Goal: Information Seeking & Learning: Check status

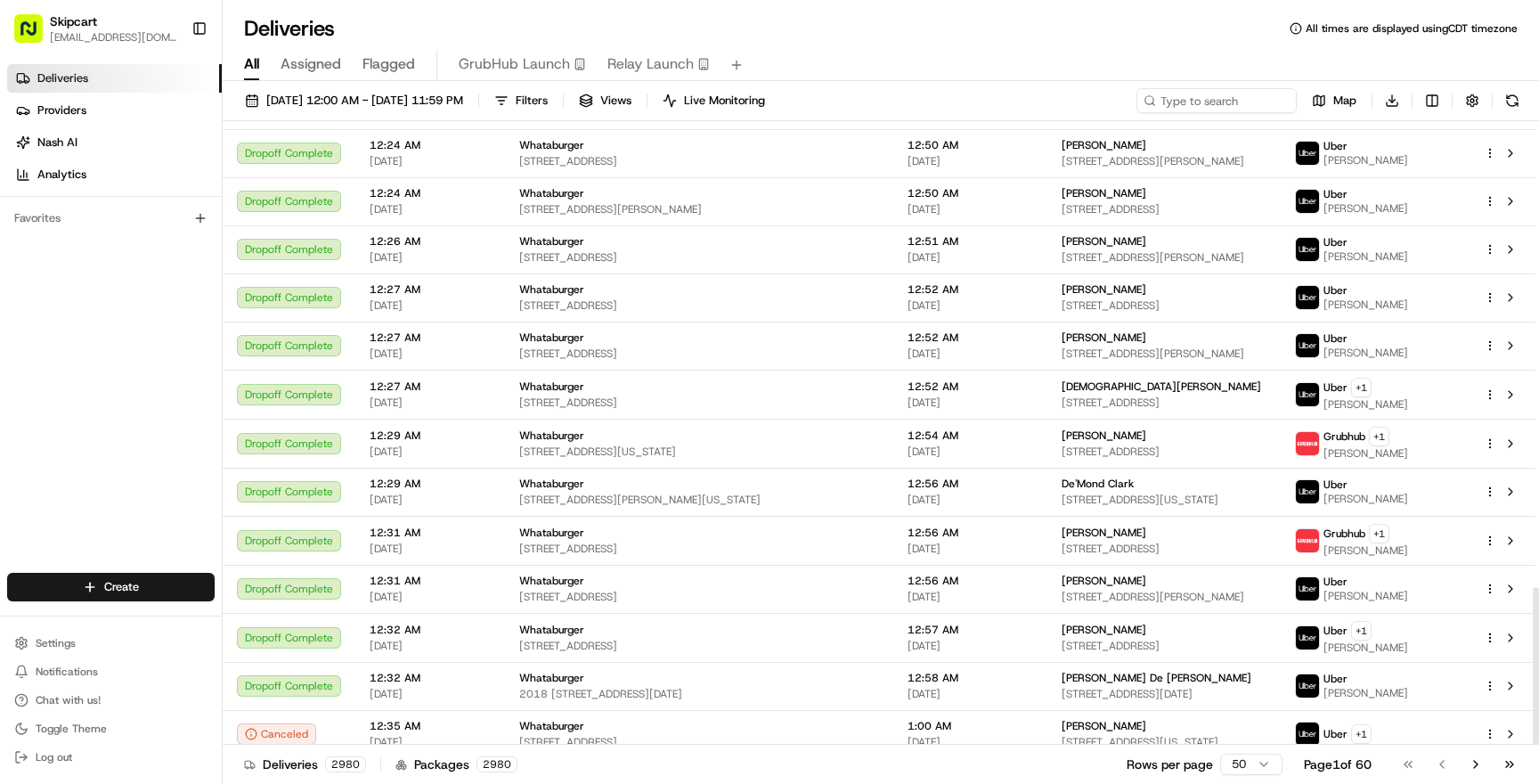
scroll to position [1844, 0]
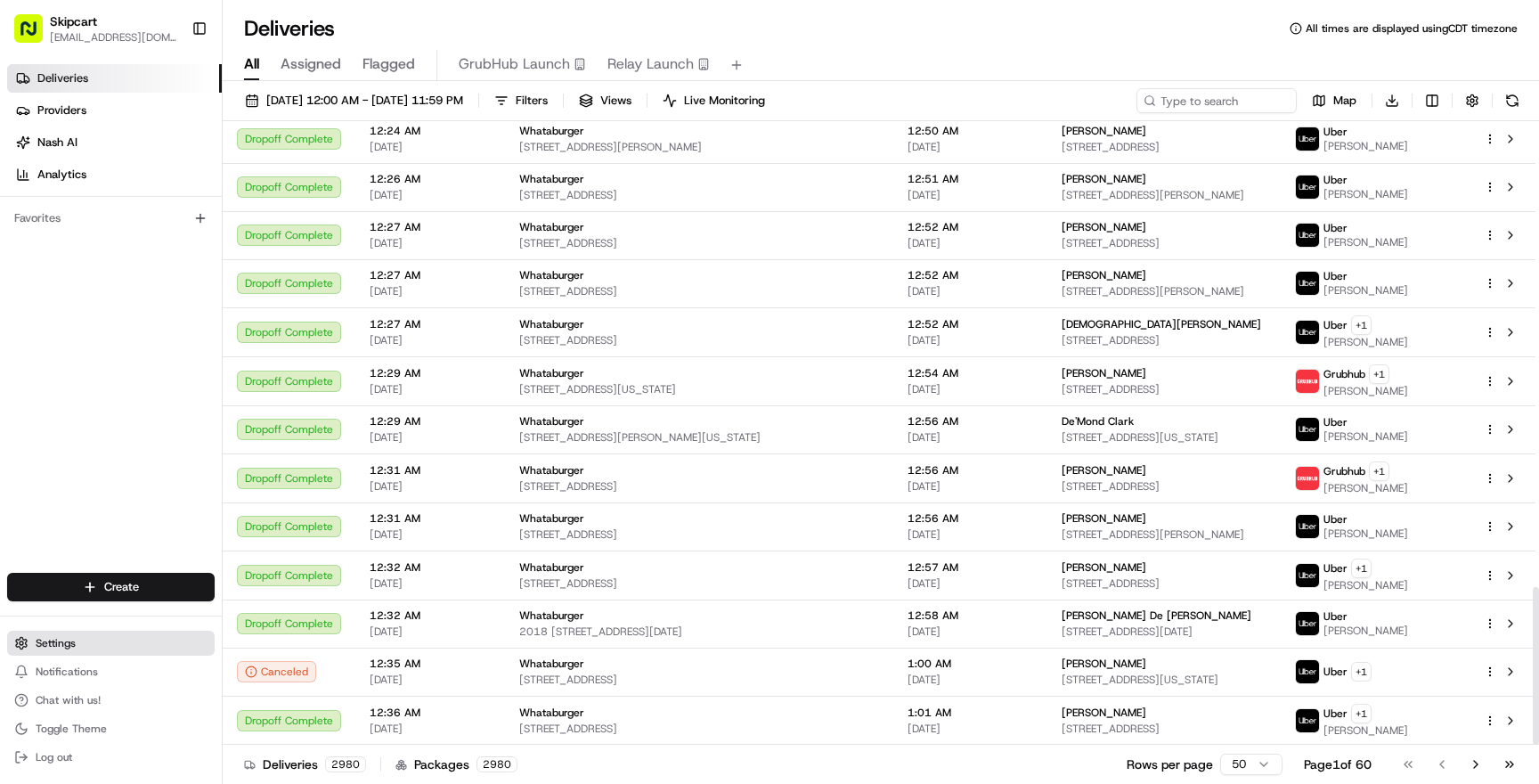
click at [78, 641] on button "Settings" at bounding box center [111, 643] width 207 height 25
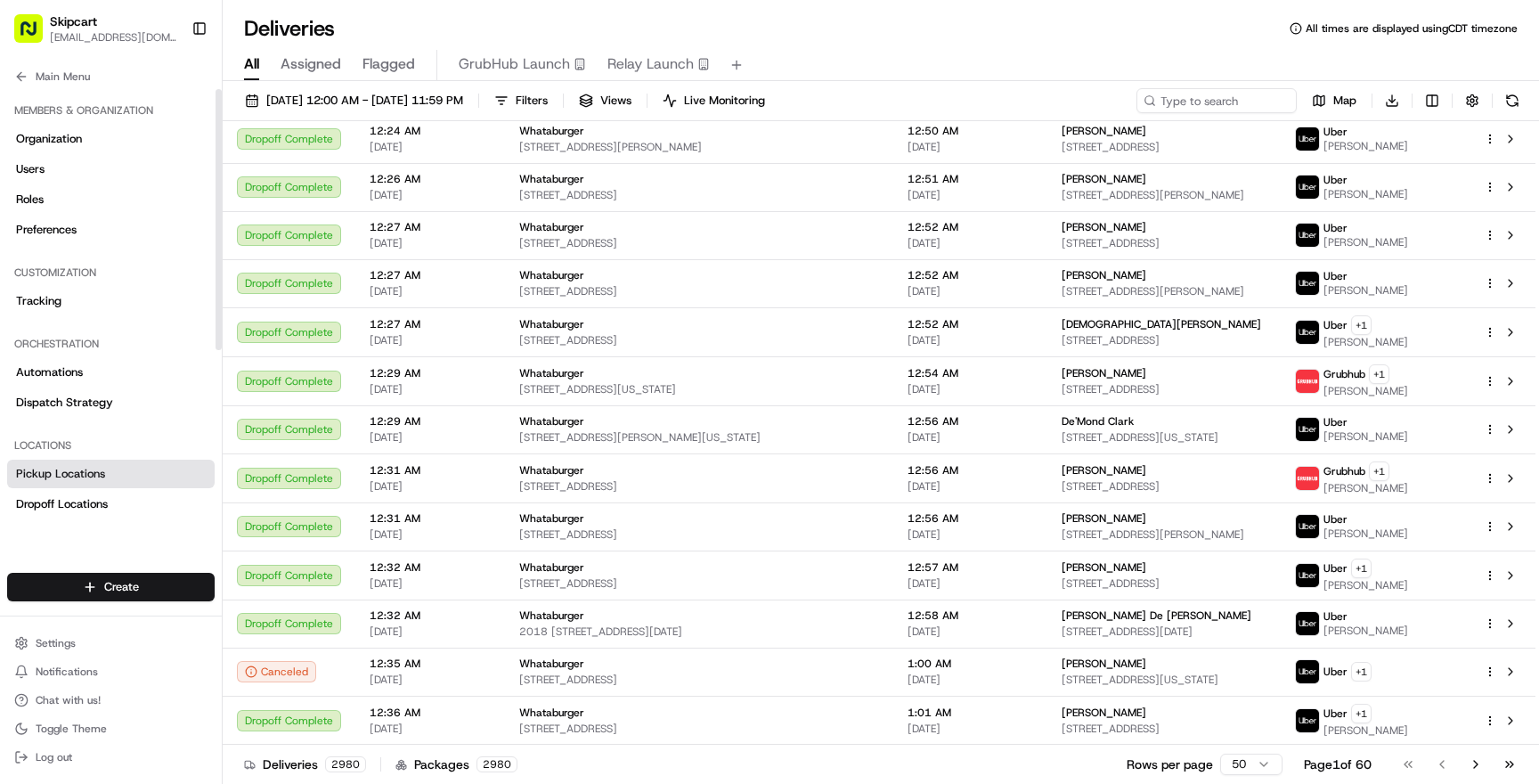
scroll to position [273, 0]
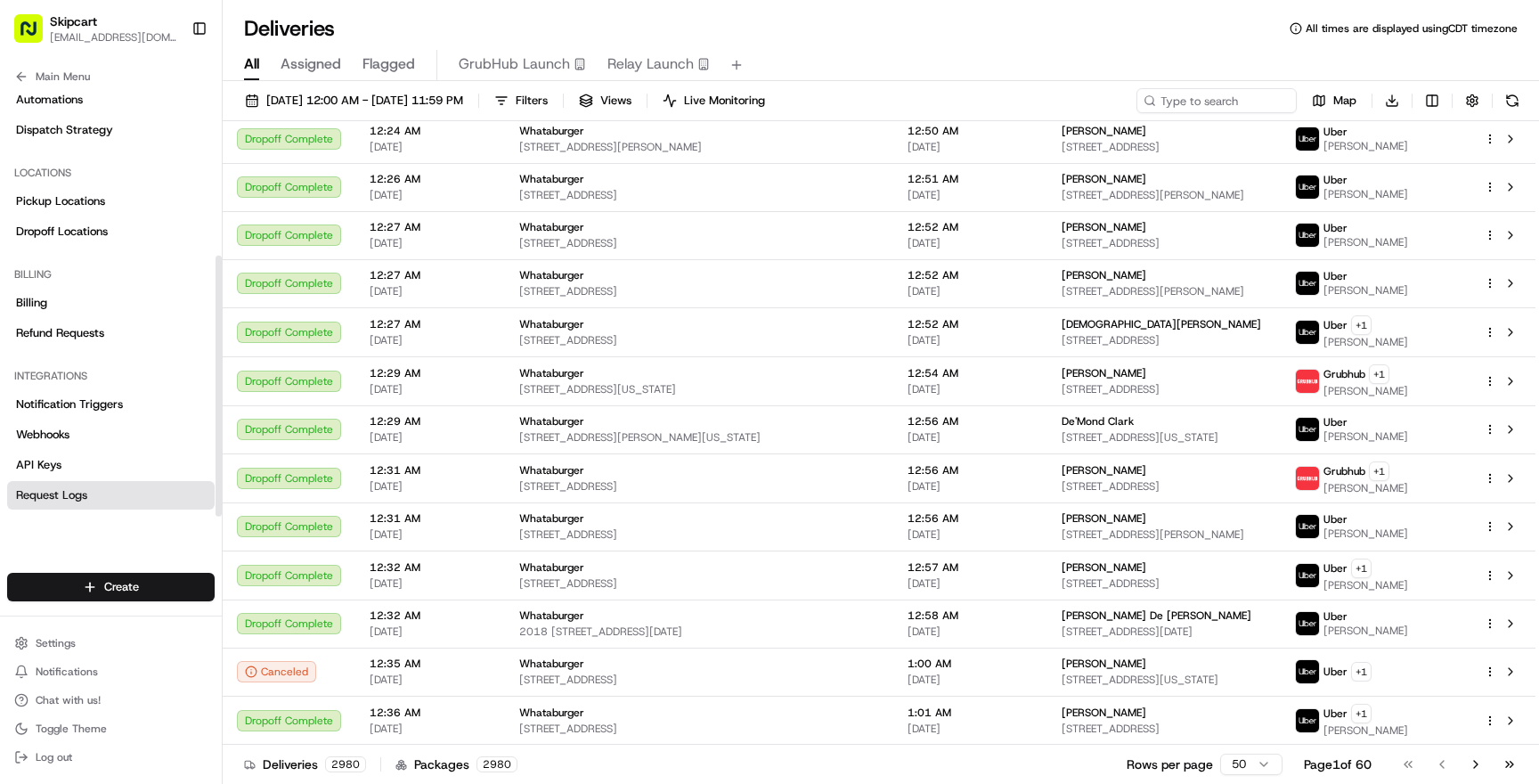
click at [83, 497] on span "Request Logs" at bounding box center [51, 494] width 71 height 16
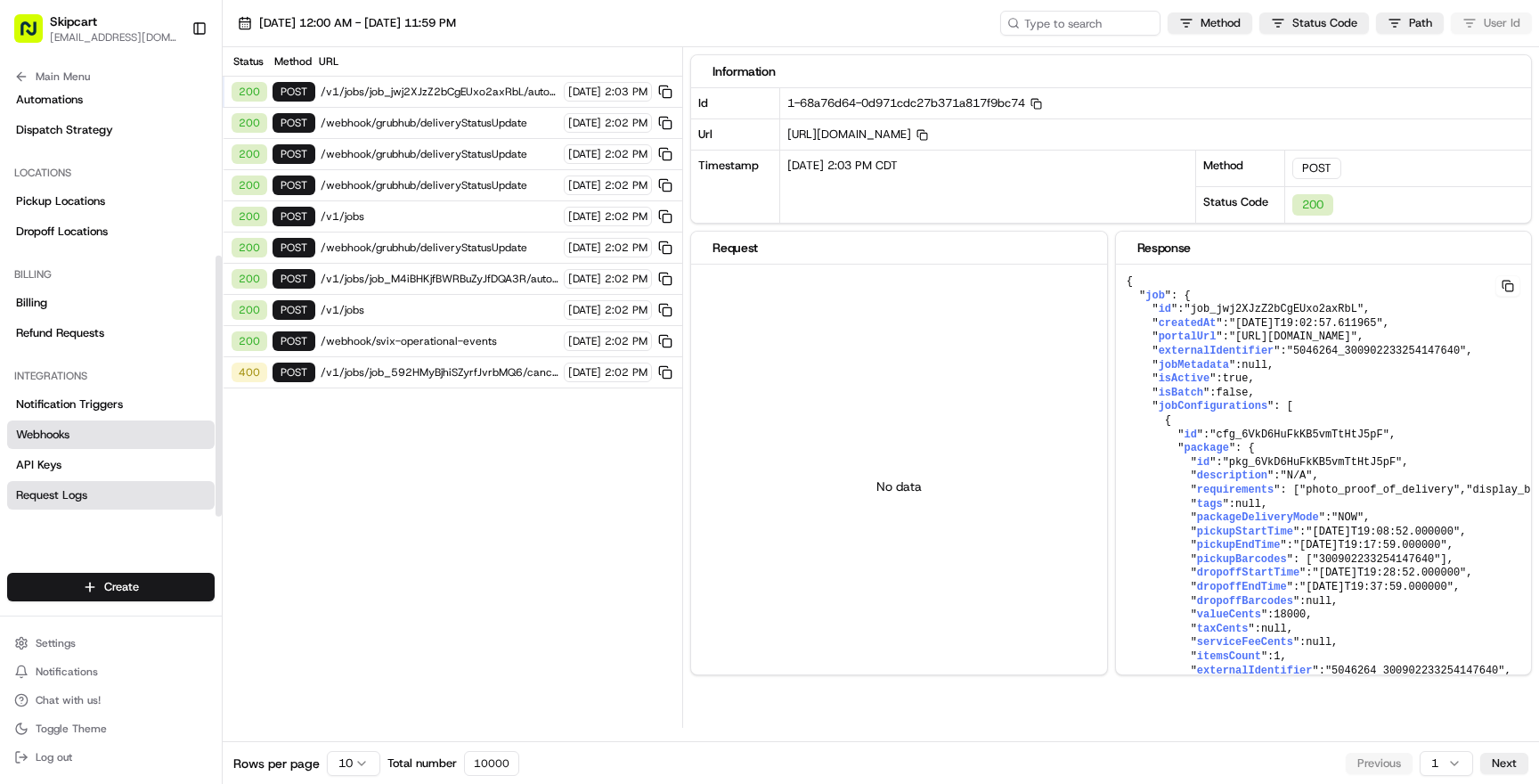
click at [92, 432] on link "Webhooks" at bounding box center [111, 435] width 207 height 28
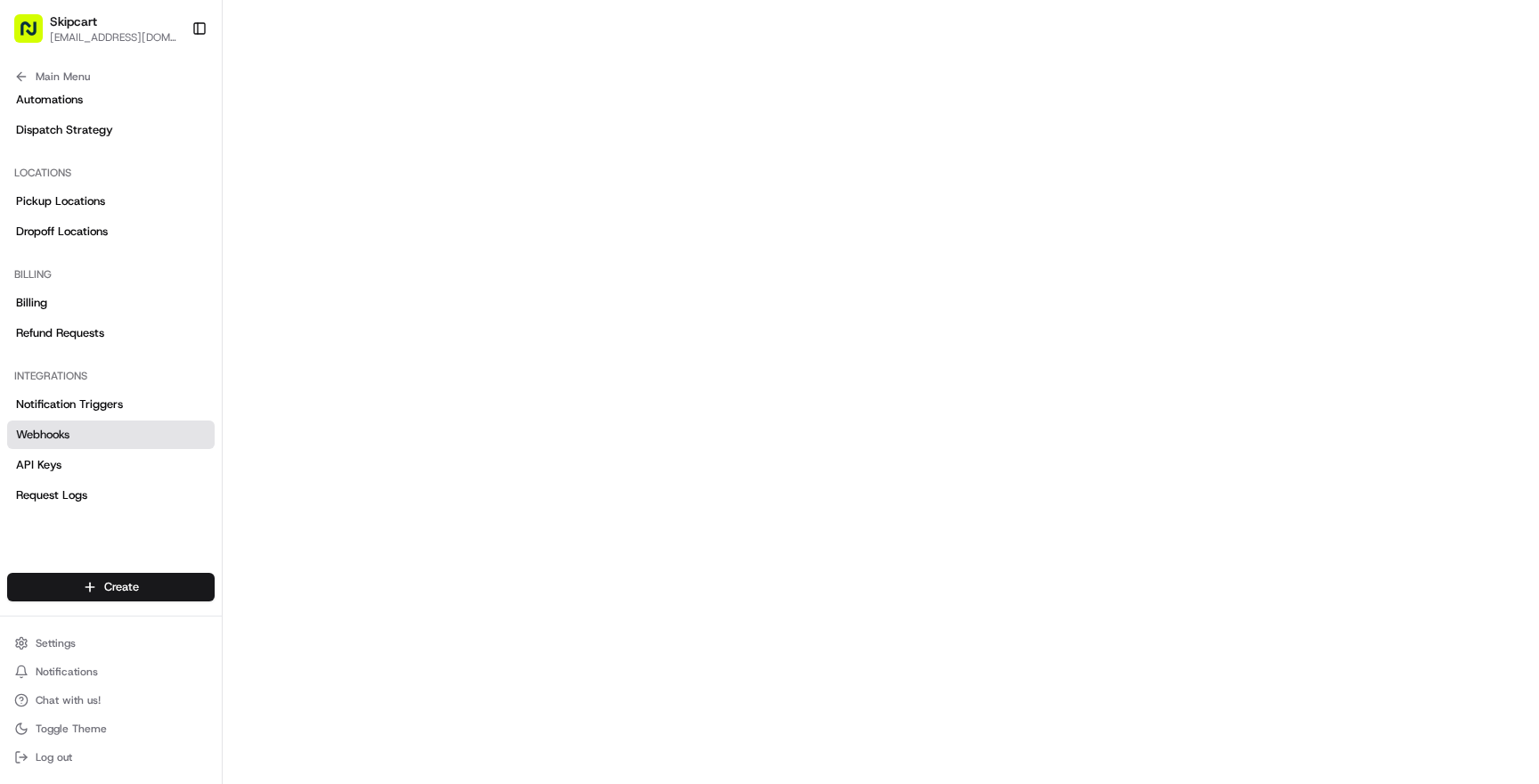
click at [75, 17] on span "Skipcart" at bounding box center [74, 21] width 47 height 18
click at [31, 80] on button "Main Menu" at bounding box center [111, 77] width 207 height 25
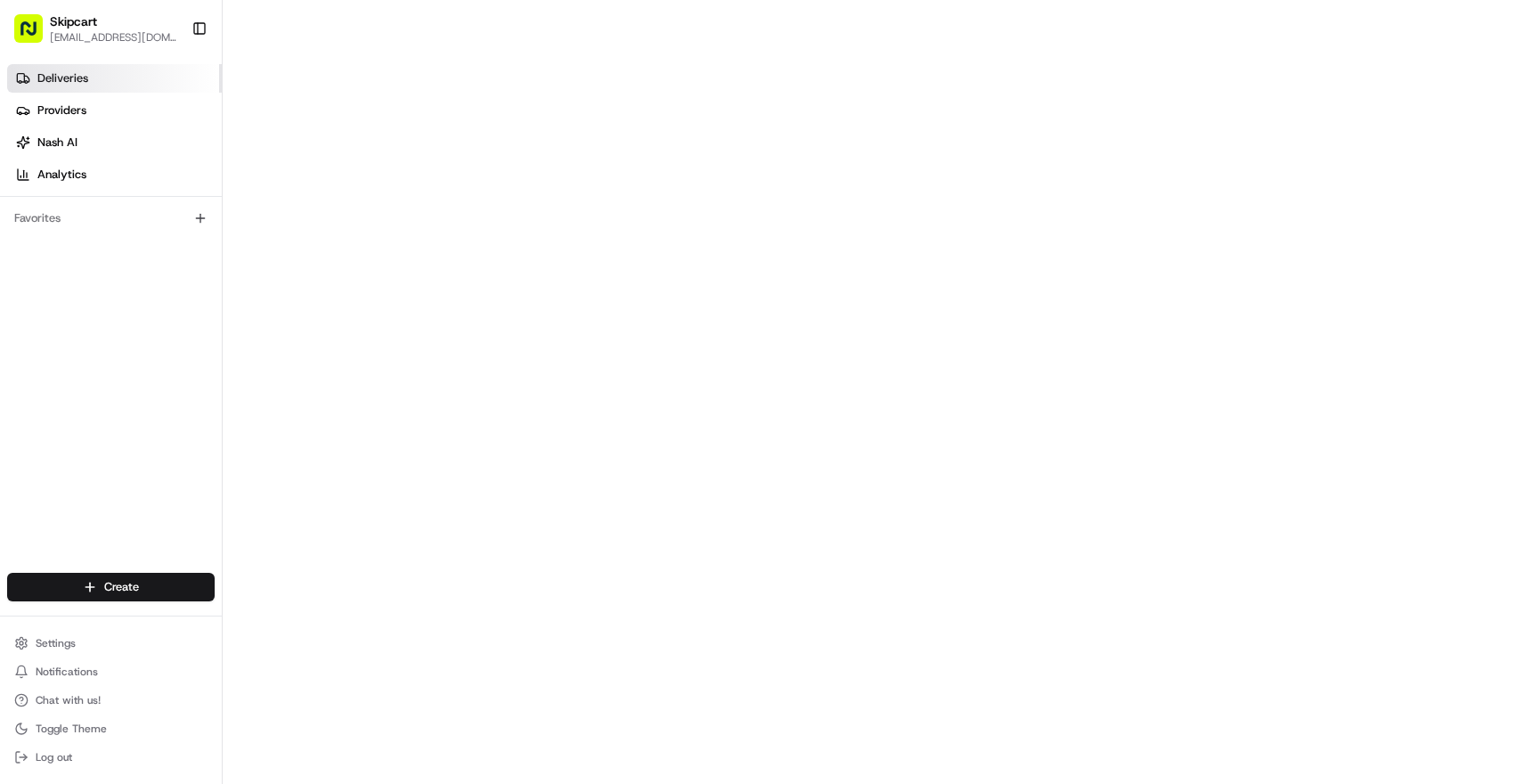
click at [98, 75] on link "Deliveries" at bounding box center [115, 79] width 215 height 28
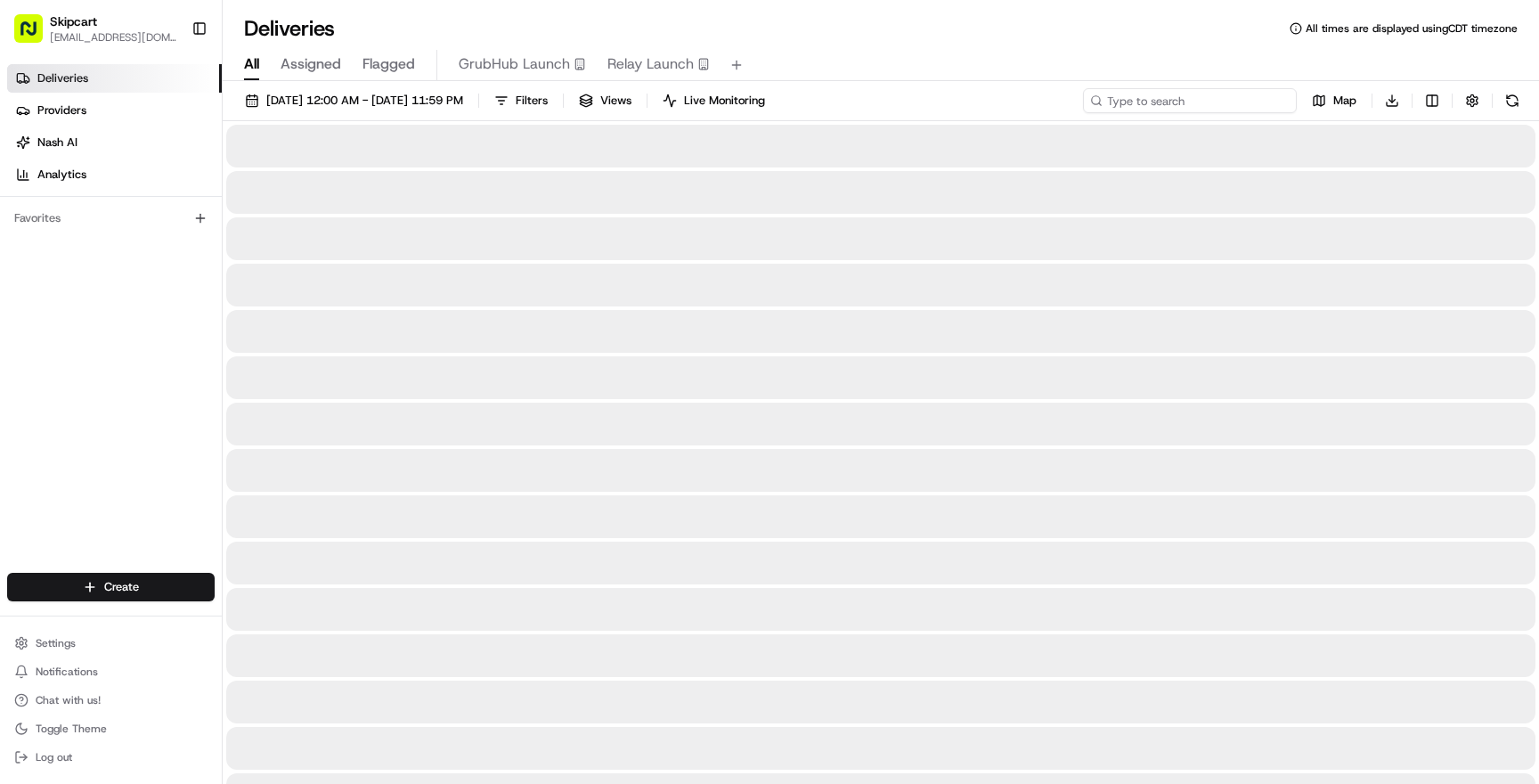
click at [1229, 105] on input at bounding box center [1190, 100] width 214 height 25
paste input "dlv_i9mWrYHwqYFhKpqpLHLxmt"
type input "dlv_i9mWrYHwqYFhKpqpLHLxmt"
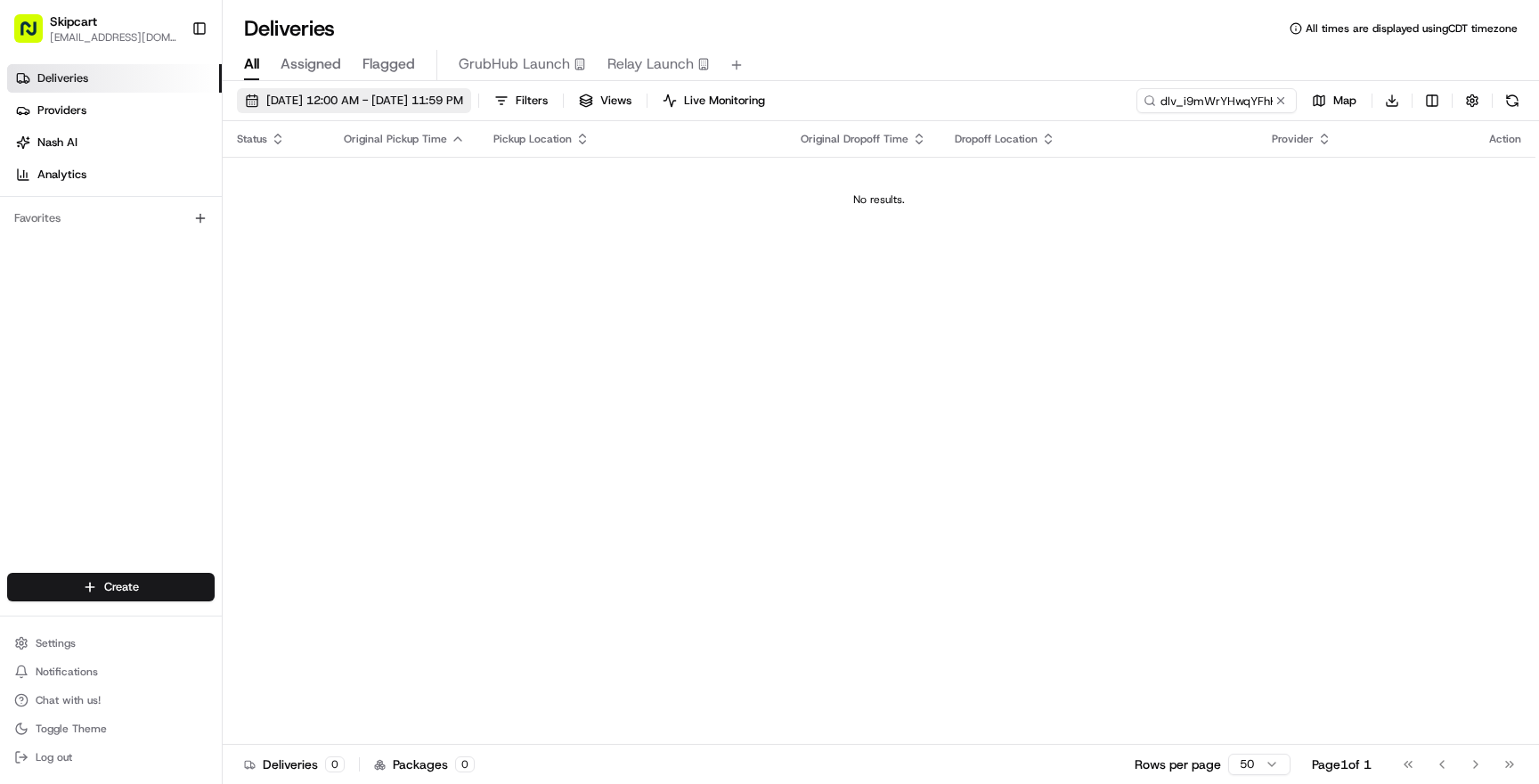
click at [427, 99] on span "[DATE] 12:00 AM - [DATE] 11:59 PM" at bounding box center [365, 100] width 197 height 16
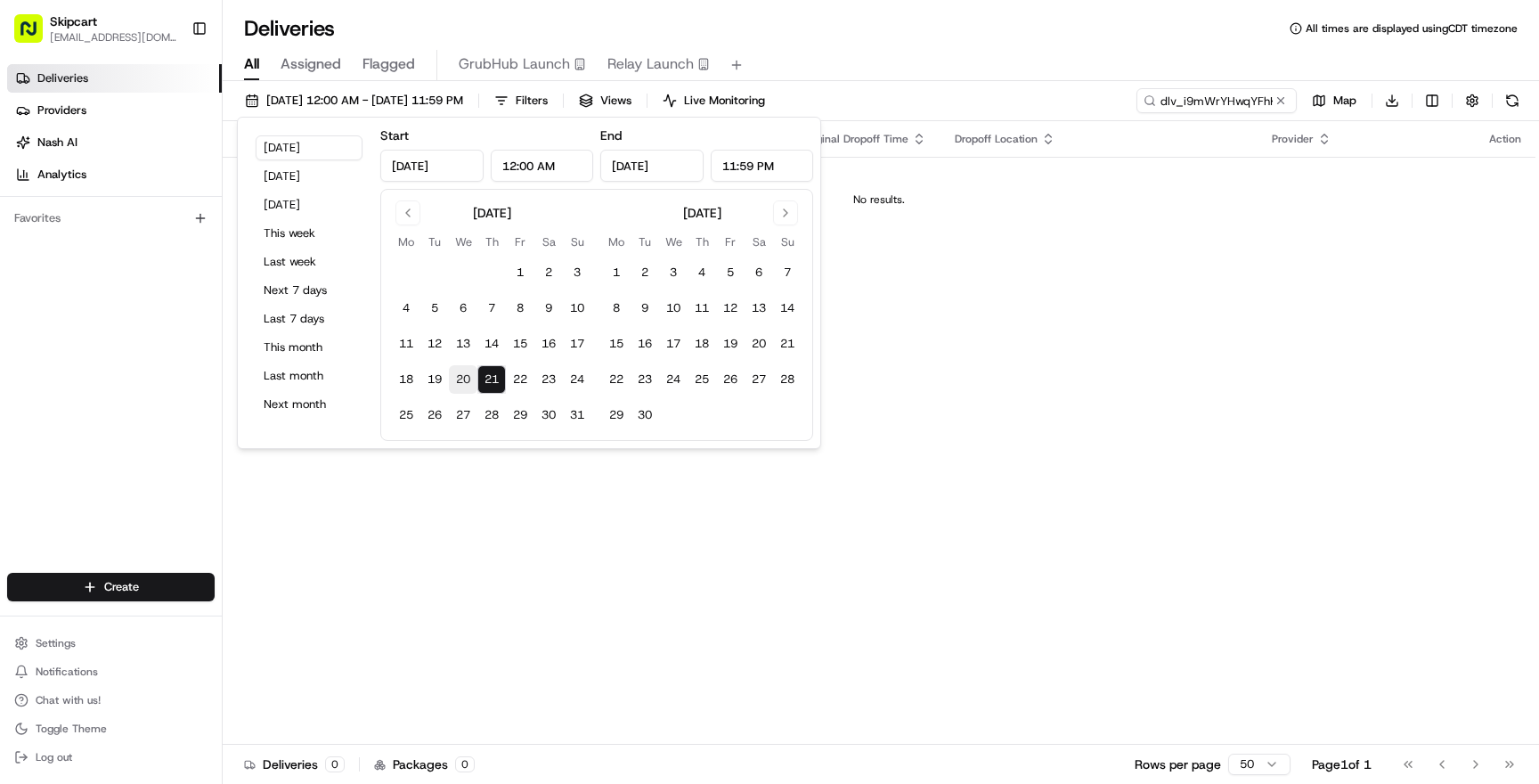
click at [452, 385] on button "20" at bounding box center [463, 380] width 28 height 28
type input "Aug 20, 2025"
click at [906, 38] on div "Deliveries All times are displayed using CDT timezone" at bounding box center [881, 28] width 1316 height 28
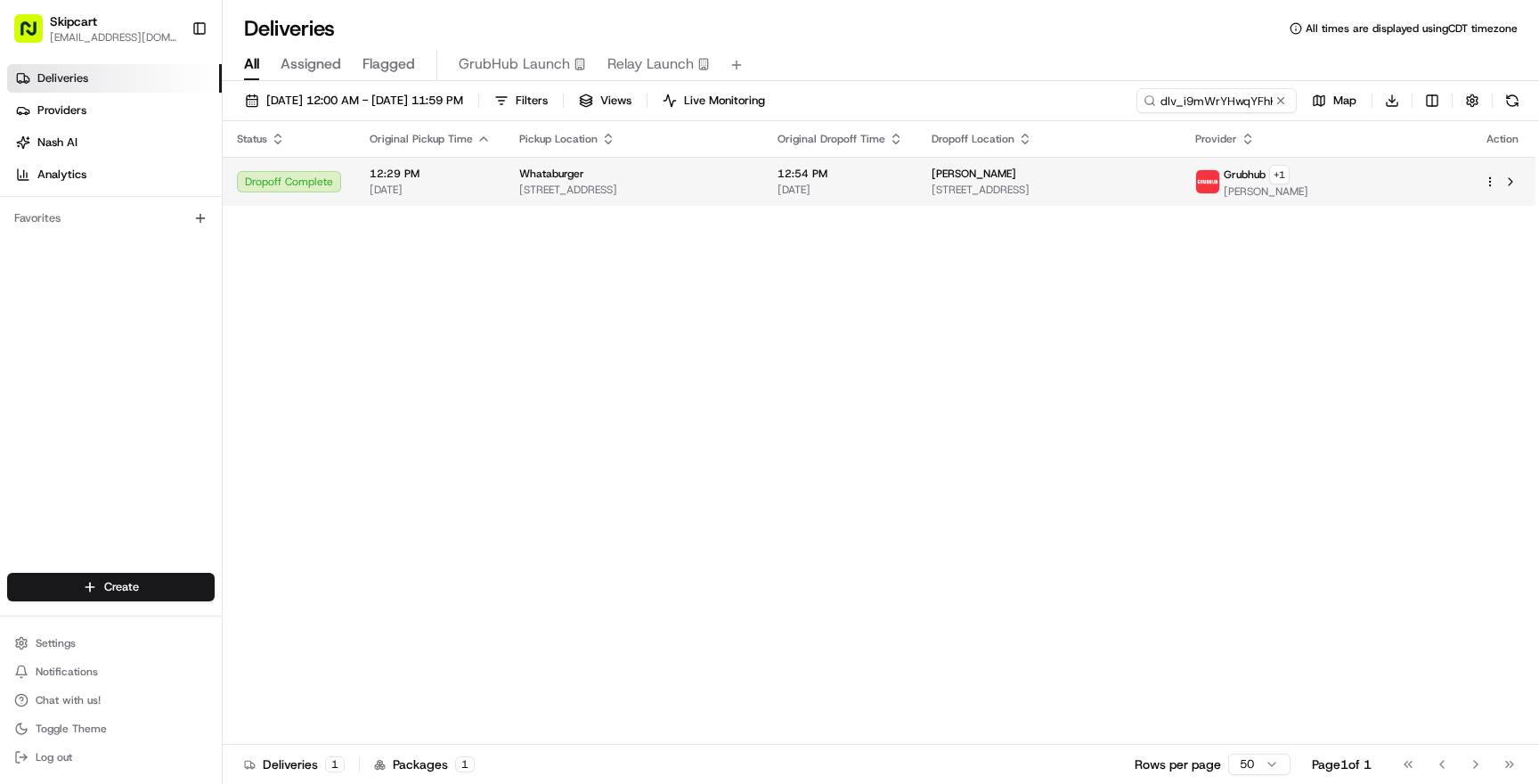
click at [441, 180] on div "12:29 PM 08/20/2025" at bounding box center [430, 182] width 121 height 30
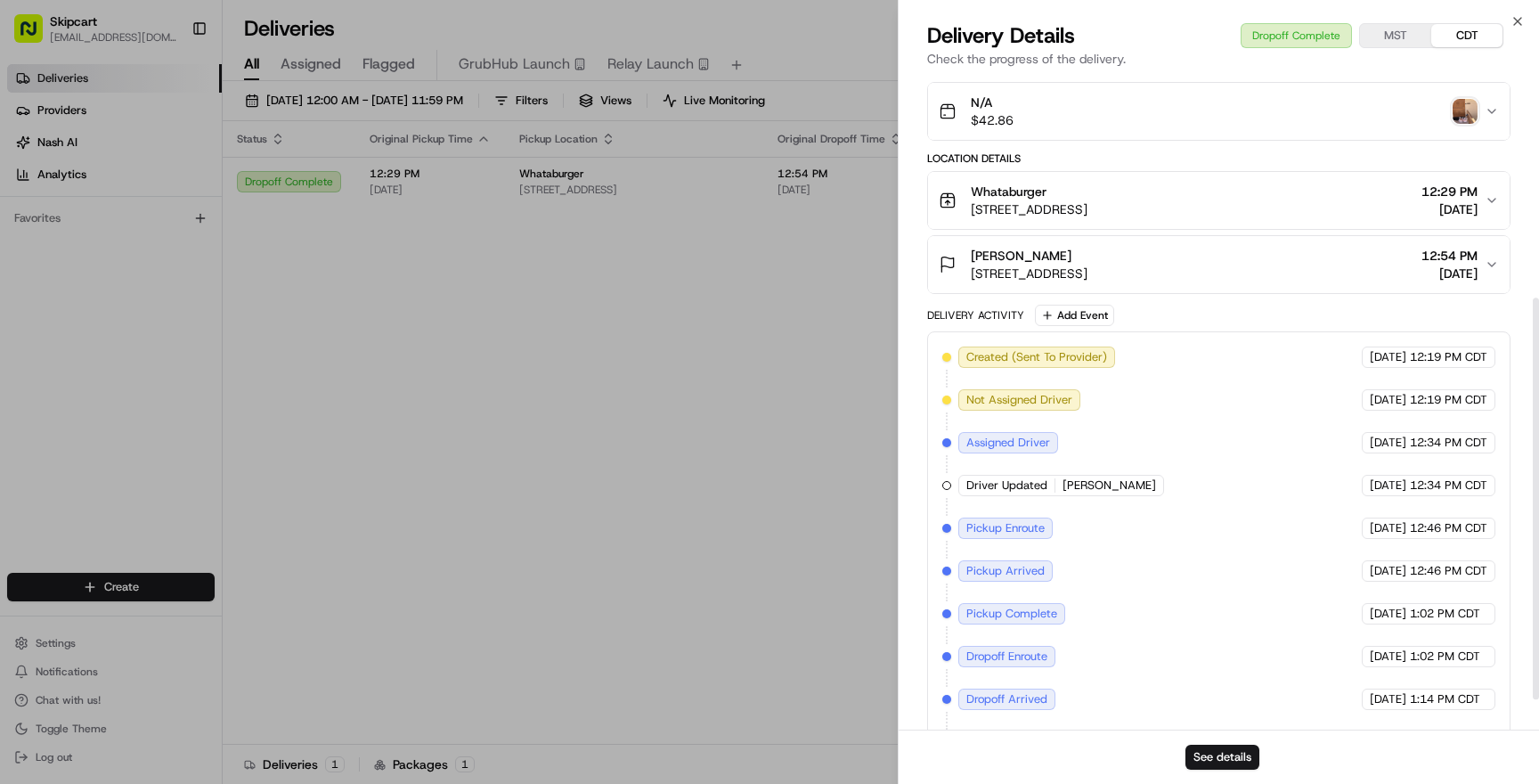
scroll to position [412, 0]
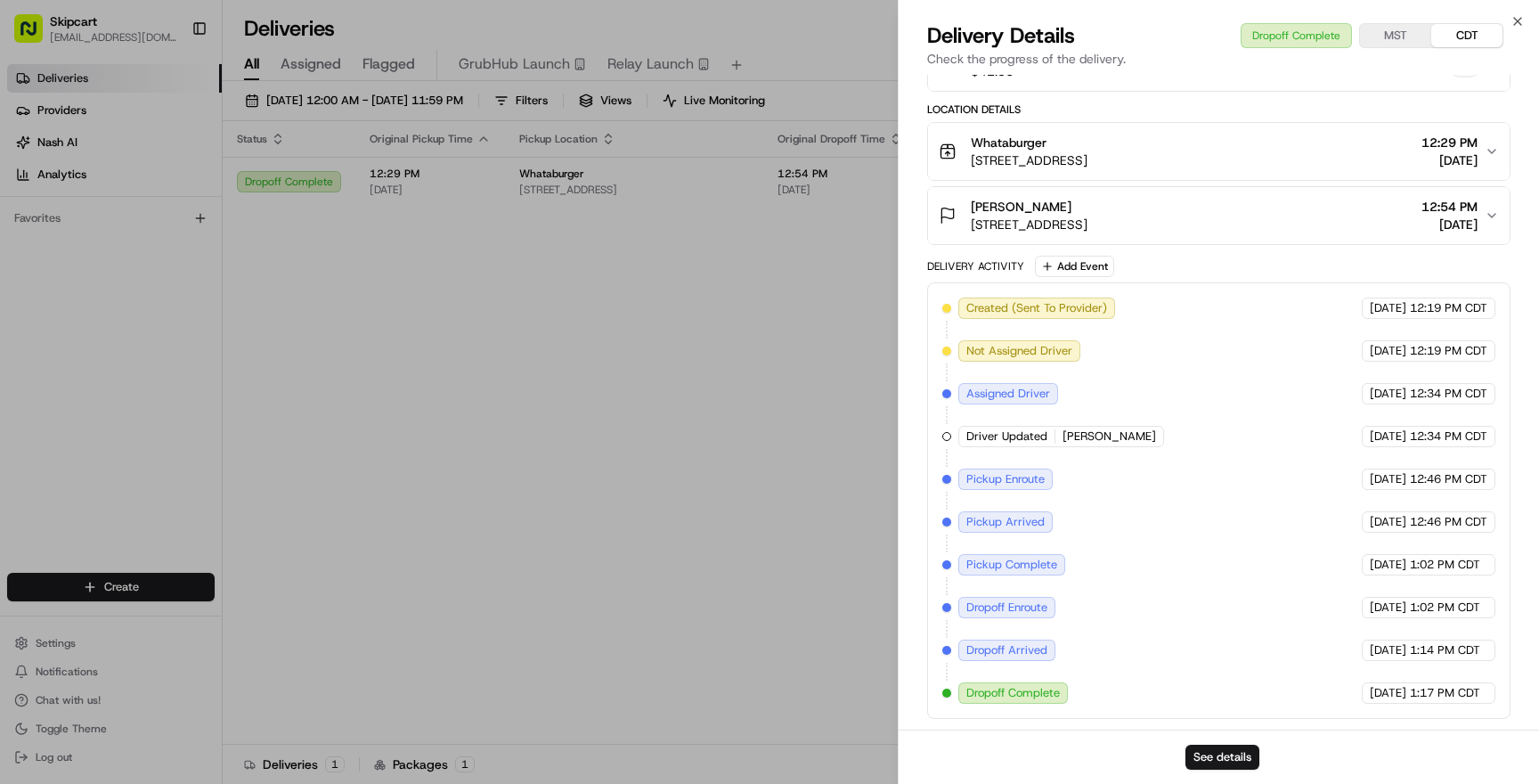
click at [1018, 487] on div "Pickup Enroute" at bounding box center [1006, 479] width 95 height 22
click at [1044, 440] on span "Driver Updated" at bounding box center [1007, 436] width 81 height 16
click at [1024, 478] on span "Pickup Enroute" at bounding box center [1005, 478] width 79 height 16
click at [1028, 421] on div "Created (Sent To Provider) Grubhub 08/20/2025 12:19 PM CDT Not Assigned Driver …" at bounding box center [1219, 500] width 553 height 406
click at [1028, 430] on span "Driver Updated" at bounding box center [1007, 436] width 81 height 16
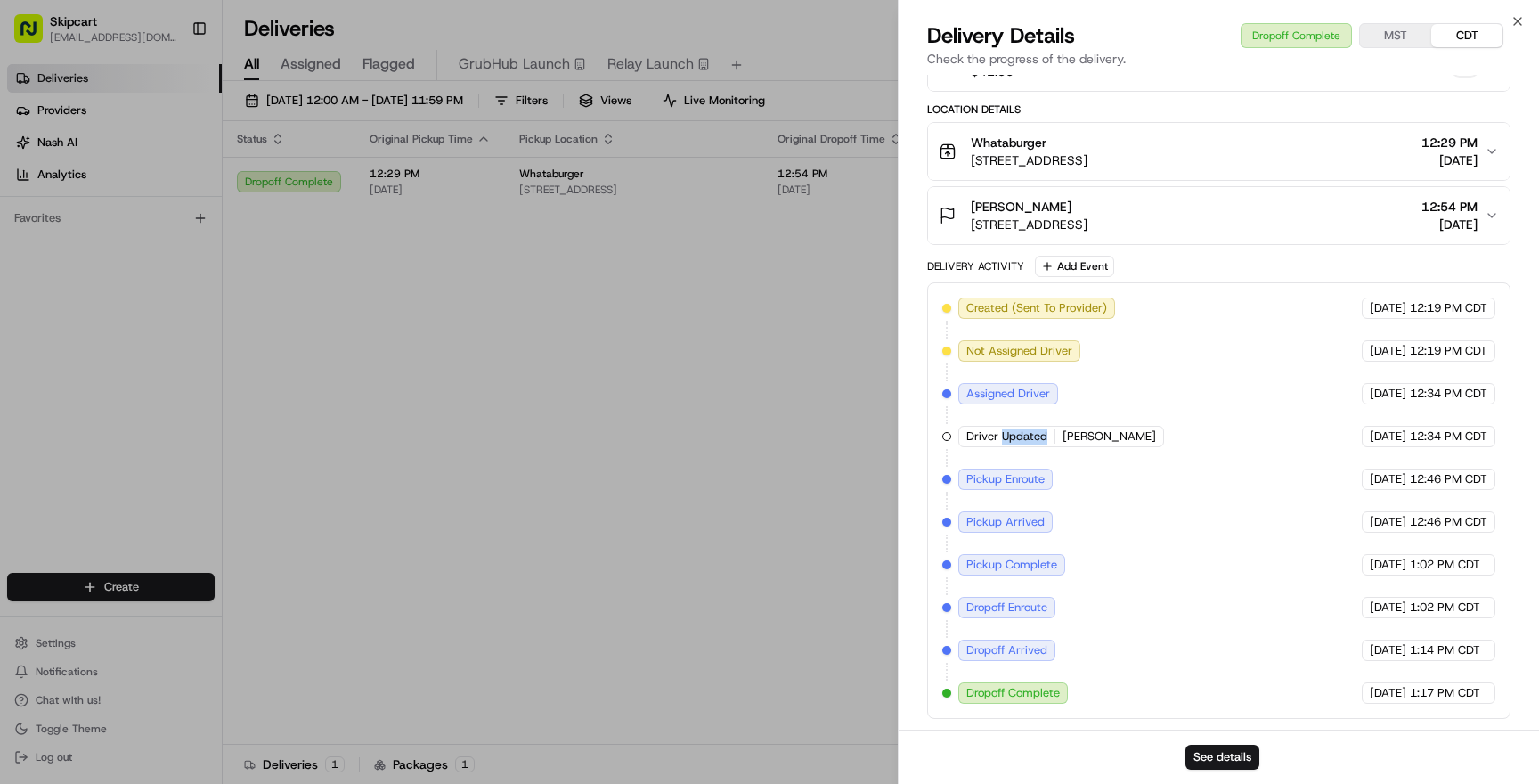
click at [1028, 430] on span "Driver Updated" at bounding box center [1007, 436] width 81 height 16
click at [1092, 457] on div "Created (Sent To Provider) Grubhub 08/20/2025 12:19 PM CDT Not Assigned Driver …" at bounding box center [1219, 500] width 553 height 406
click at [988, 475] on span "Pickup Enroute" at bounding box center [1005, 478] width 79 height 16
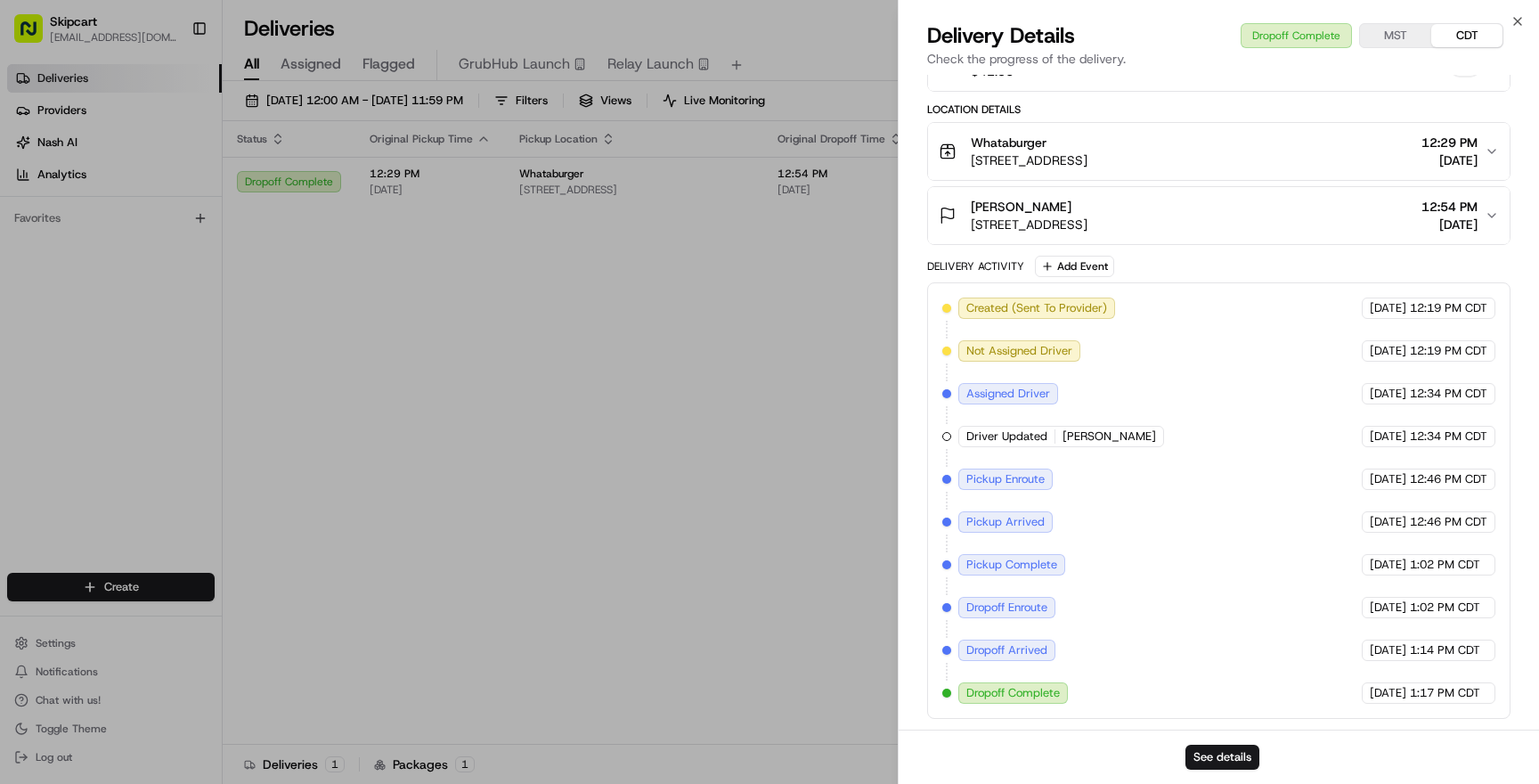
click at [1088, 540] on div "Created (Sent To Provider) Grubhub 08/20/2025 12:19 PM CDT Not Assigned Driver …" at bounding box center [1219, 500] width 553 height 406
click at [993, 562] on span "Pickup Complete" at bounding box center [1011, 564] width 91 height 16
click at [1160, 601] on div "Created (Sent To Provider) Grubhub 08/20/2025 12:19 PM CDT Not Assigned Driver …" at bounding box center [1219, 500] width 553 height 406
click at [1216, 748] on button "See details" at bounding box center [1223, 757] width 74 height 25
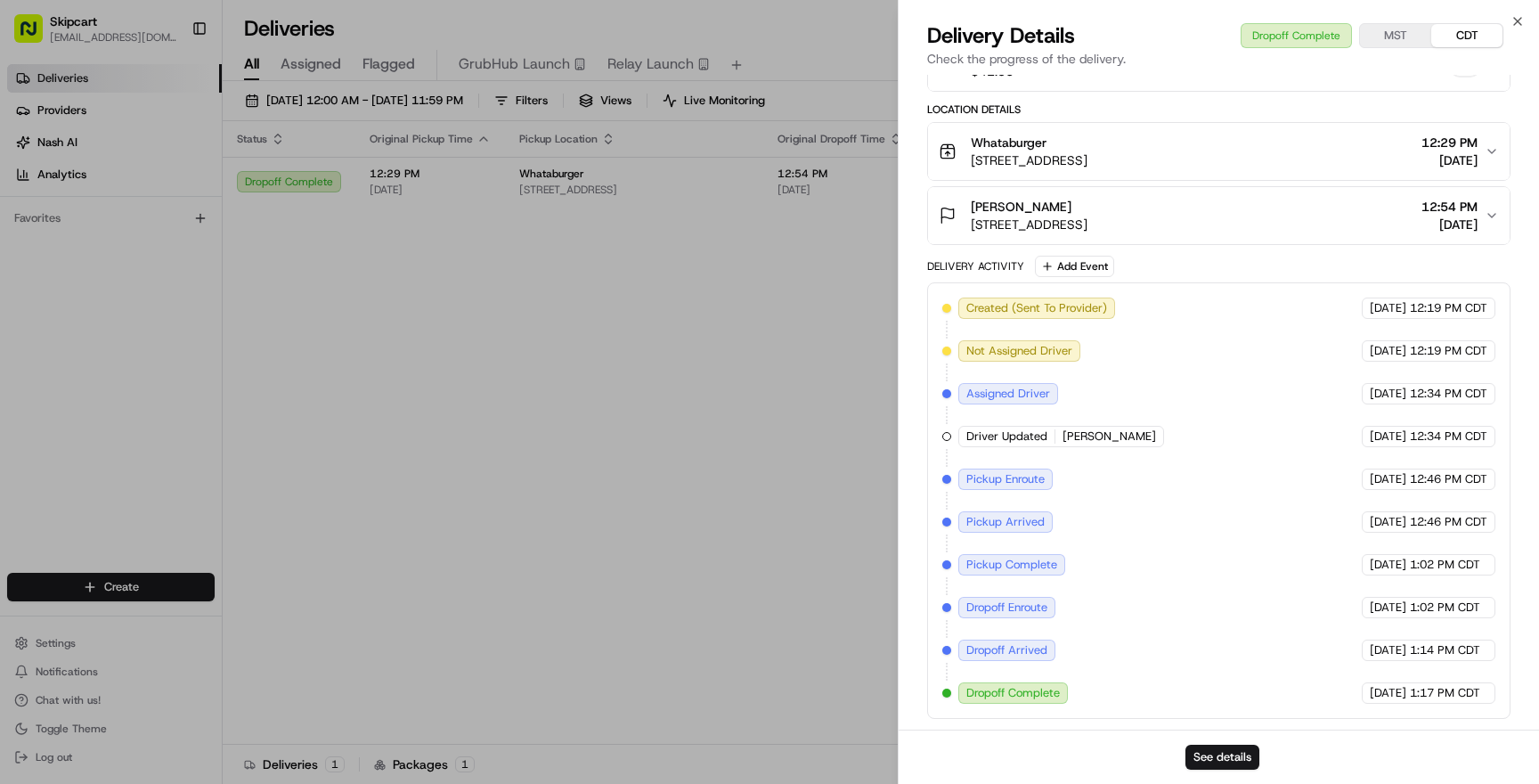
click at [1033, 693] on span "Dropoff Complete" at bounding box center [1012, 692] width 94 height 16
click at [1422, 161] on span "[DATE]" at bounding box center [1449, 160] width 56 height 18
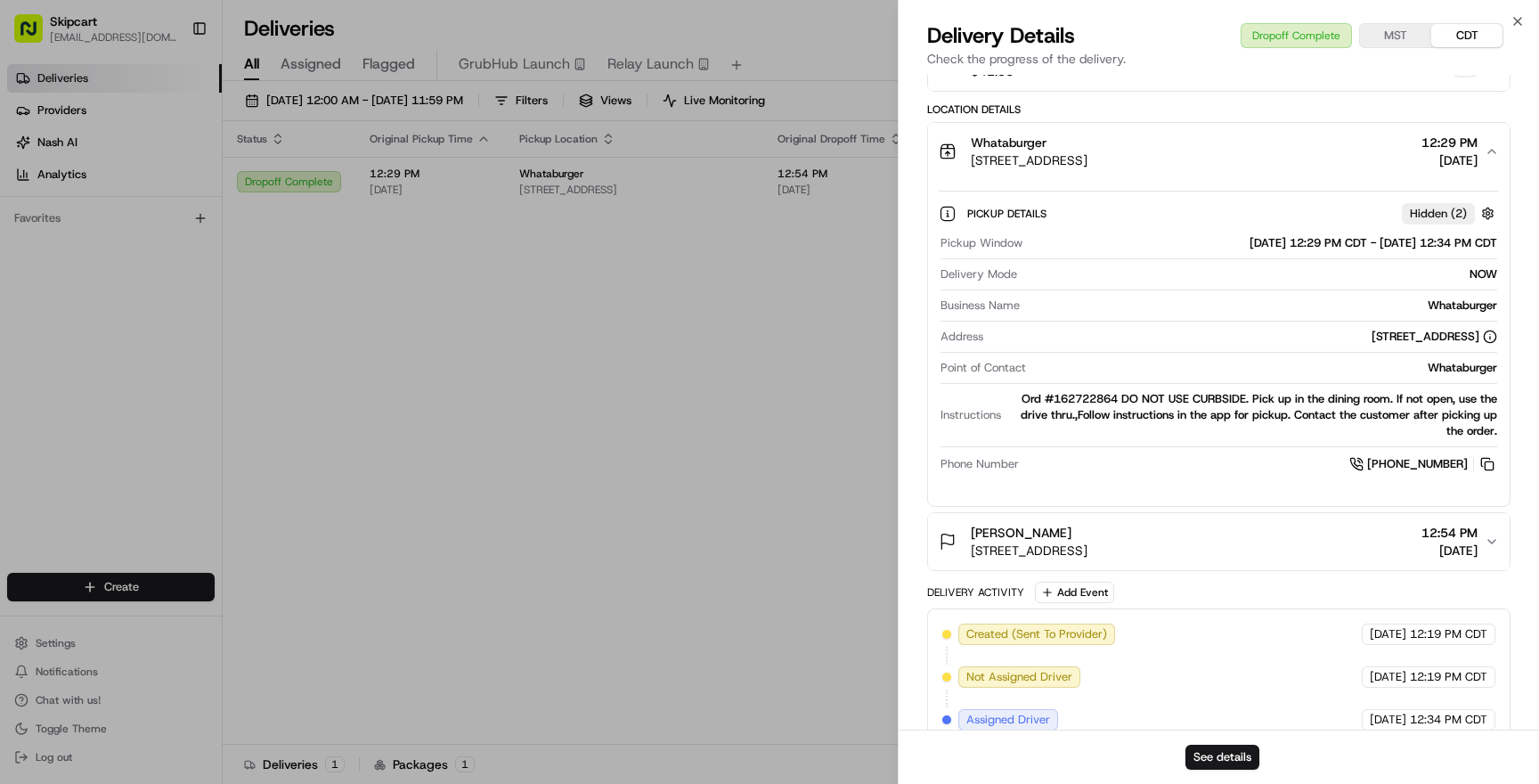
click at [1333, 155] on div "Whataburger 921 E Tucson Marketplace Blvd, Tucson, AZ 85713, USA 12:29 PM 08/20…" at bounding box center [1211, 151] width 546 height 36
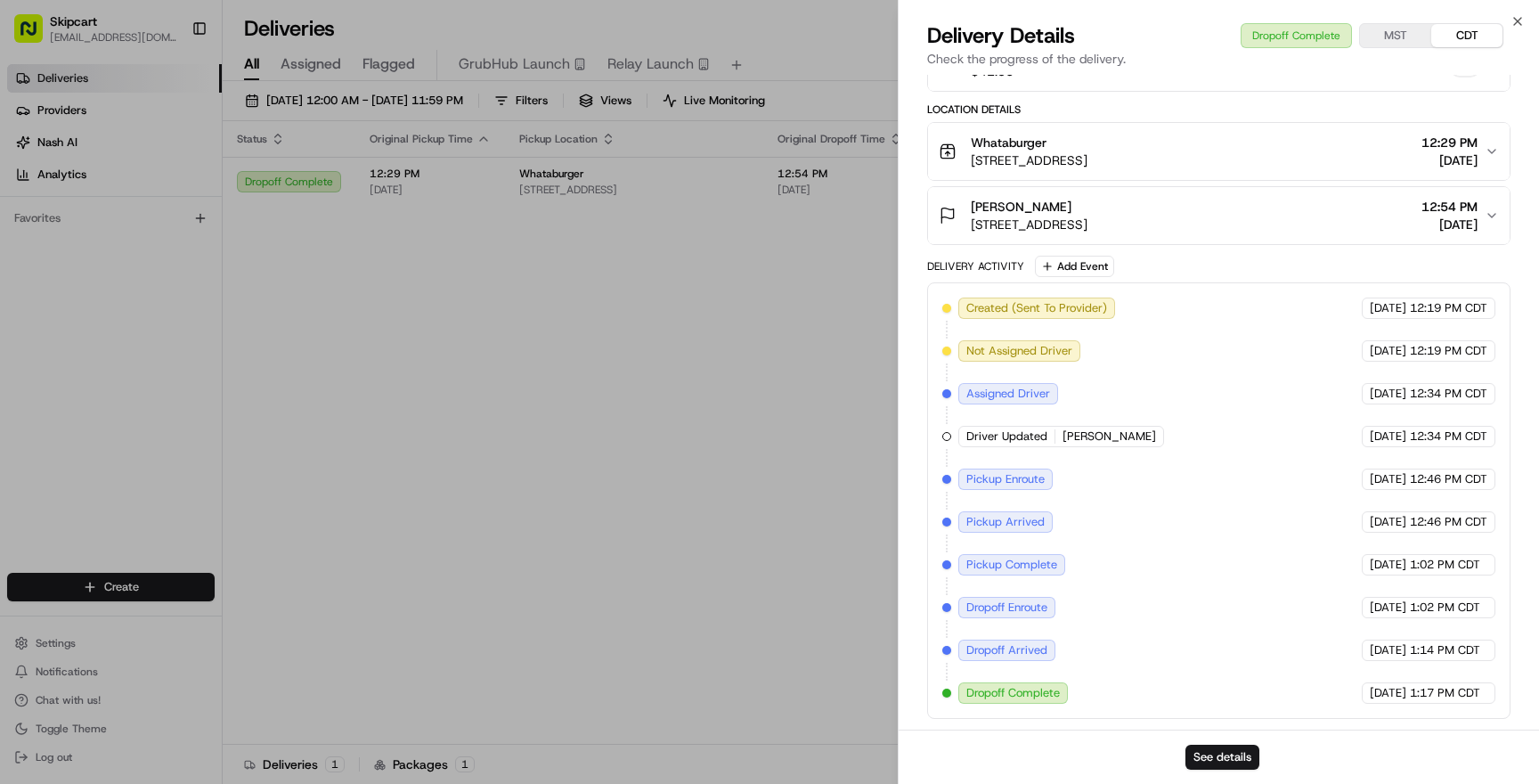
click at [1293, 218] on div "Juanita Pallanes 1458 S Palo Verde Ave k210, Tucson, AZ 85713, USA 12:54 PM 08/…" at bounding box center [1211, 216] width 546 height 36
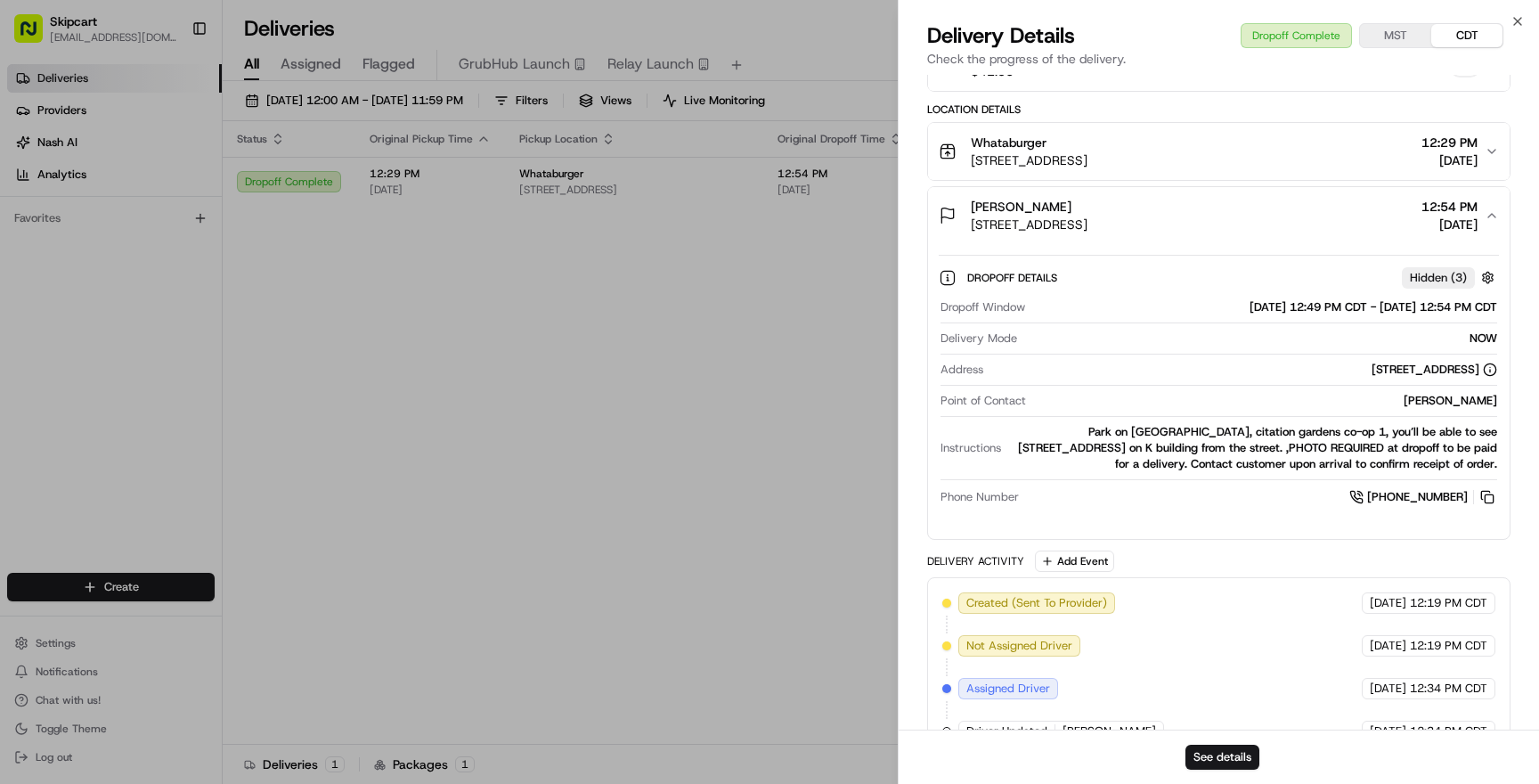
click at [1293, 218] on div "Juanita Pallanes 1458 S Palo Verde Ave k210, Tucson, AZ 85713, USA 12:54 PM 08/…" at bounding box center [1211, 216] width 546 height 36
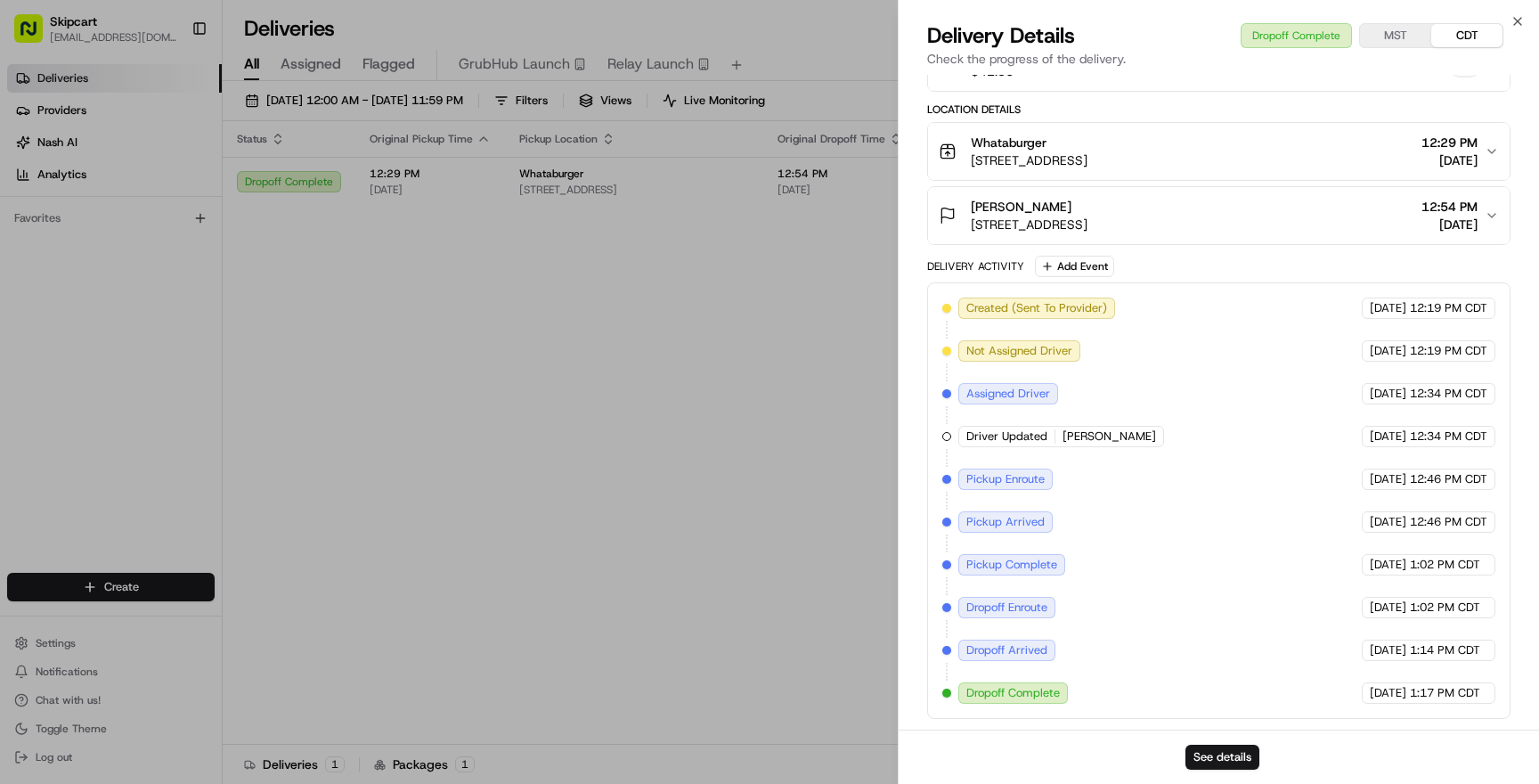
click at [1087, 157] on span "[STREET_ADDRESS]" at bounding box center [1029, 160] width 116 height 18
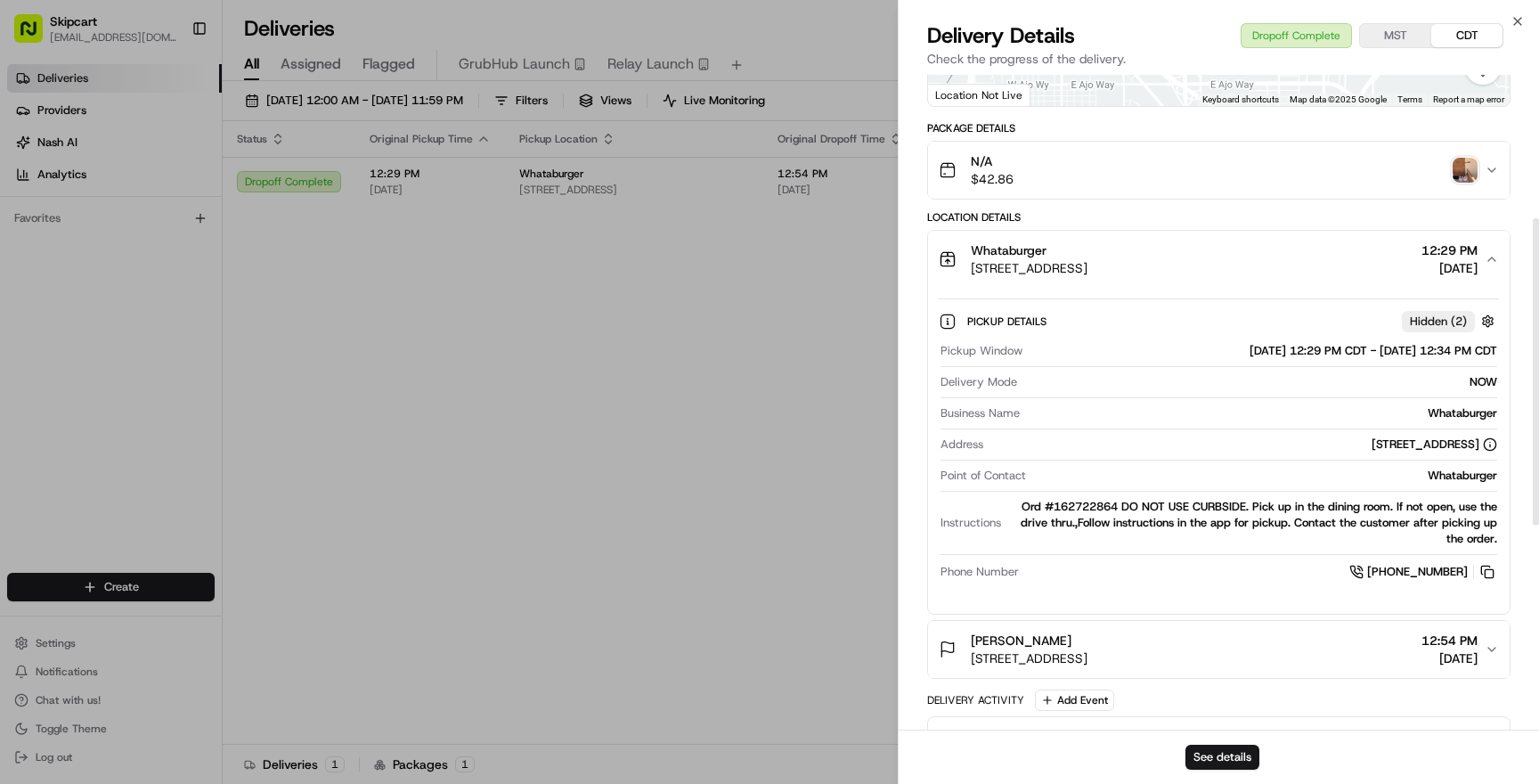
scroll to position [297, 0]
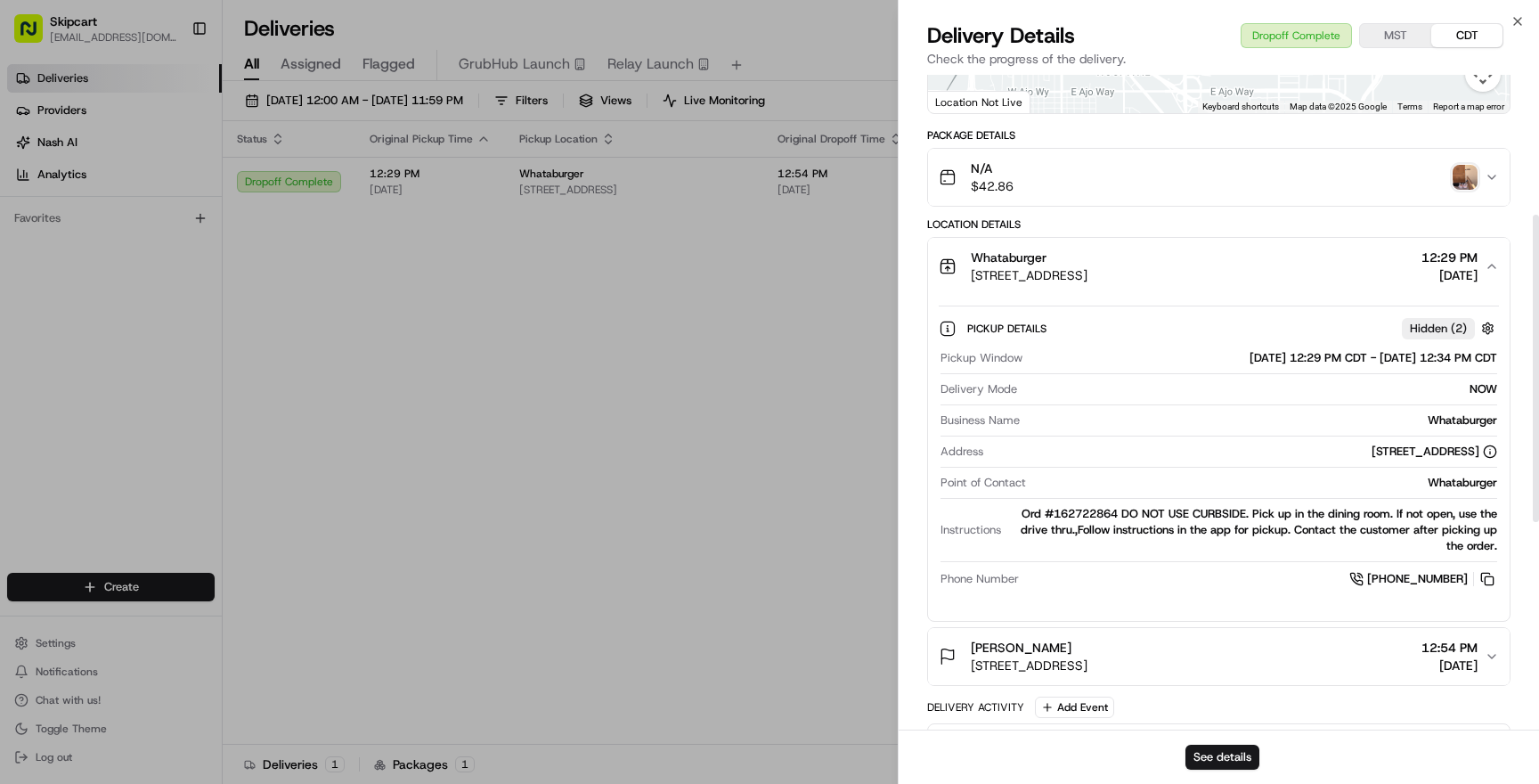
click at [1264, 173] on div "N/A $42.86" at bounding box center [1211, 177] width 546 height 36
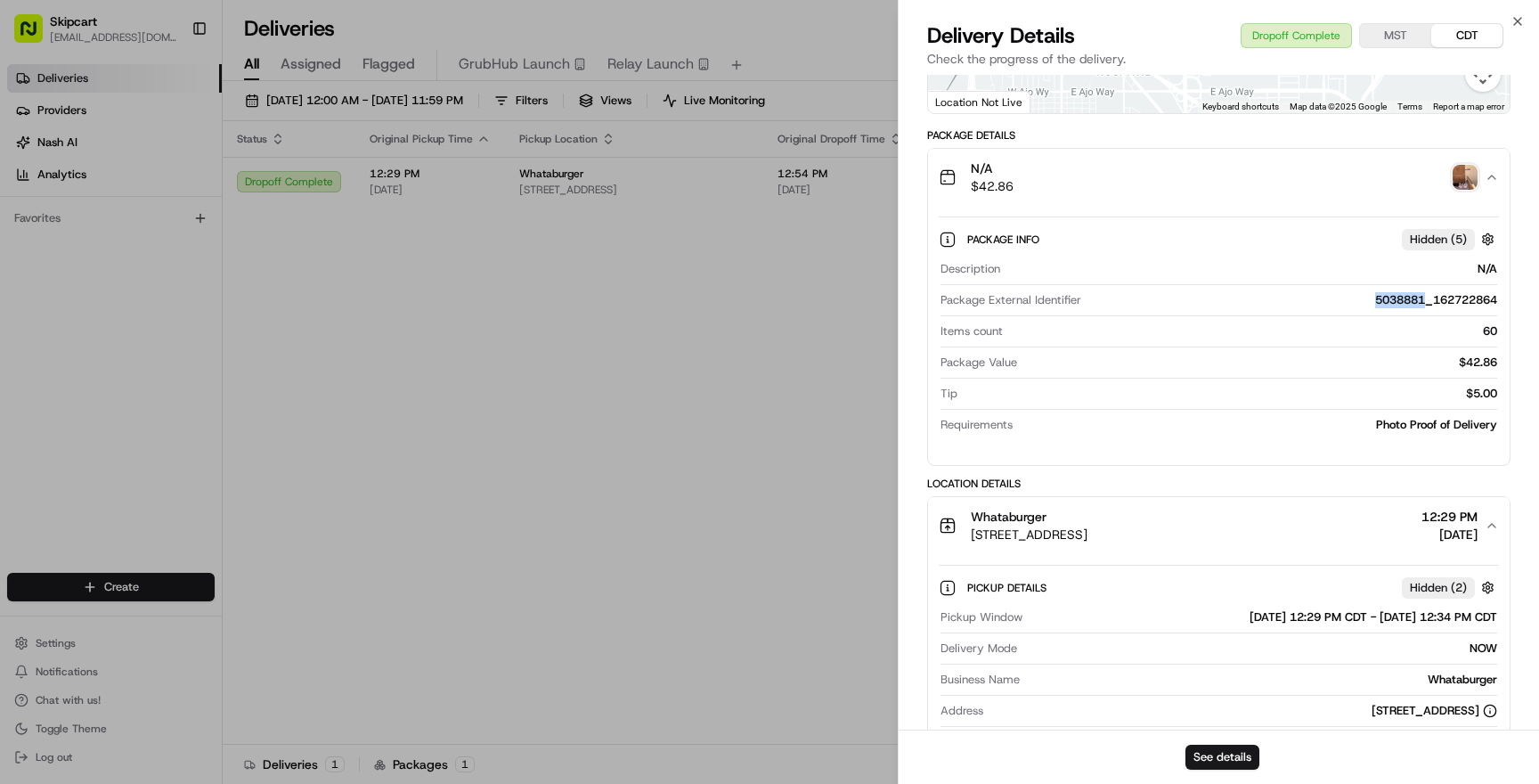
drag, startPoint x: 1369, startPoint y: 300, endPoint x: 1422, endPoint y: 299, distance: 53.0
click at [1422, 299] on div "5038881_162722864" at bounding box center [1293, 299] width 409 height 16
copy div "5038881"
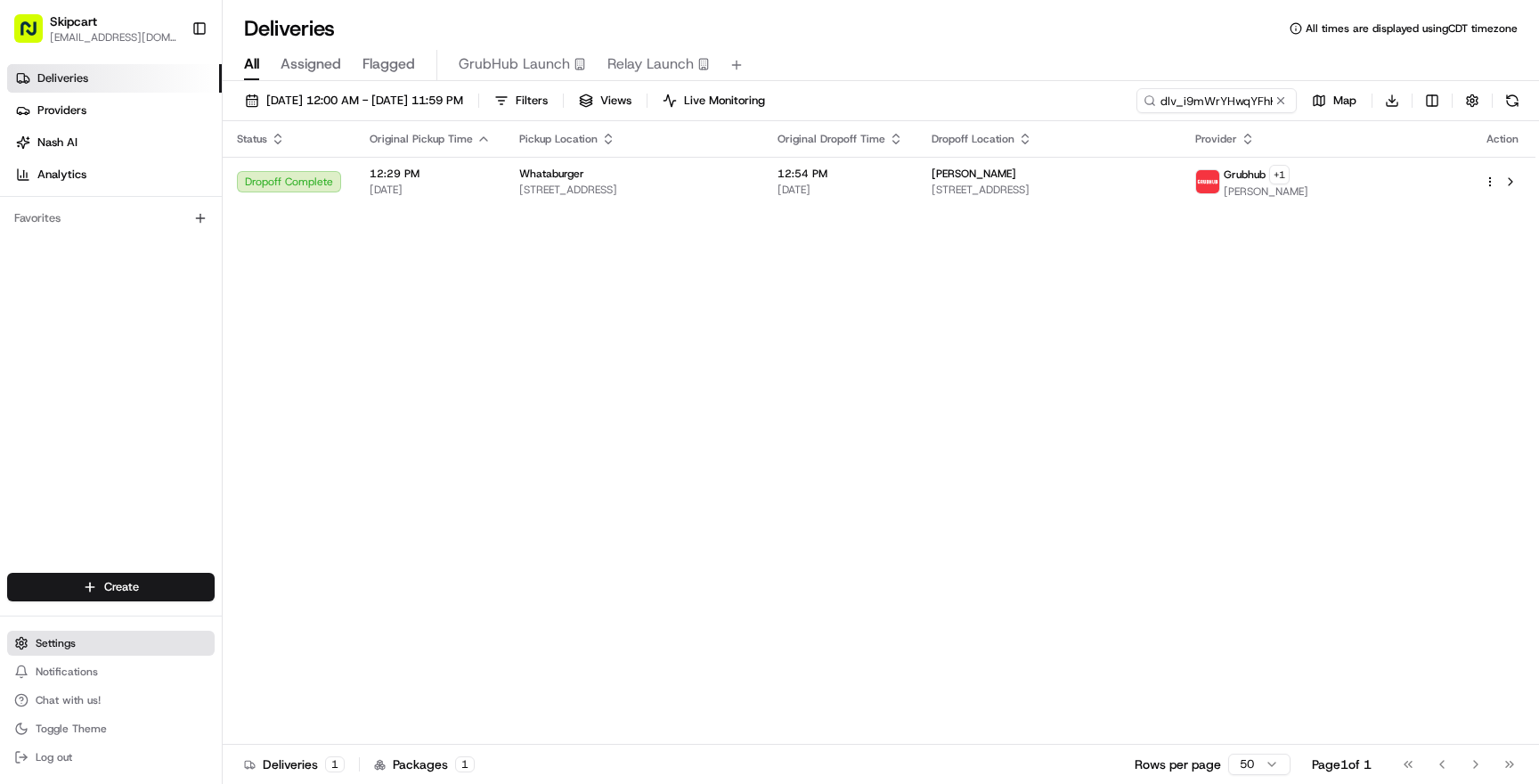
click at [91, 649] on button "Settings" at bounding box center [111, 643] width 207 height 25
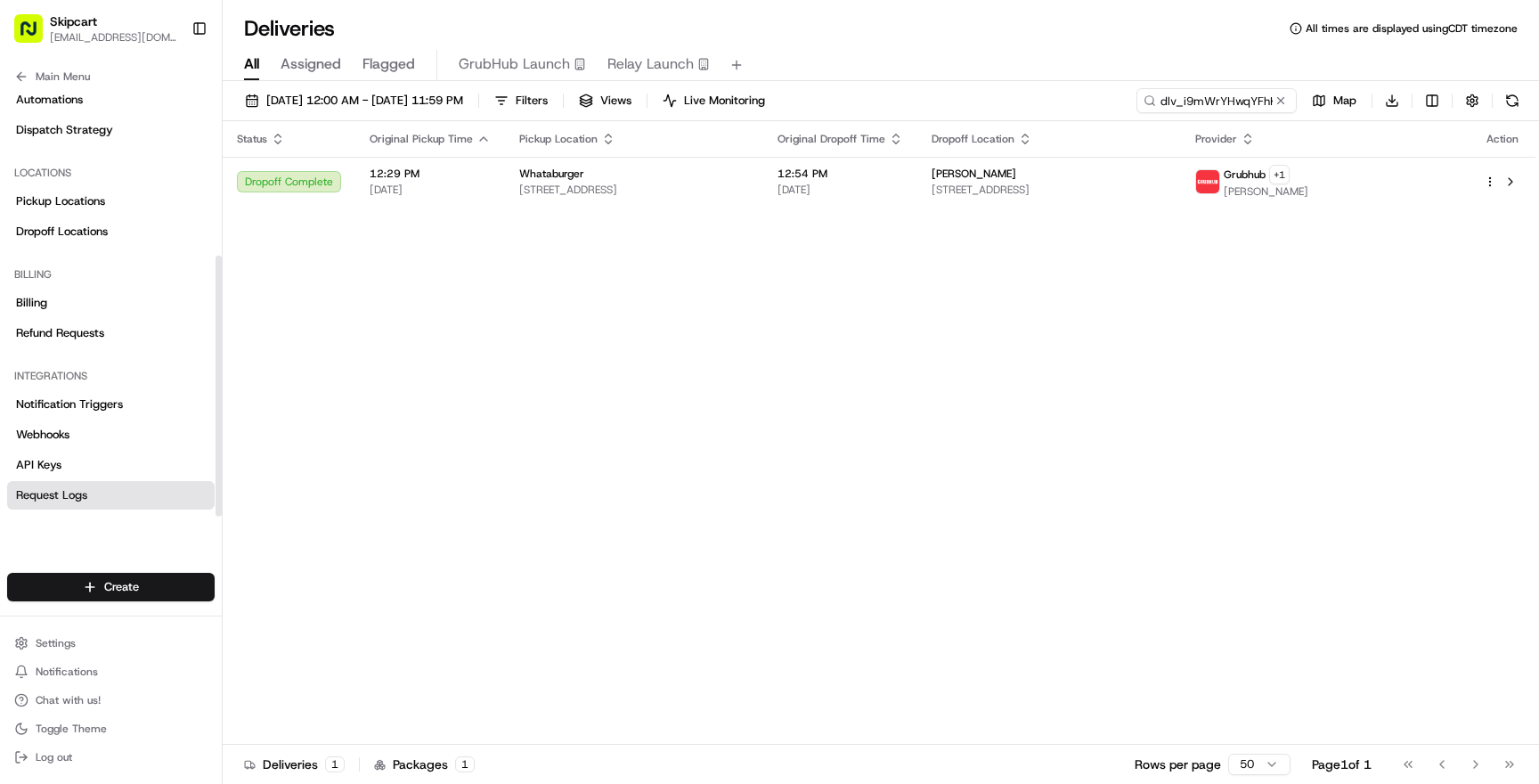
click at [93, 487] on link "Request Logs" at bounding box center [111, 495] width 207 height 28
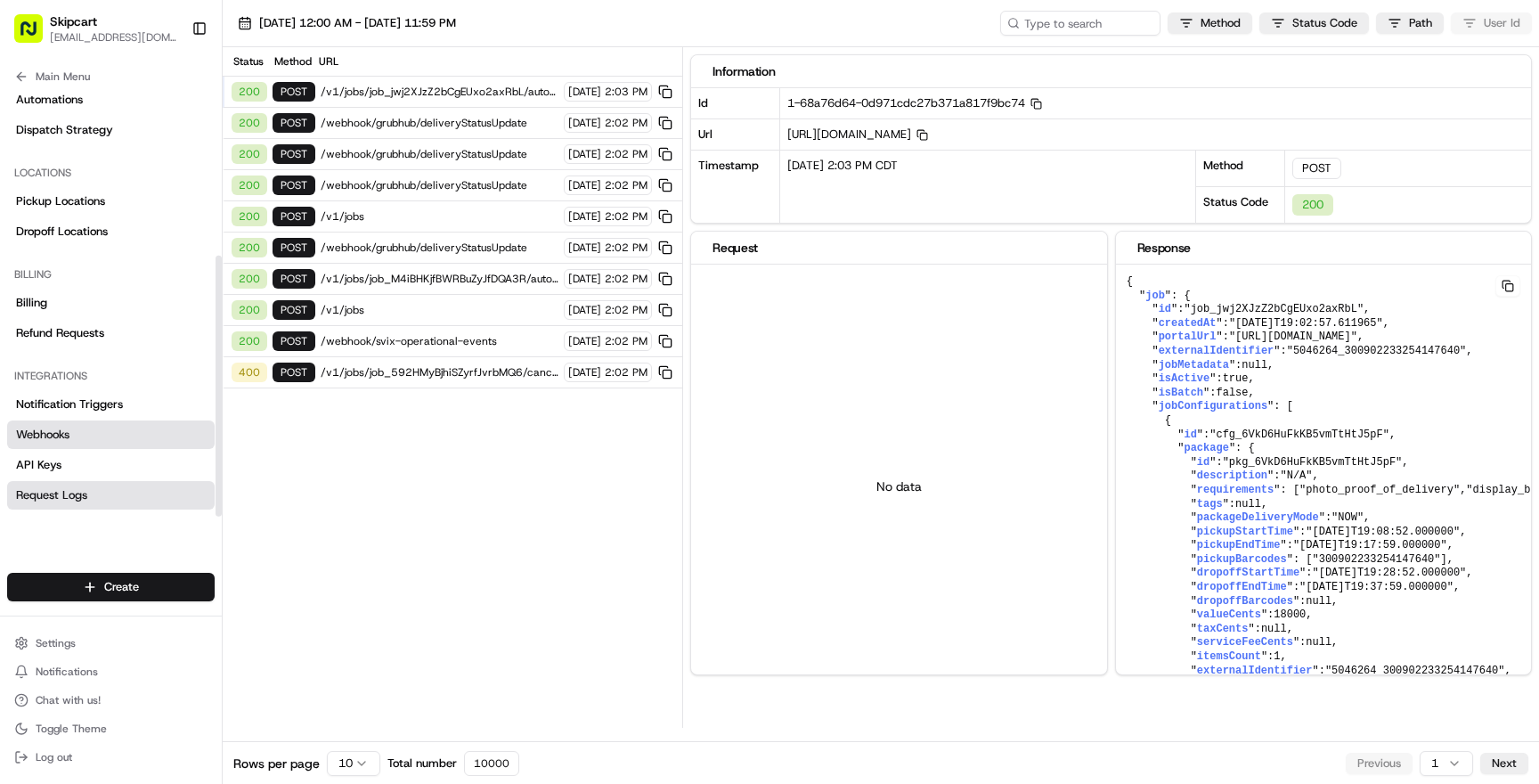
click at [90, 439] on link "Webhooks" at bounding box center [111, 435] width 207 height 28
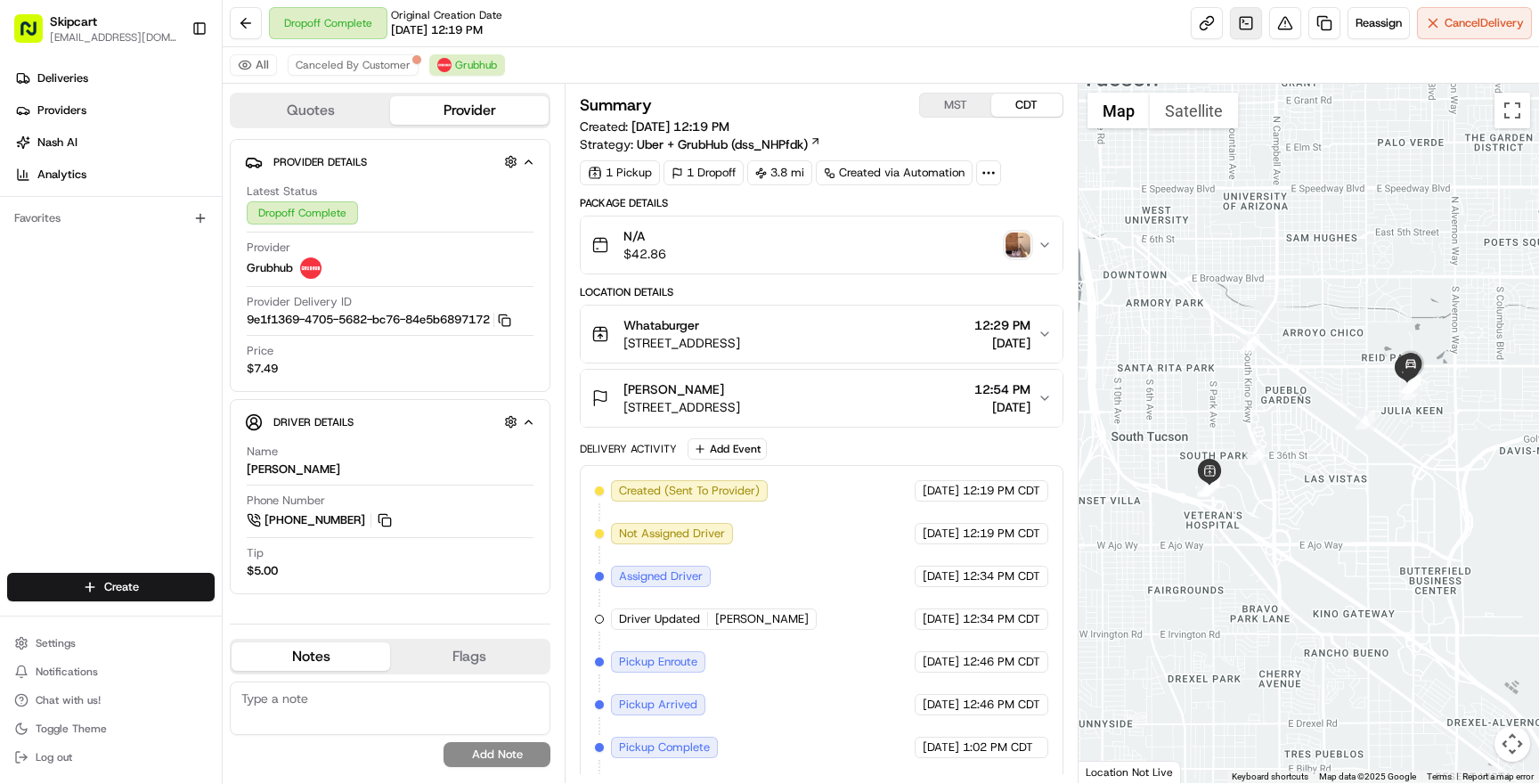
click at [1239, 25] on link at bounding box center [1246, 24] width 32 height 32
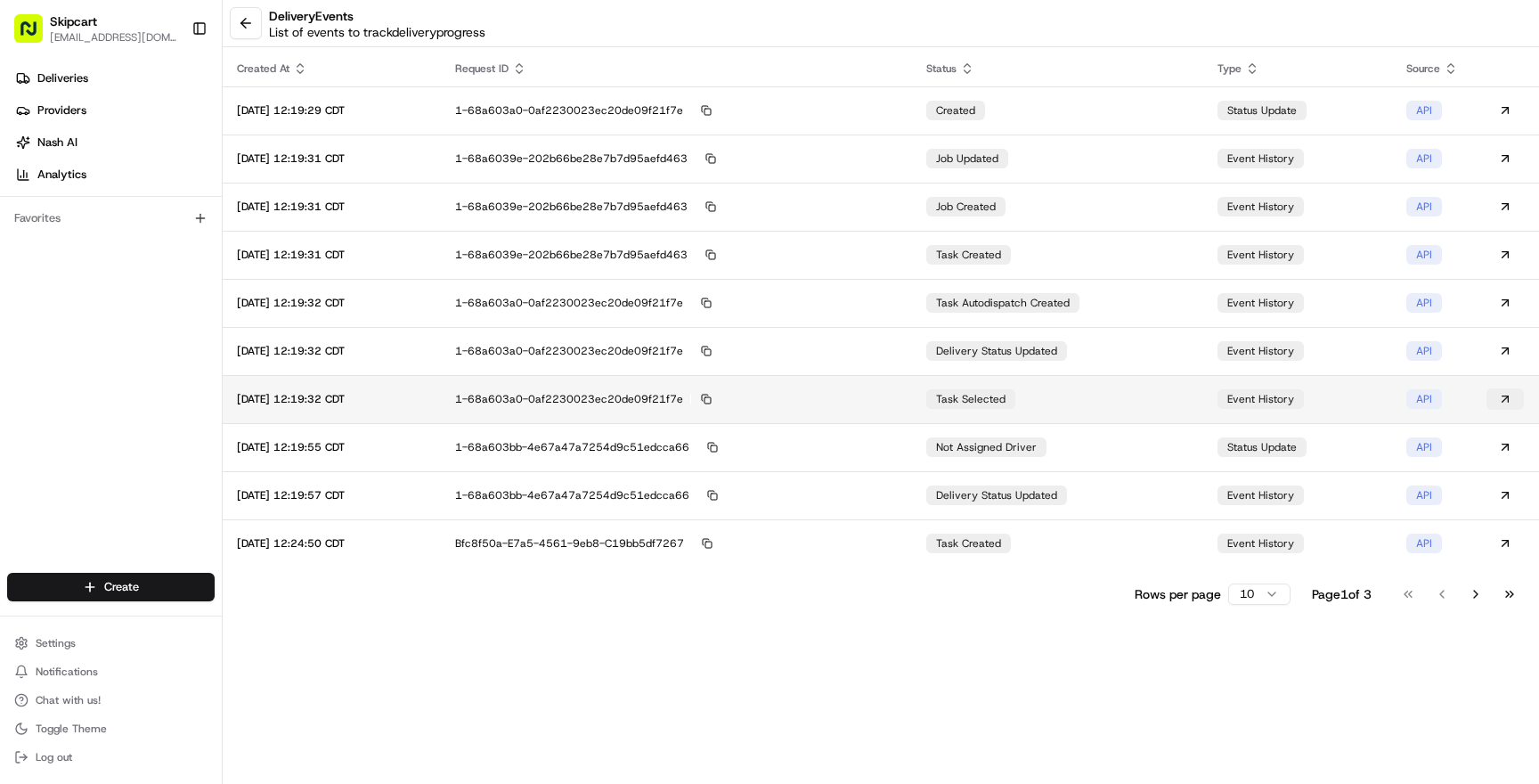
click at [1507, 397] on button at bounding box center [1505, 399] width 37 height 22
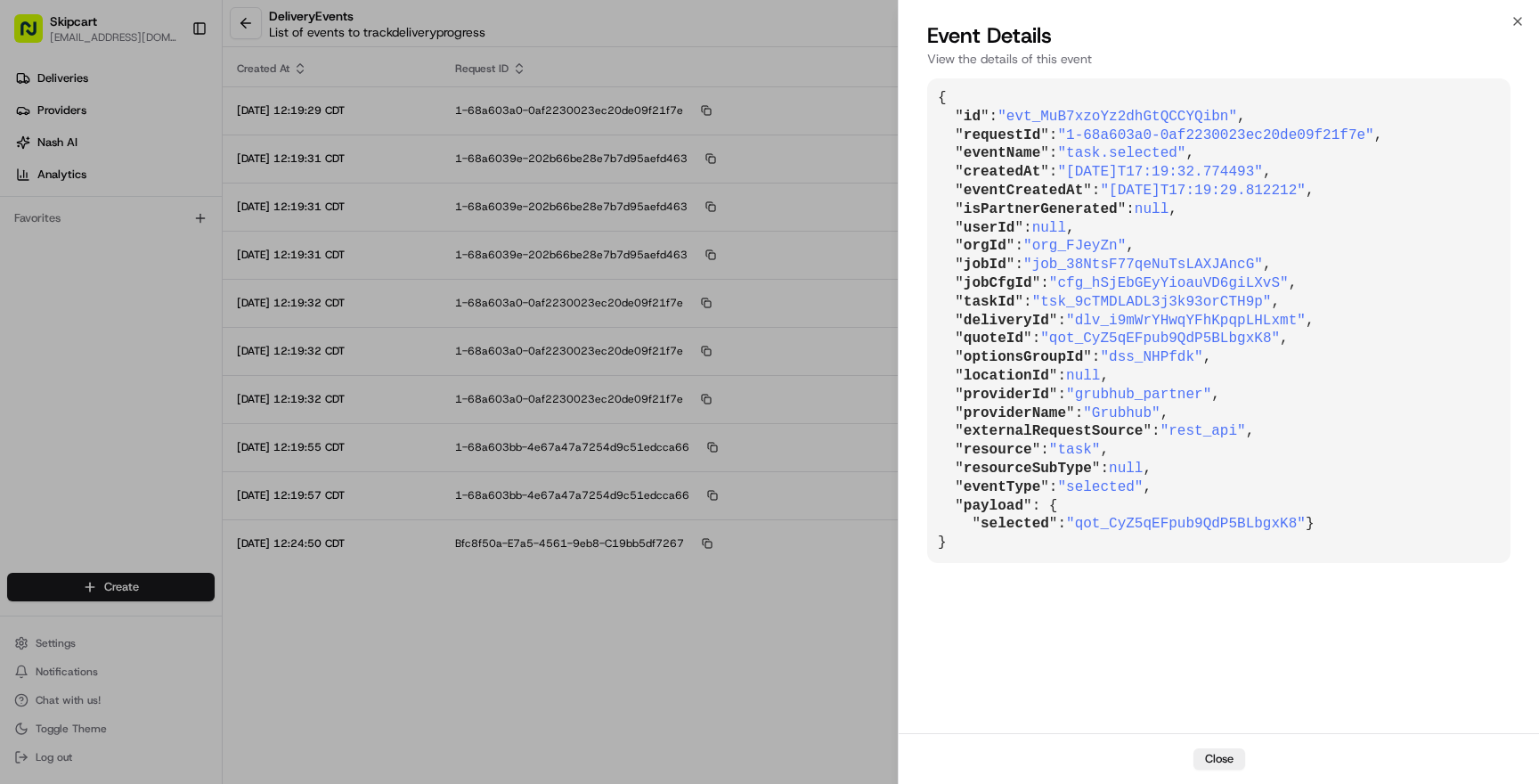
click at [1128, 393] on span ""grubhub_partner"" at bounding box center [1138, 394] width 145 height 16
click at [1097, 519] on span ""qot_CyZ5qEFpub9QdP5BLbgxK8"" at bounding box center [1186, 523] width 240 height 16
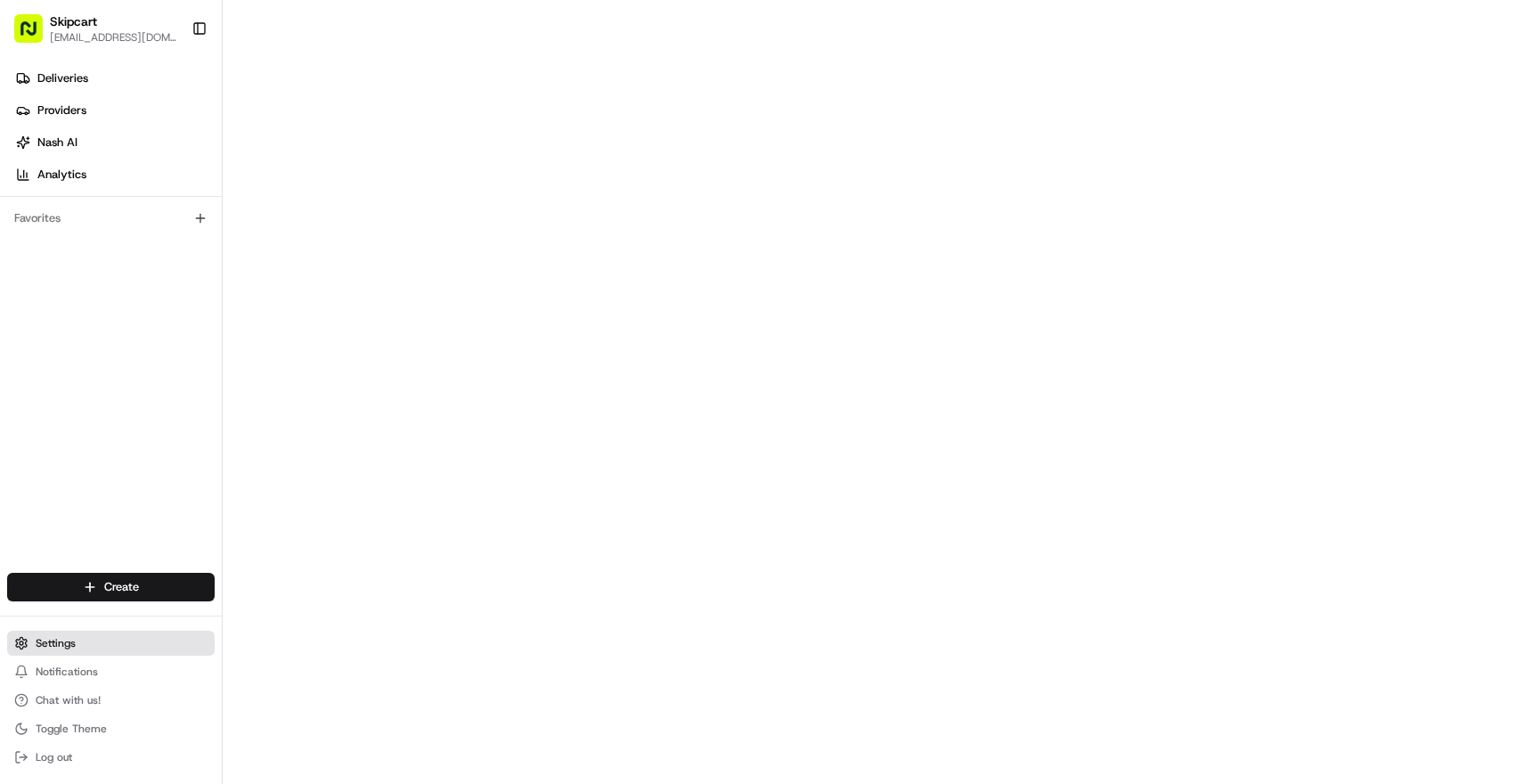
click at [82, 636] on button "Settings" at bounding box center [111, 643] width 207 height 25
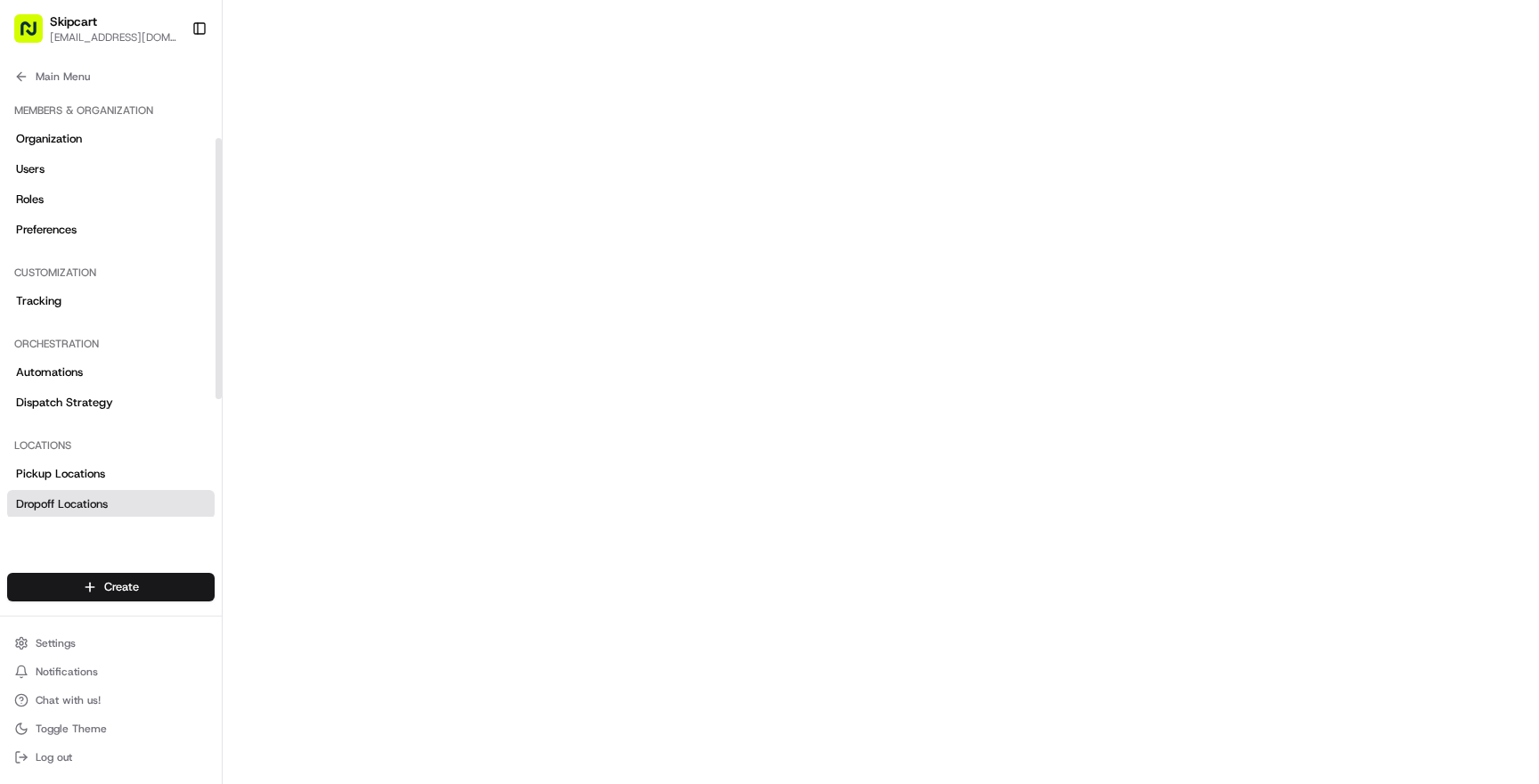
scroll to position [273, 0]
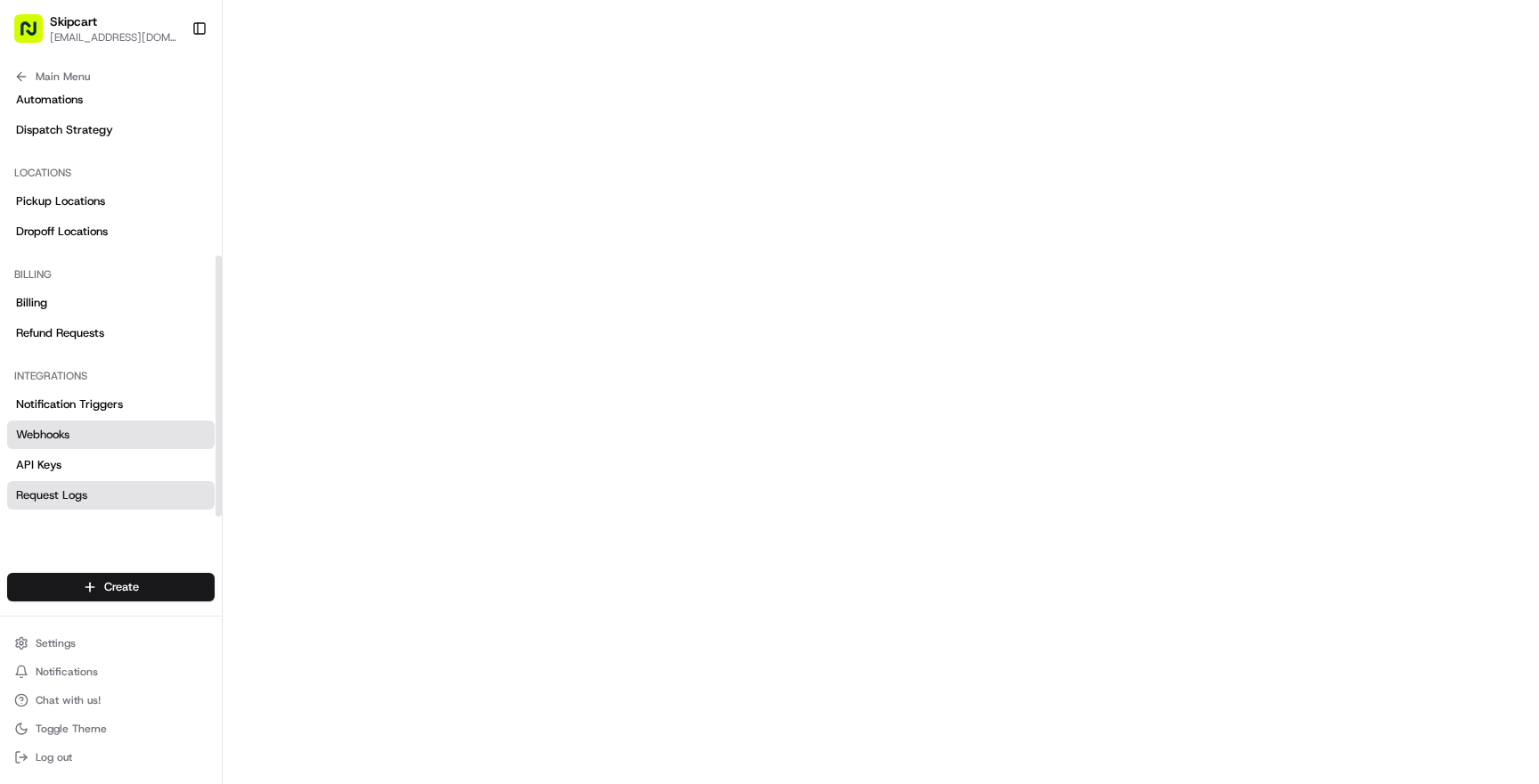
click at [83, 500] on span "Request Logs" at bounding box center [51, 494] width 71 height 16
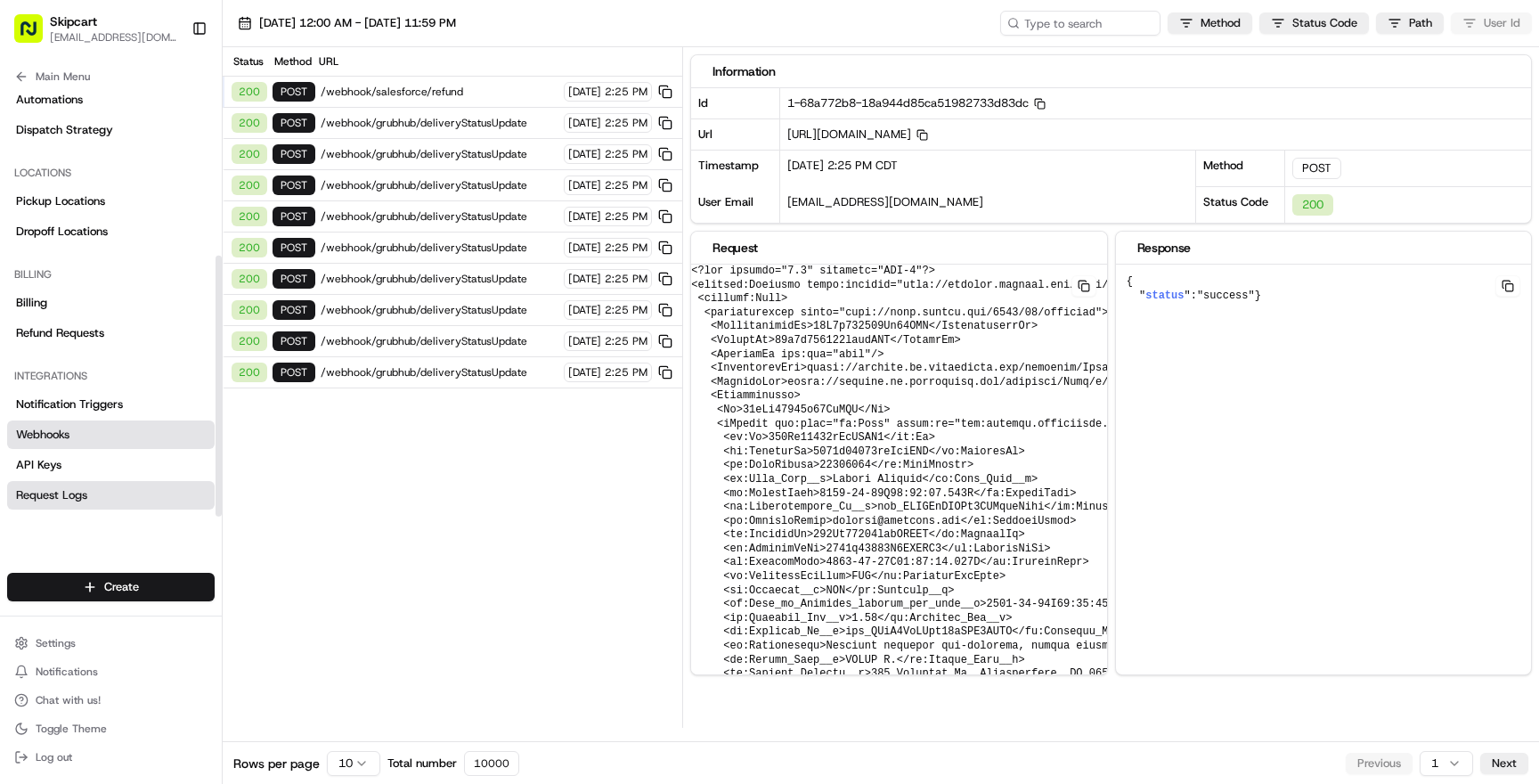
click at [81, 435] on link "Webhooks" at bounding box center [111, 435] width 207 height 28
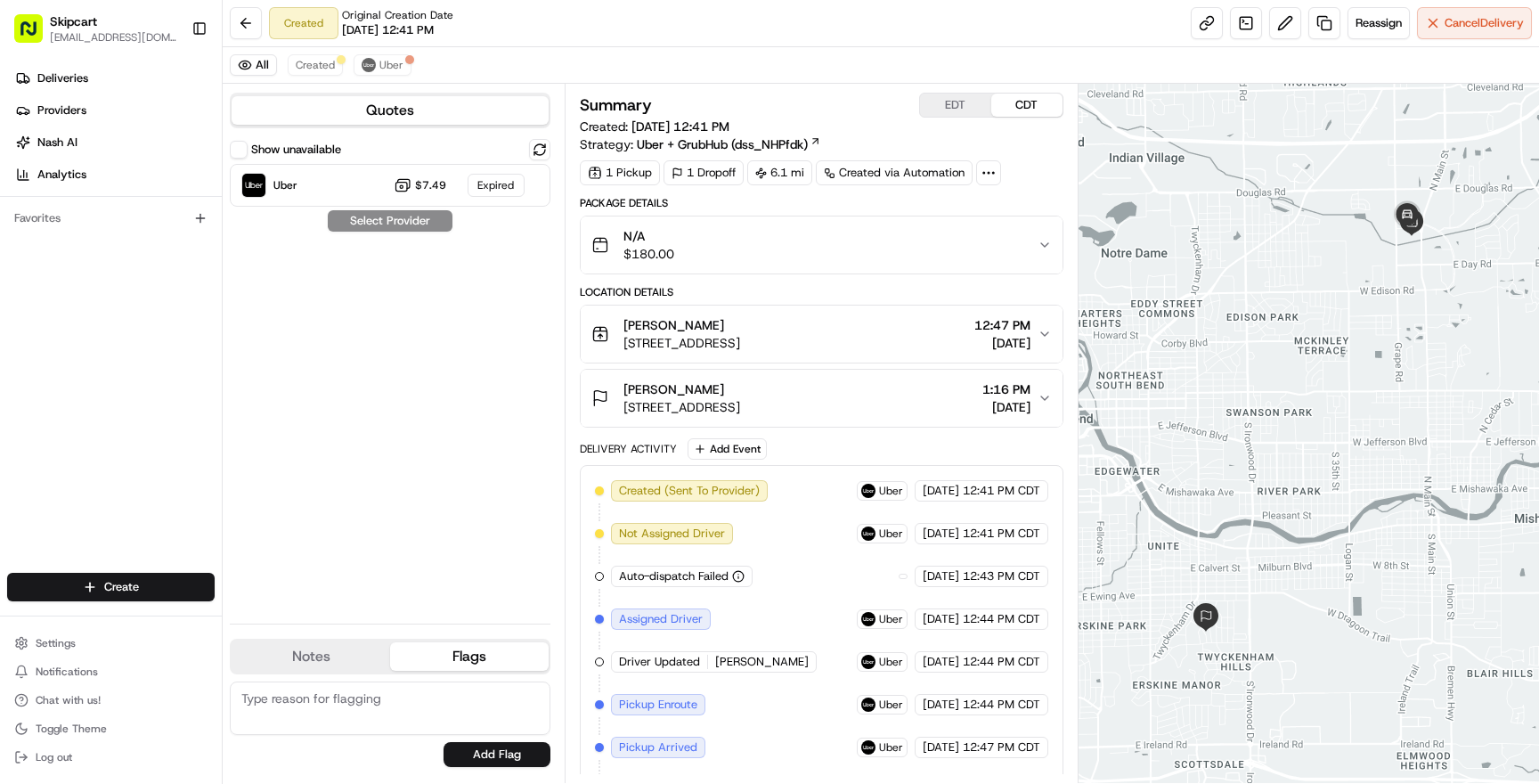
scroll to position [426, 0]
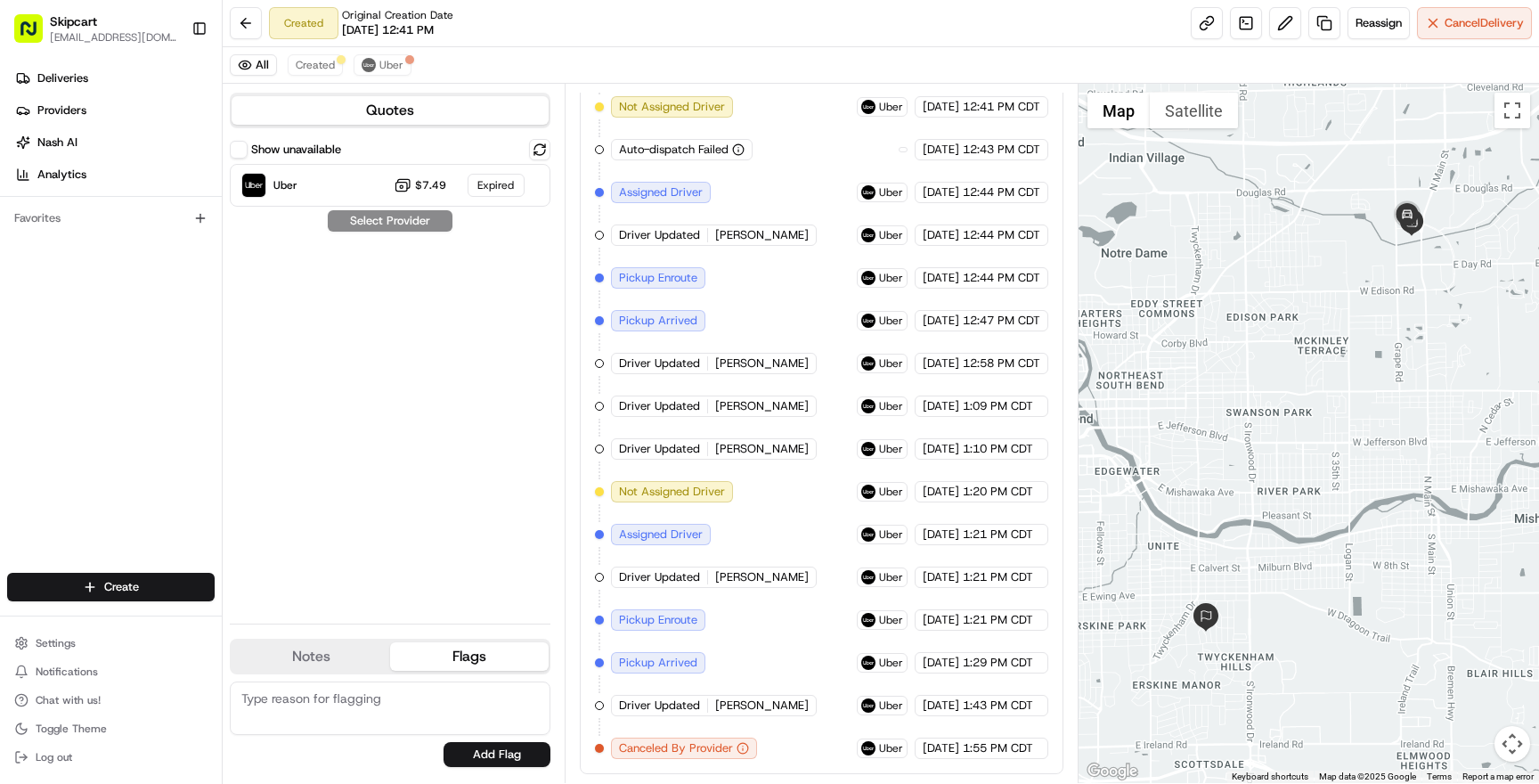
click at [634, 709] on span "Driver Updated" at bounding box center [660, 704] width 81 height 16
click at [1245, 27] on link at bounding box center [1246, 24] width 32 height 32
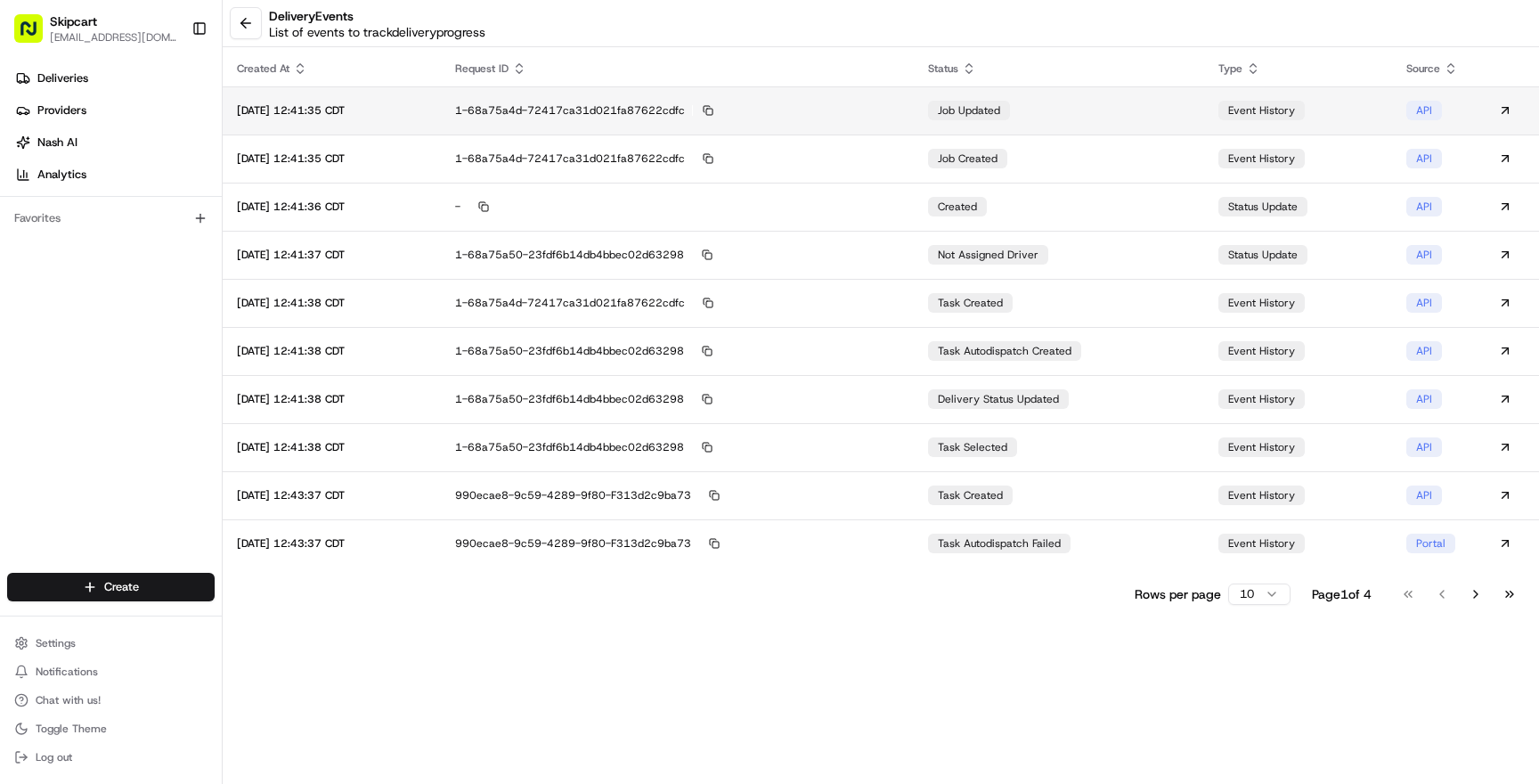
click at [1257, 117] on div "event history" at bounding box center [1261, 110] width 86 height 20
click at [1444, 112] on td "API" at bounding box center [1432, 110] width 81 height 48
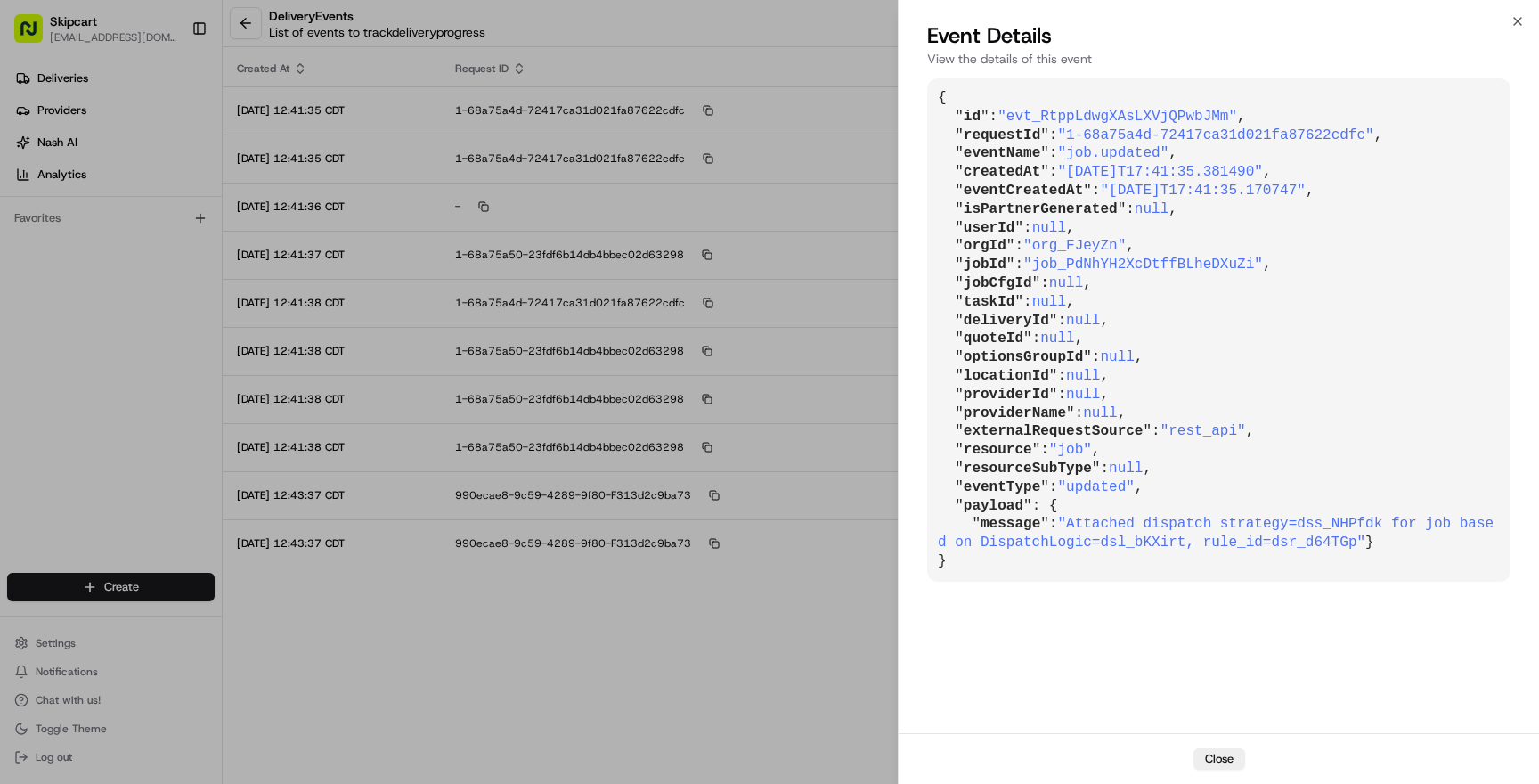
click at [1202, 188] on span ""2025-08-21T17:41:35.170747"" at bounding box center [1202, 190] width 205 height 16
click at [1518, 21] on icon "button" at bounding box center [1517, 21] width 14 height 14
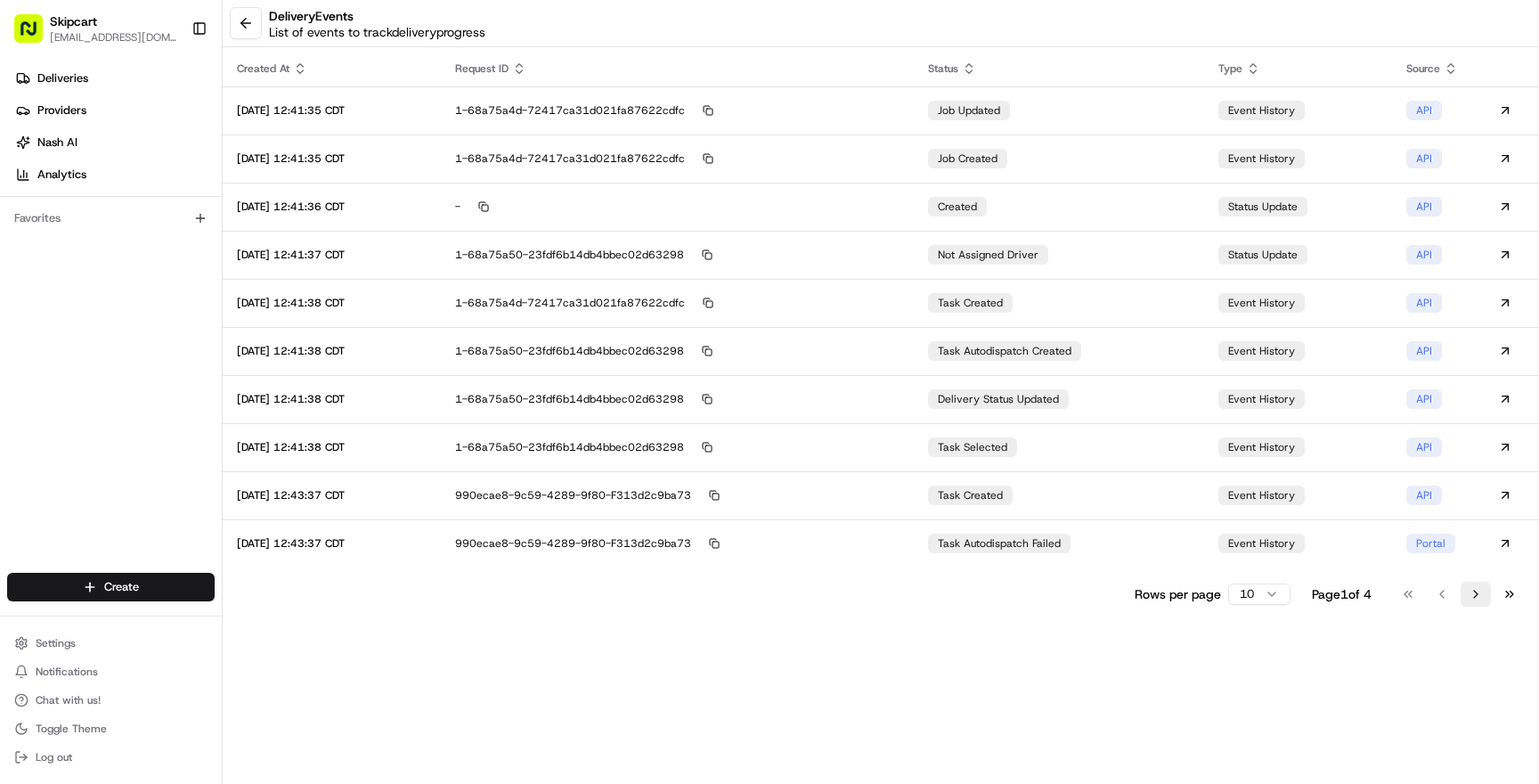
click at [1478, 602] on button "Go to next page" at bounding box center [1476, 594] width 30 height 25
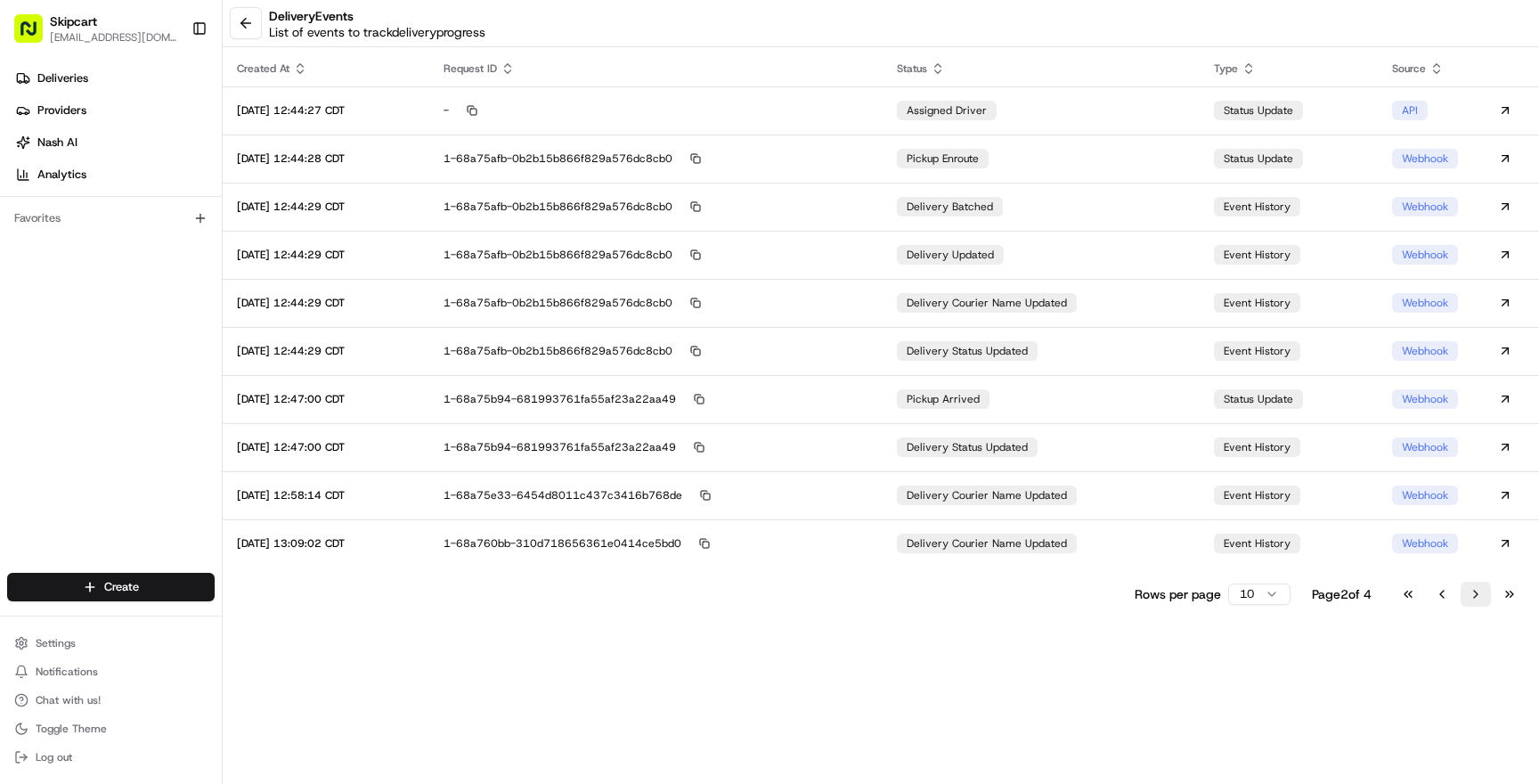
click at [1478, 602] on button "Go to next page" at bounding box center [1476, 594] width 30 height 25
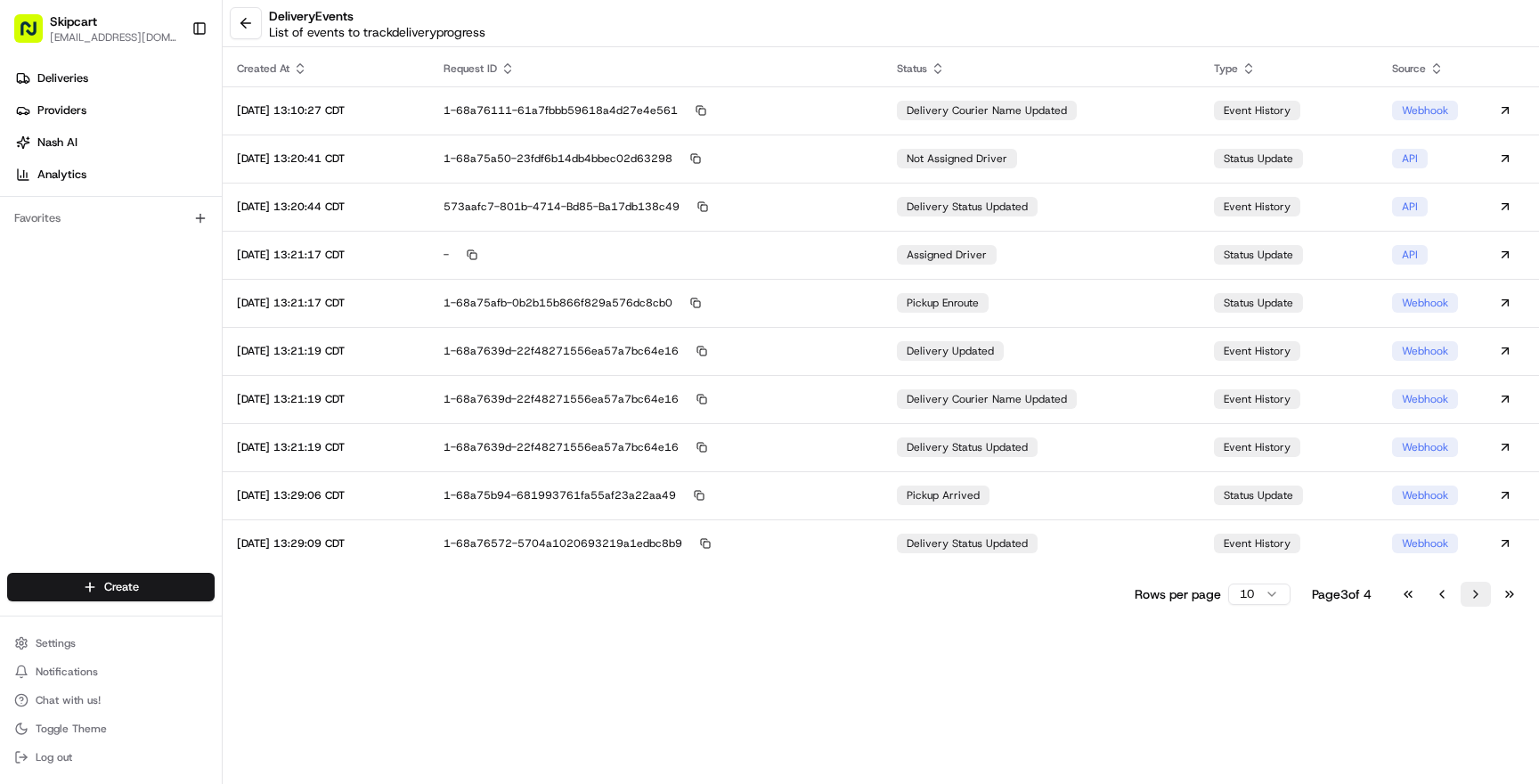
click at [1478, 602] on button "Go to next page" at bounding box center [1476, 594] width 30 height 25
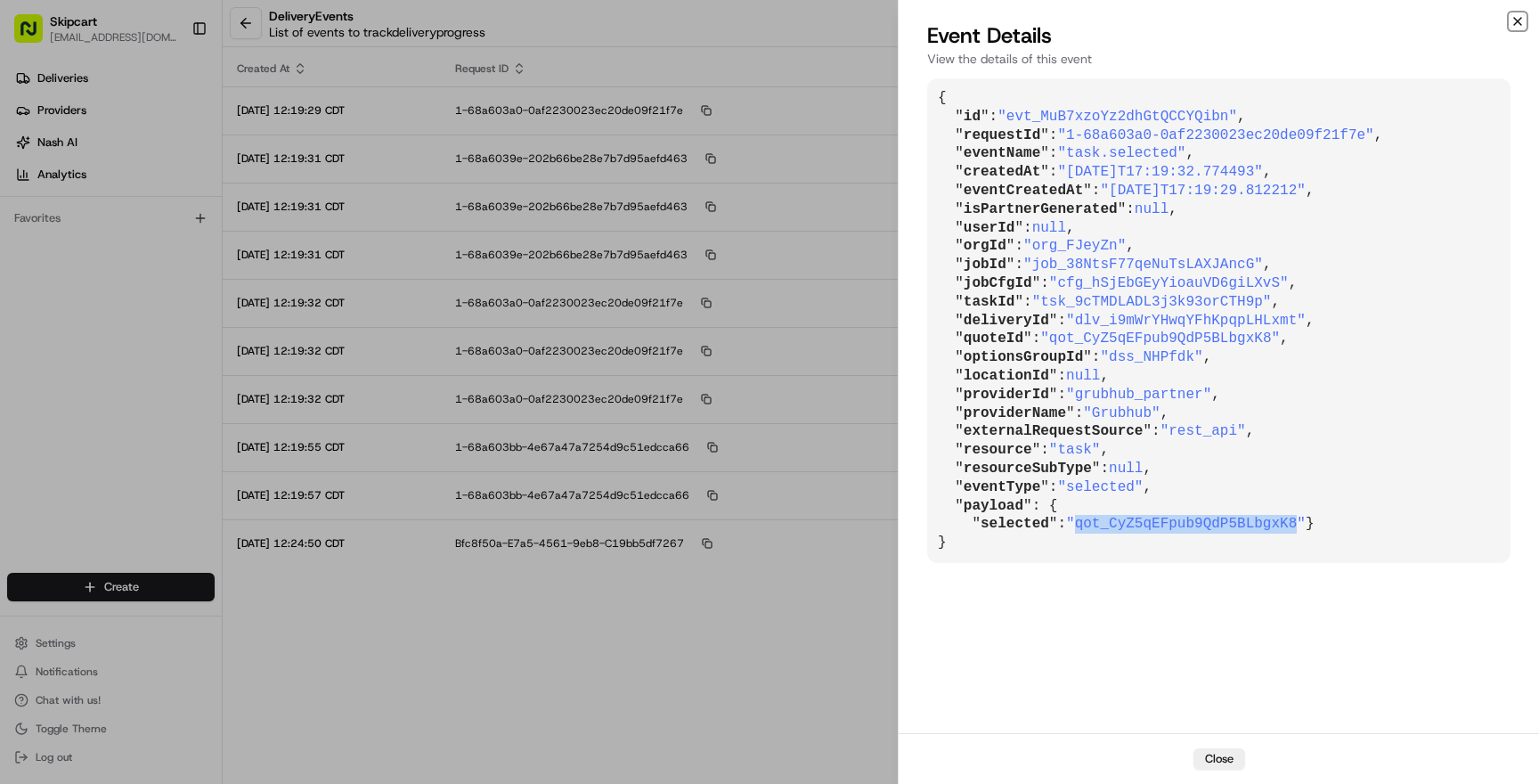
click at [1523, 23] on icon "button" at bounding box center [1517, 21] width 14 height 14
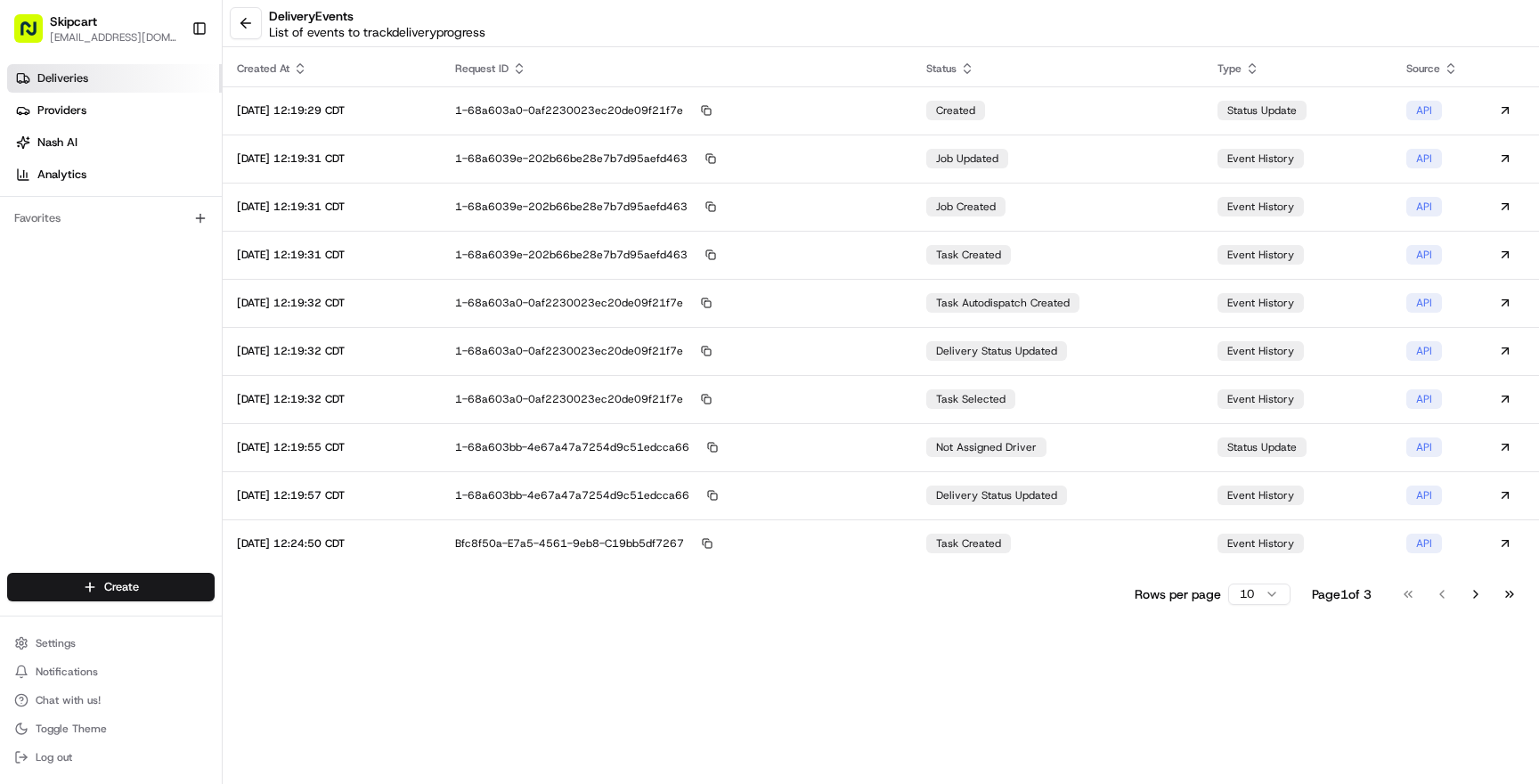
click at [81, 64] on link "Deliveries" at bounding box center [115, 79] width 215 height 28
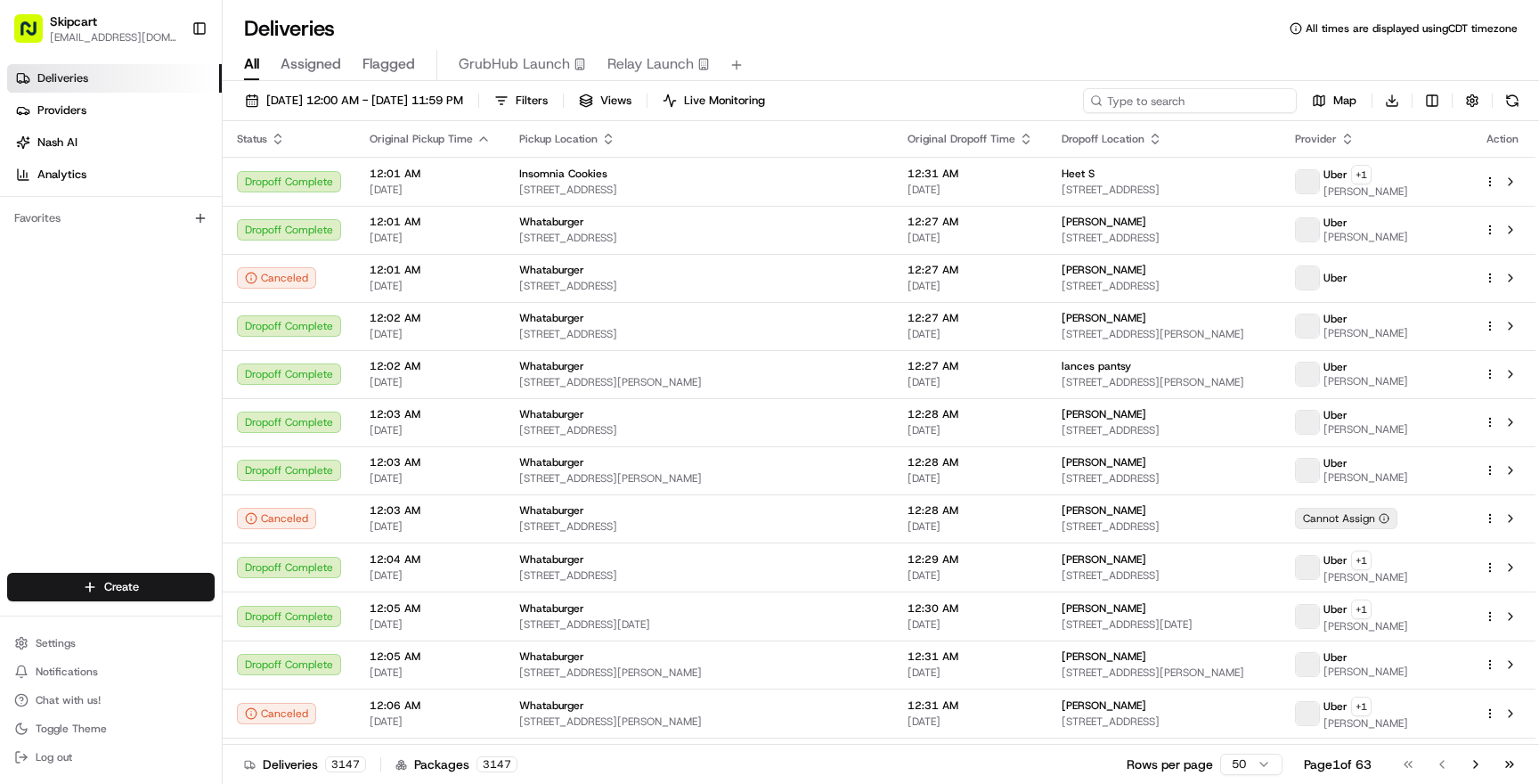
click at [1201, 108] on input at bounding box center [1190, 100] width 214 height 25
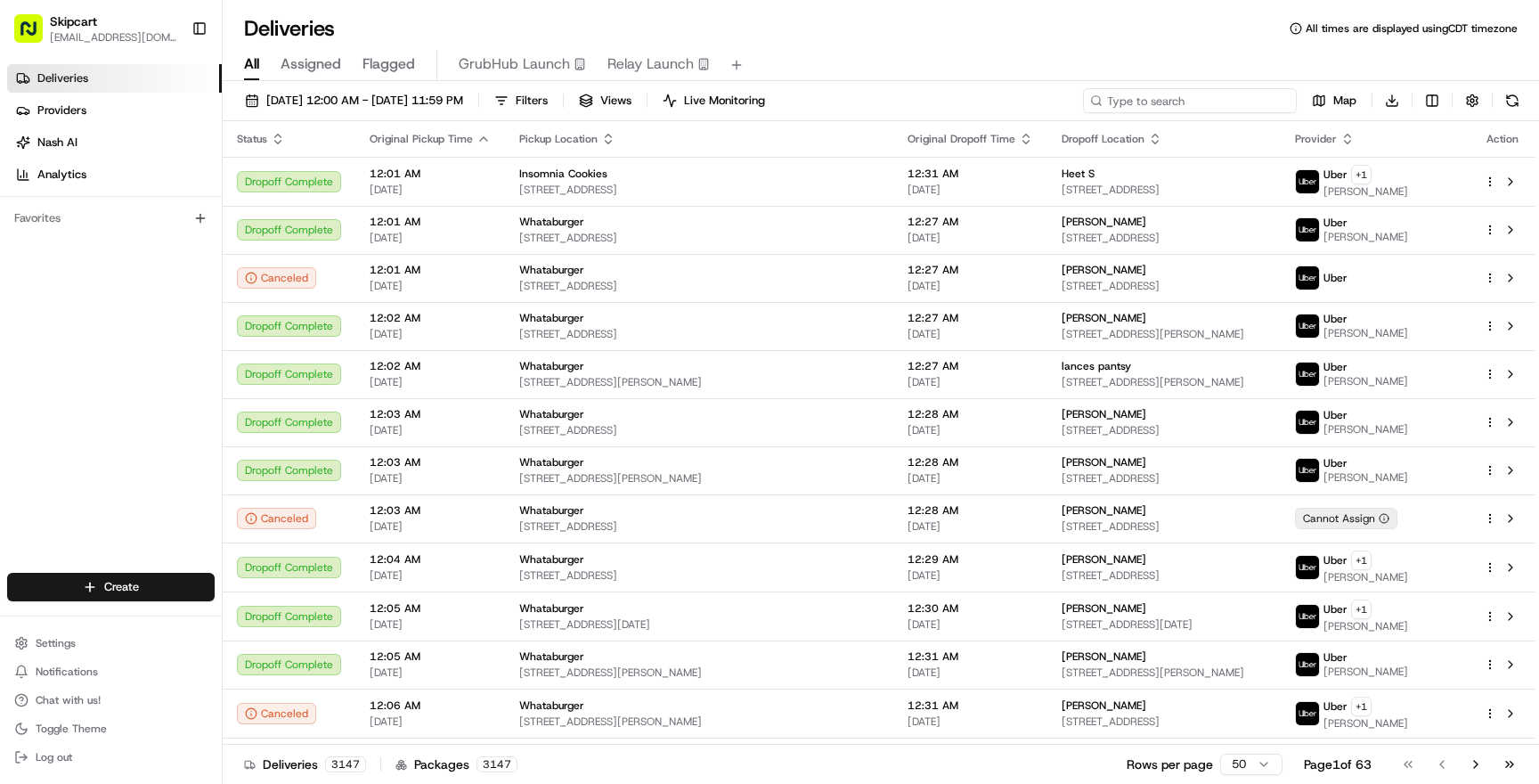
paste input "dlv_i9mWrYHwqYFhKpqpLHLxmt"
type input "dlv_i9mWrYHwqYFhKpqpLHLxmt"
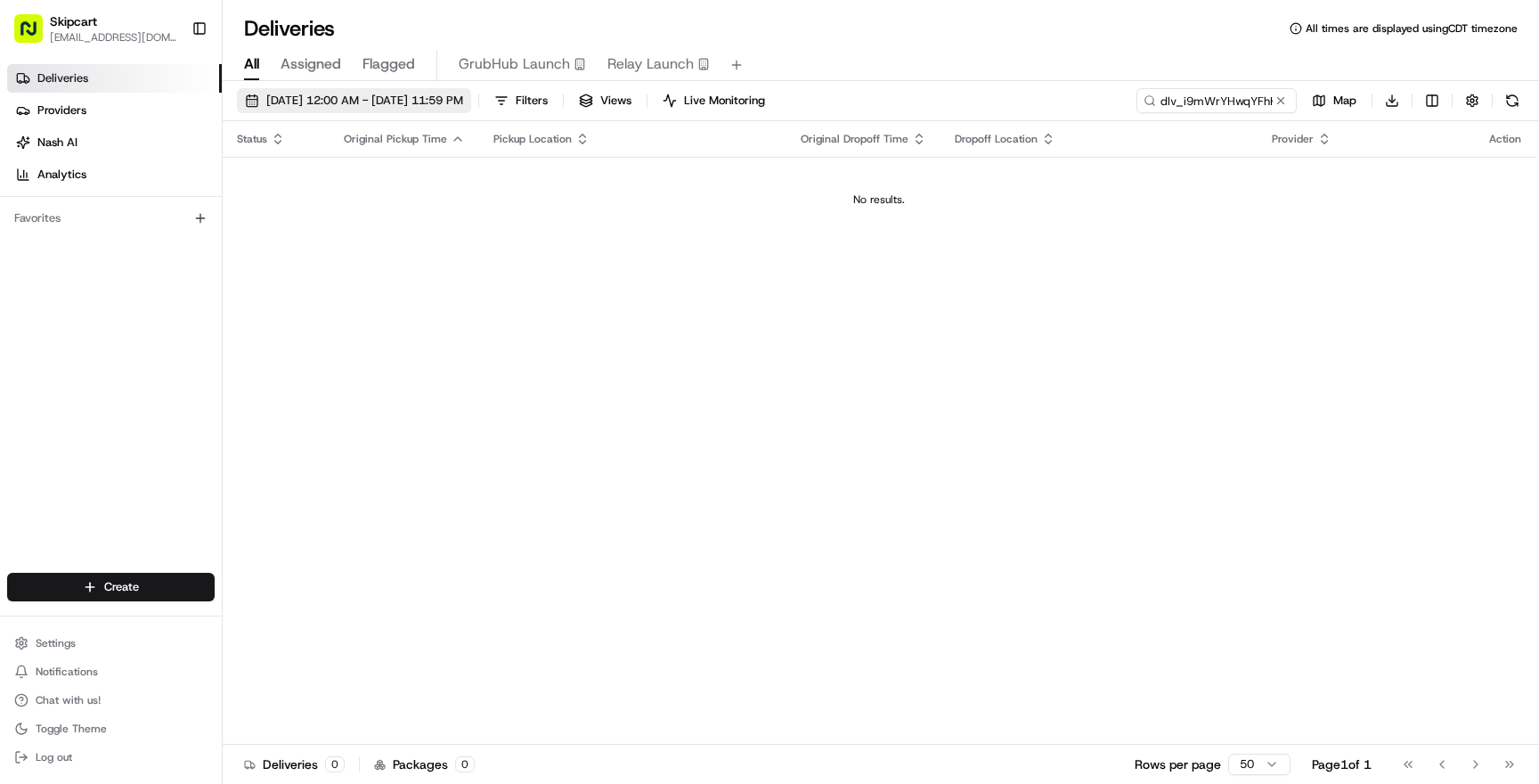
click at [432, 103] on span "08/21/2025 12:00 AM - 08/21/2025 11:59 PM" at bounding box center [365, 100] width 197 height 16
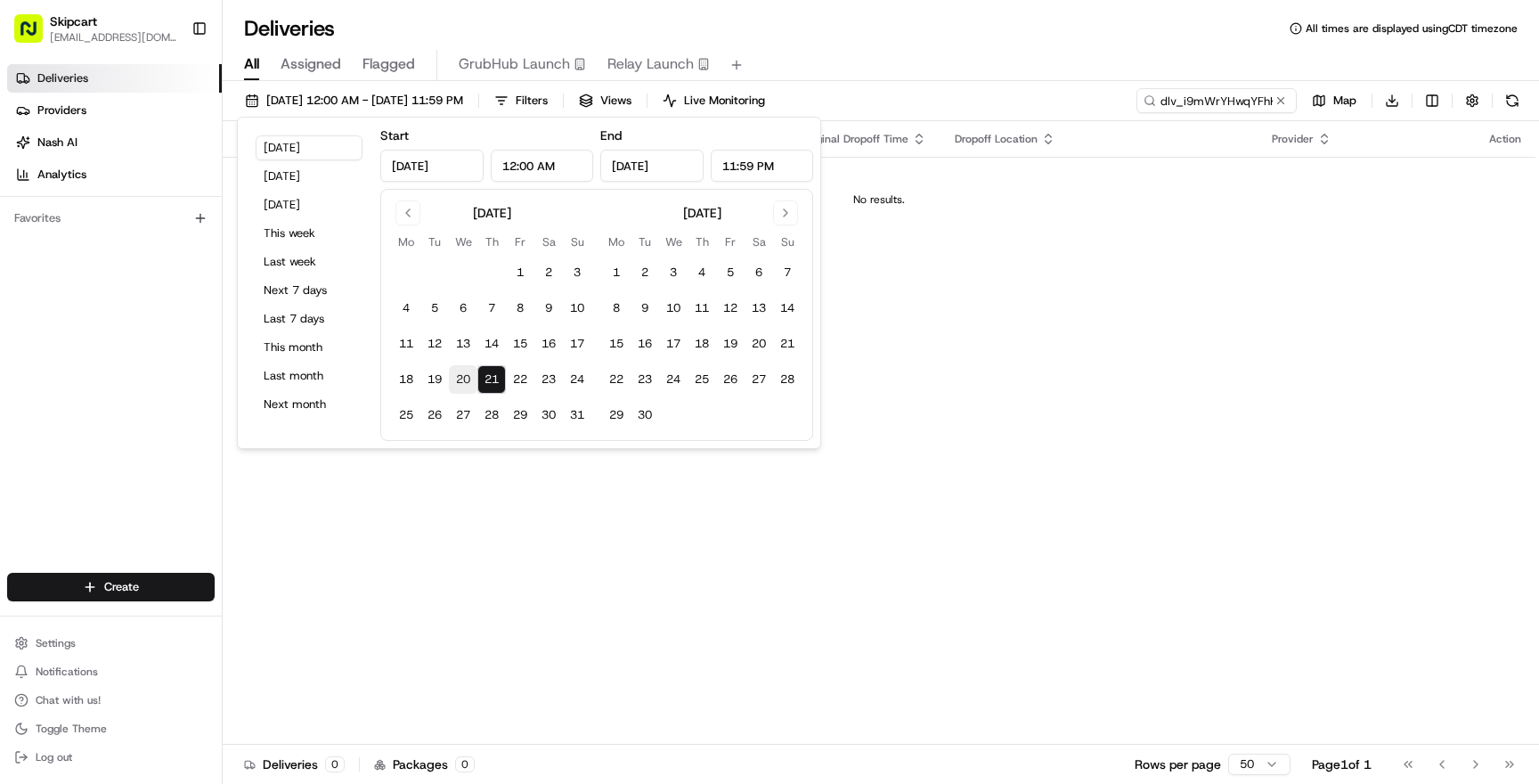
click at [458, 380] on button "20" at bounding box center [463, 380] width 28 height 28
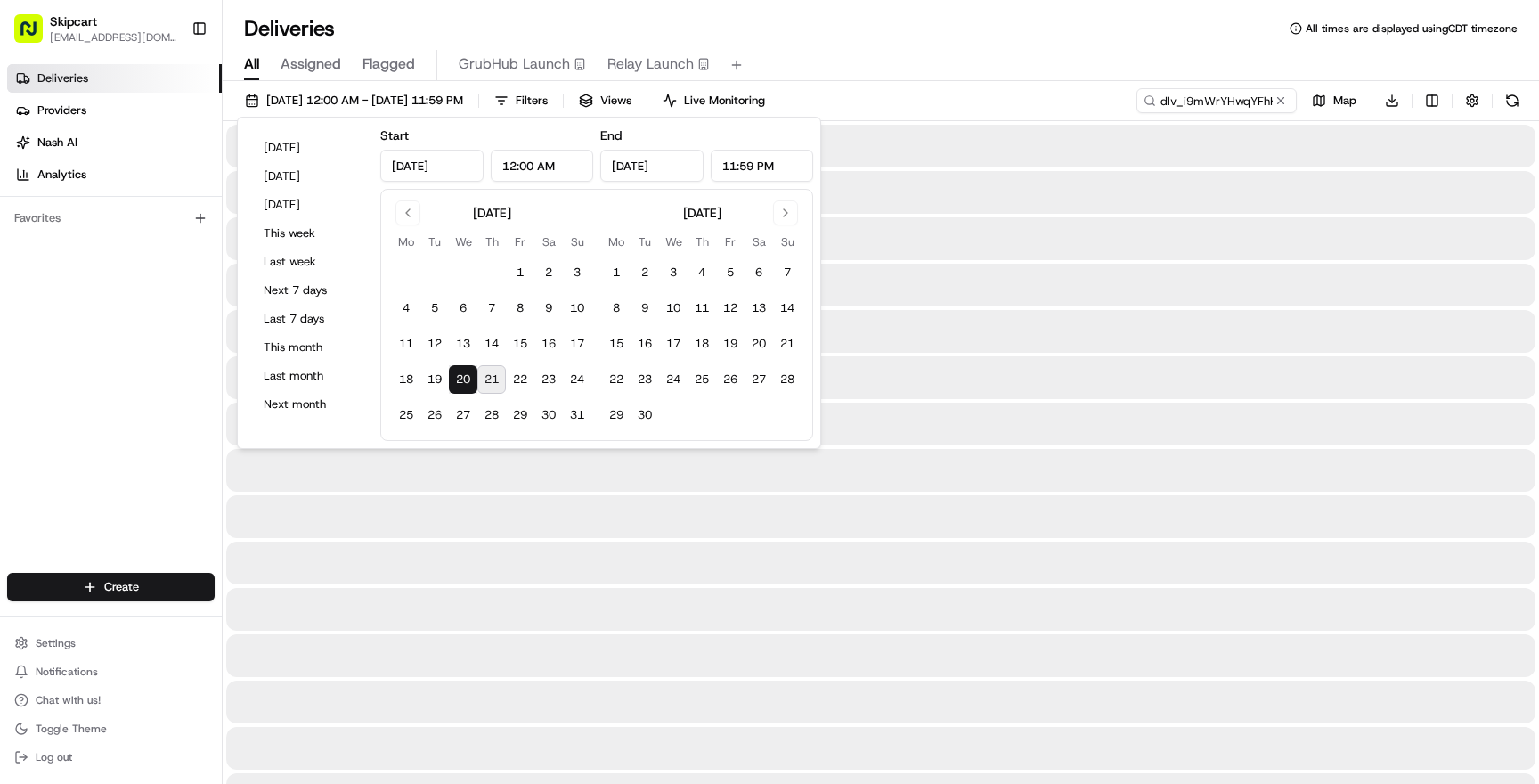
type input "Aug 20, 2025"
click at [921, 38] on div "Deliveries All times are displayed using CDT timezone" at bounding box center [881, 28] width 1316 height 28
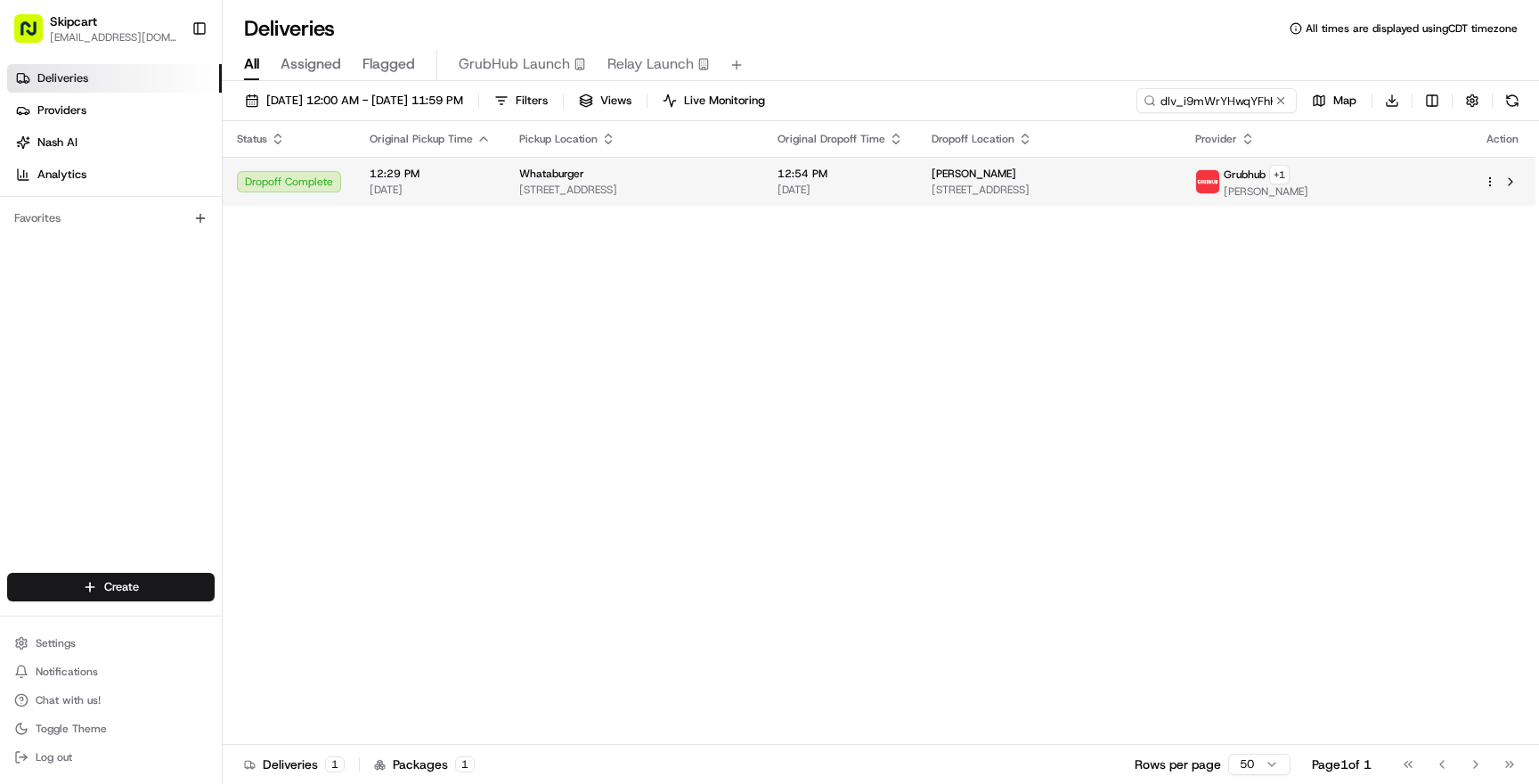
click at [426, 187] on span "[DATE]" at bounding box center [430, 189] width 121 height 14
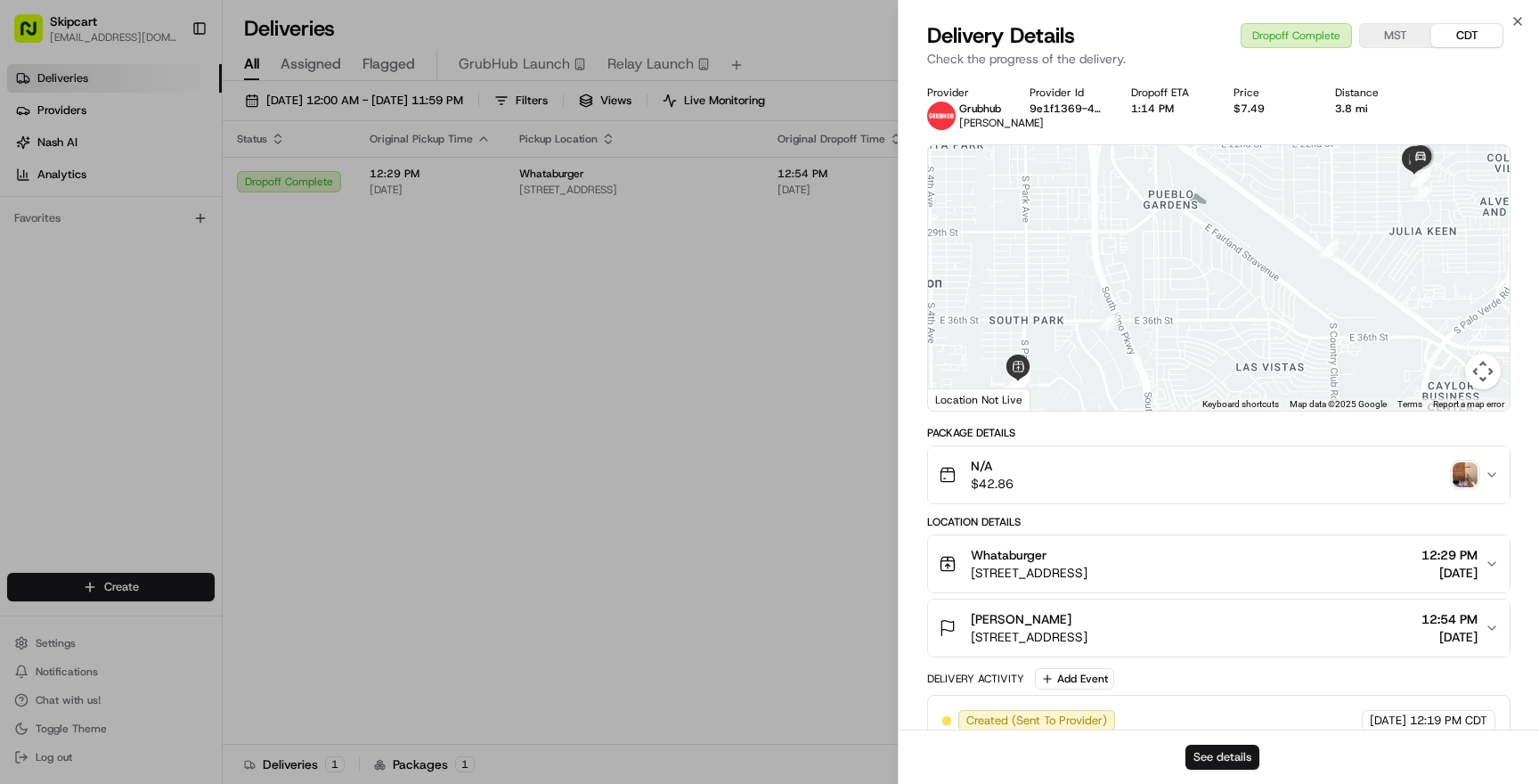
click at [1217, 758] on button "See details" at bounding box center [1223, 757] width 74 height 25
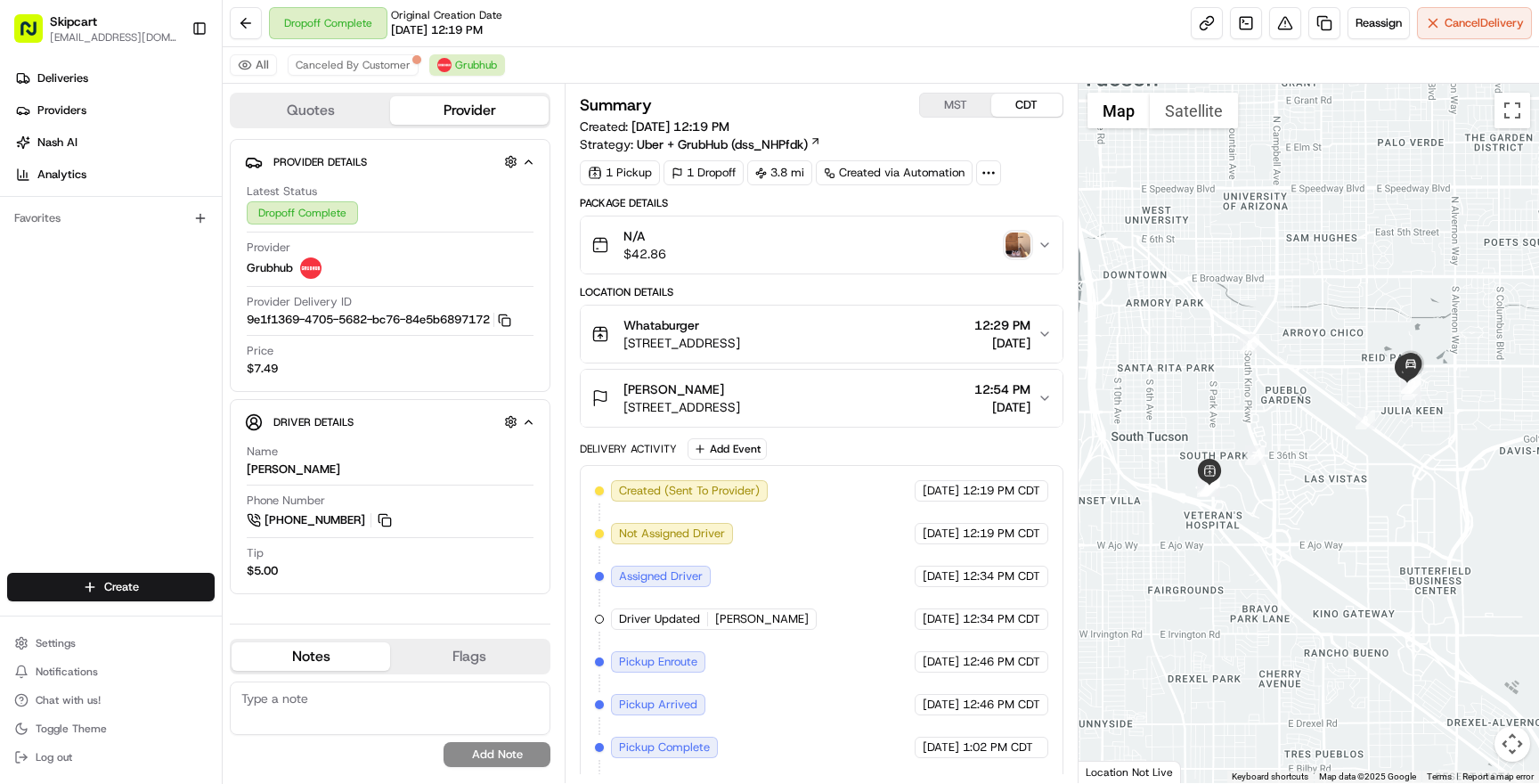
click at [351, 112] on button "Quotes" at bounding box center [311, 111] width 158 height 28
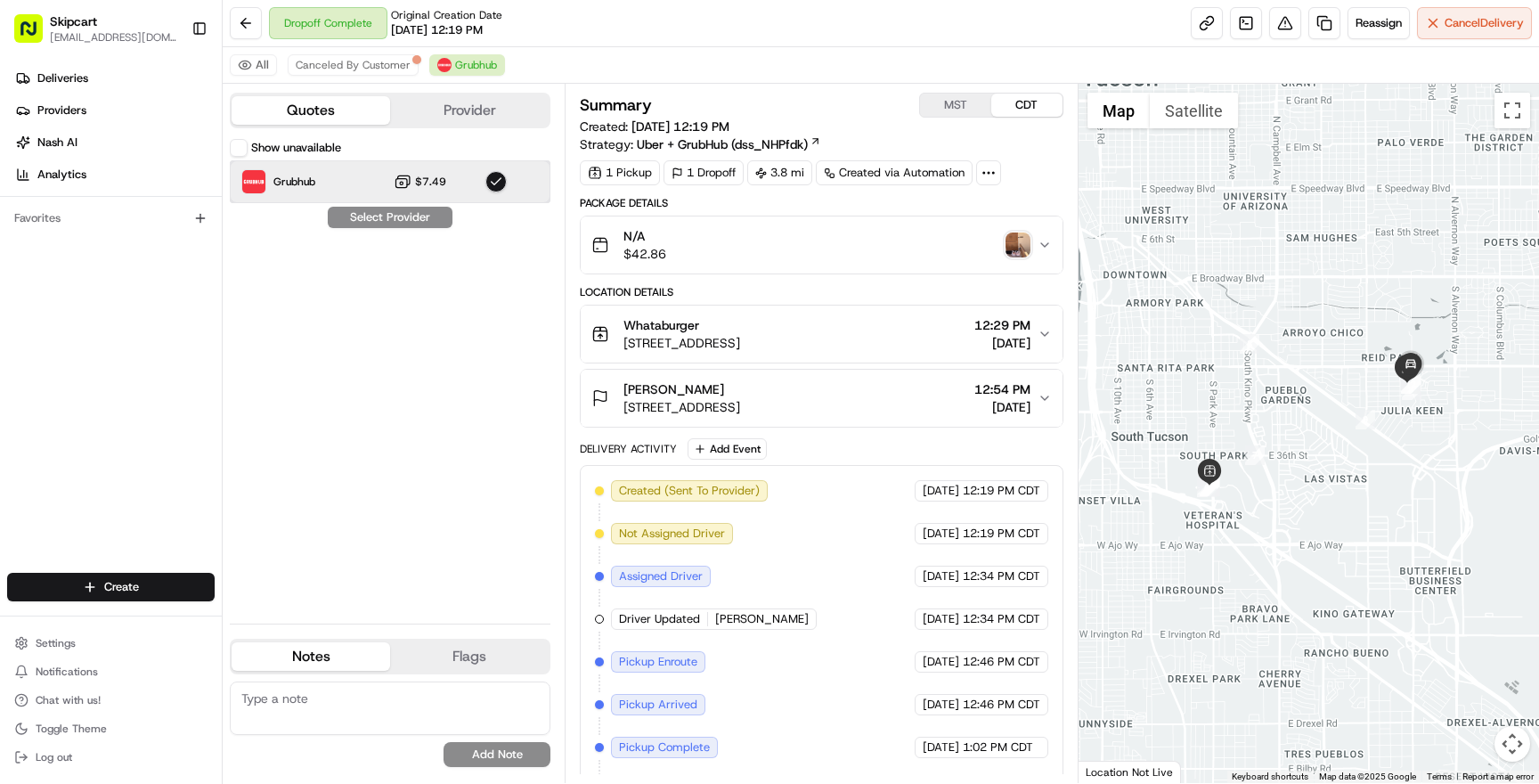
click at [332, 178] on div "Grubhub $7.49" at bounding box center [390, 181] width 321 height 43
click at [708, 244] on div "N/A $42.86" at bounding box center [814, 245] width 445 height 36
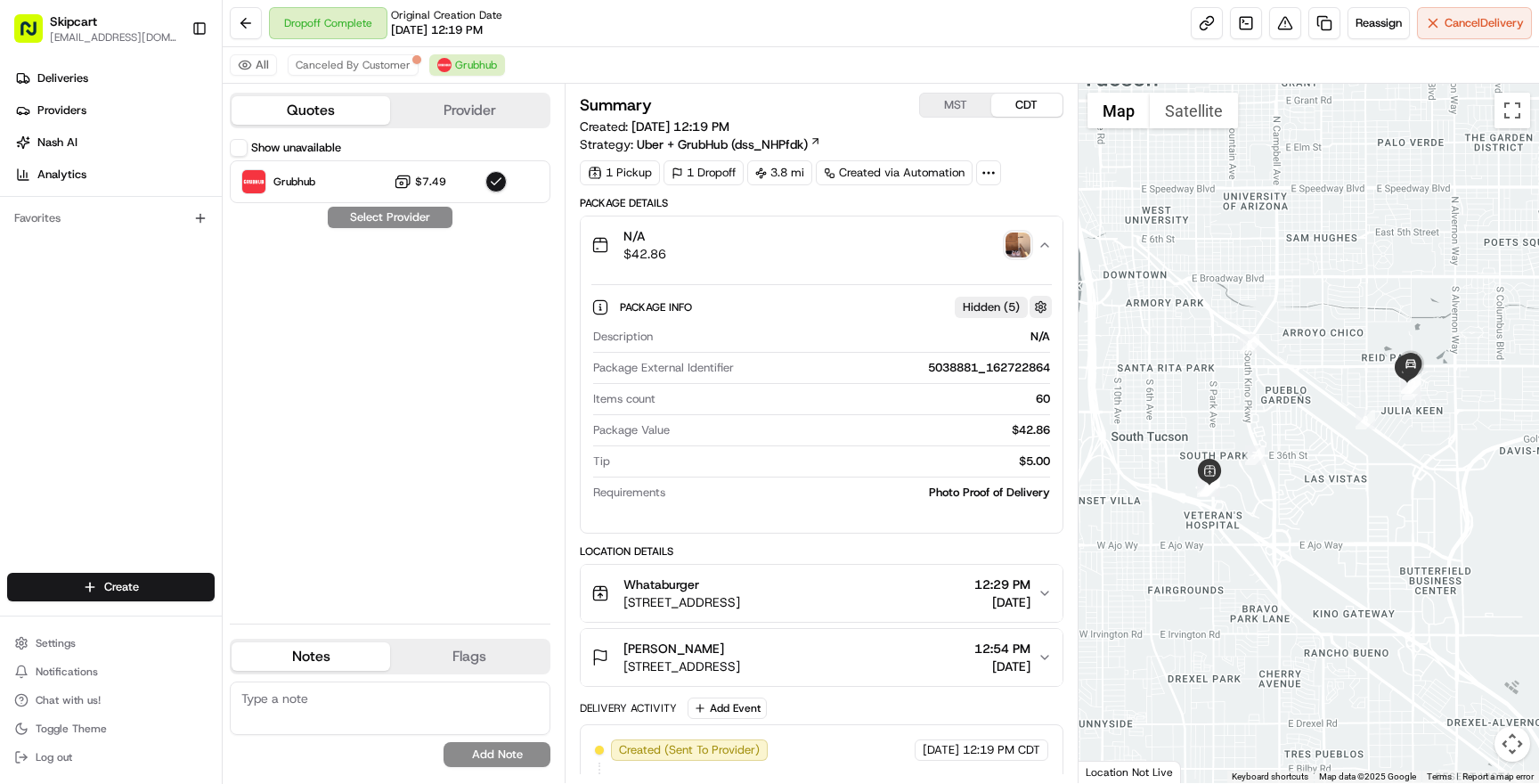
click at [1041, 301] on button "button" at bounding box center [1041, 307] width 23 height 23
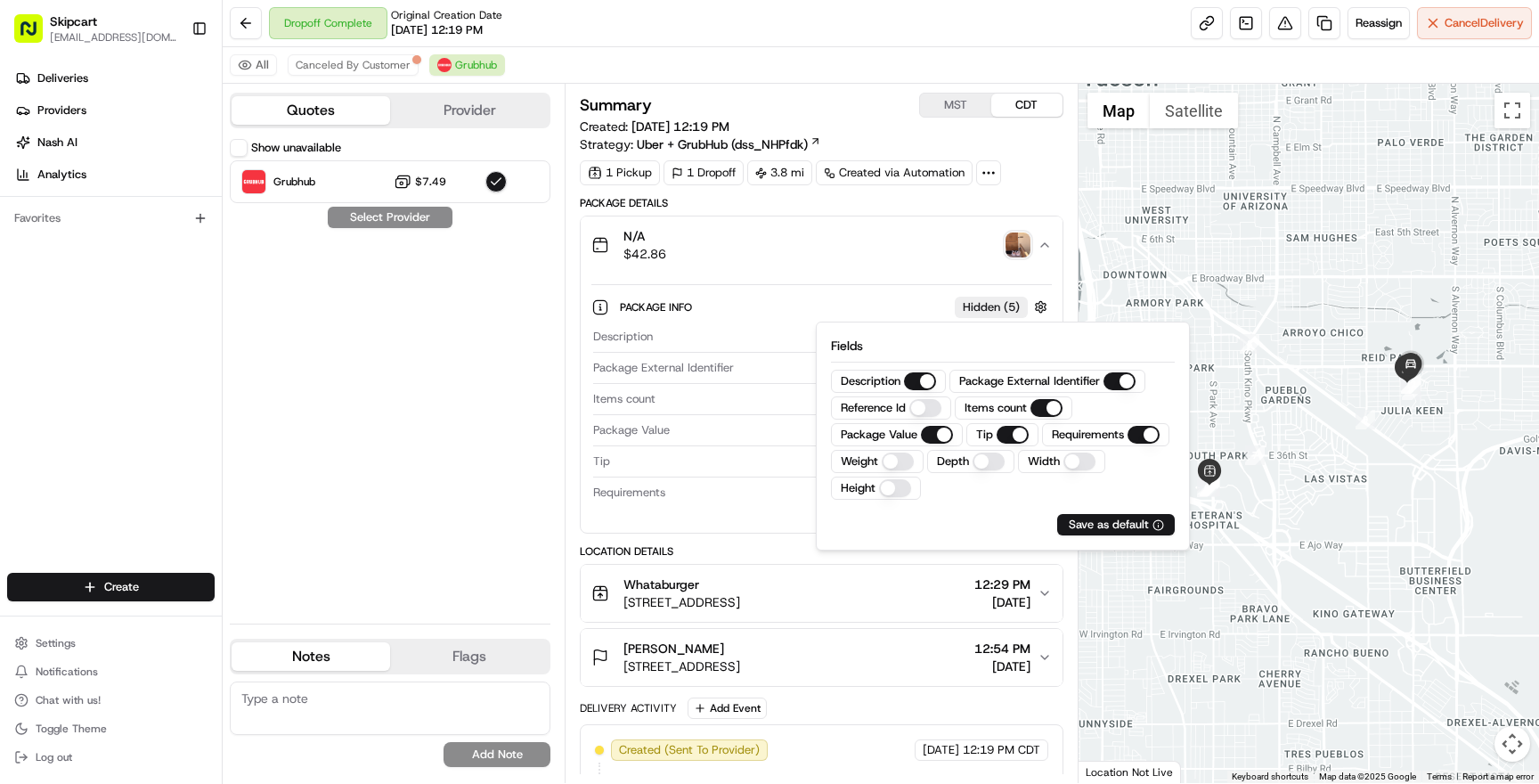
click at [897, 471] on div "Weight" at bounding box center [877, 461] width 93 height 23
click at [897, 470] on button "Weight" at bounding box center [898, 461] width 32 height 18
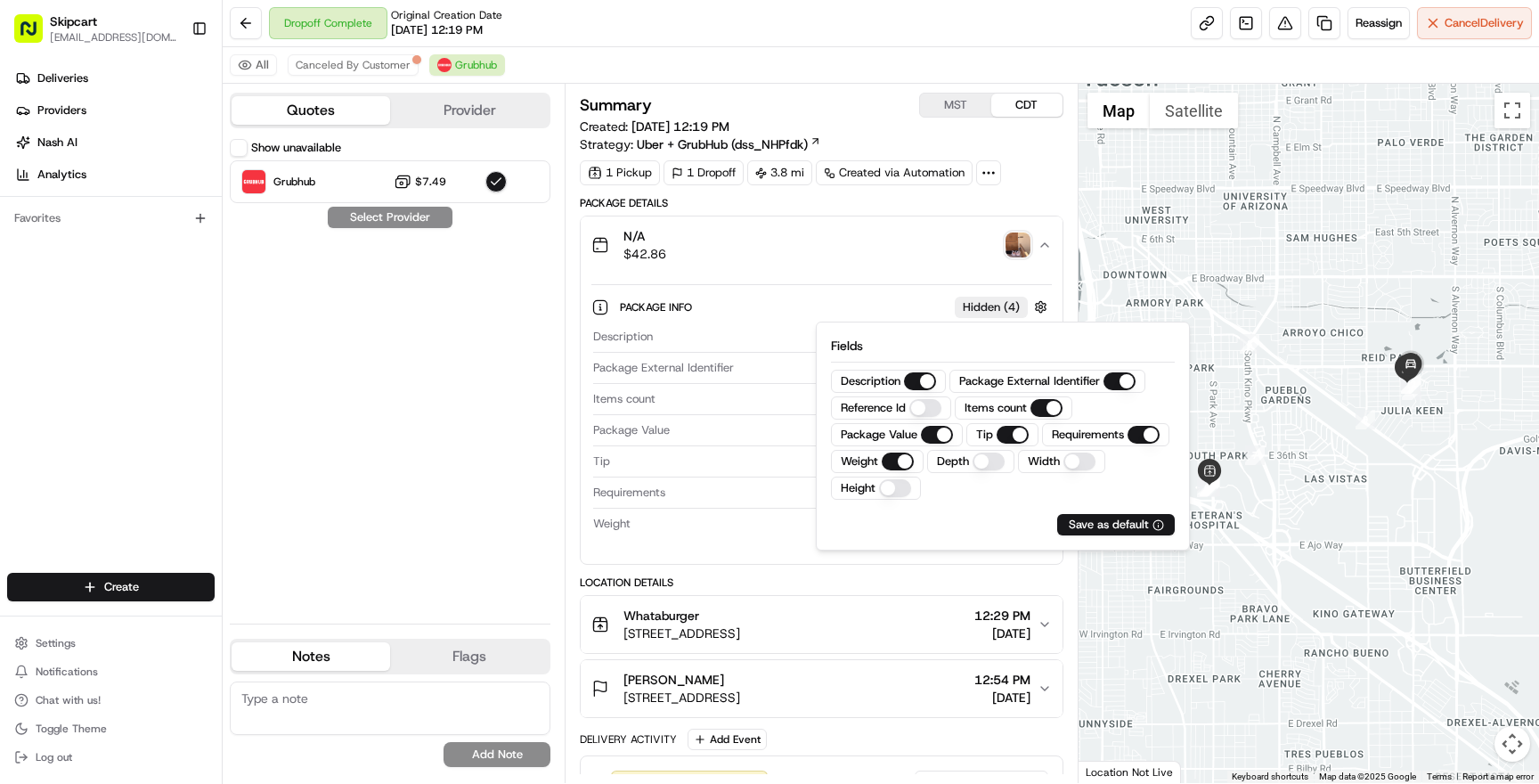
click at [894, 494] on button "Height" at bounding box center [895, 488] width 32 height 18
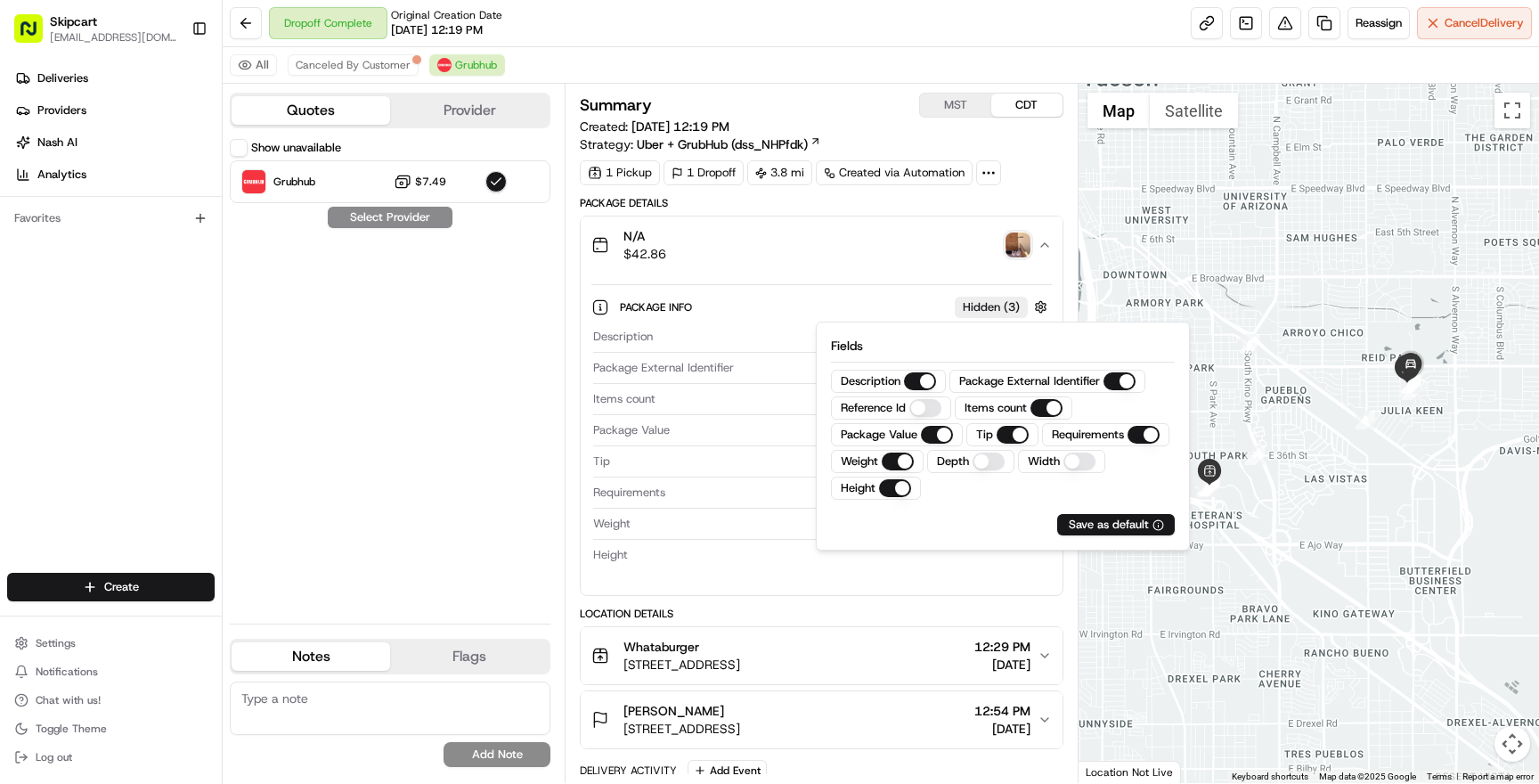
click at [989, 470] on button "Depth" at bounding box center [989, 461] width 32 height 18
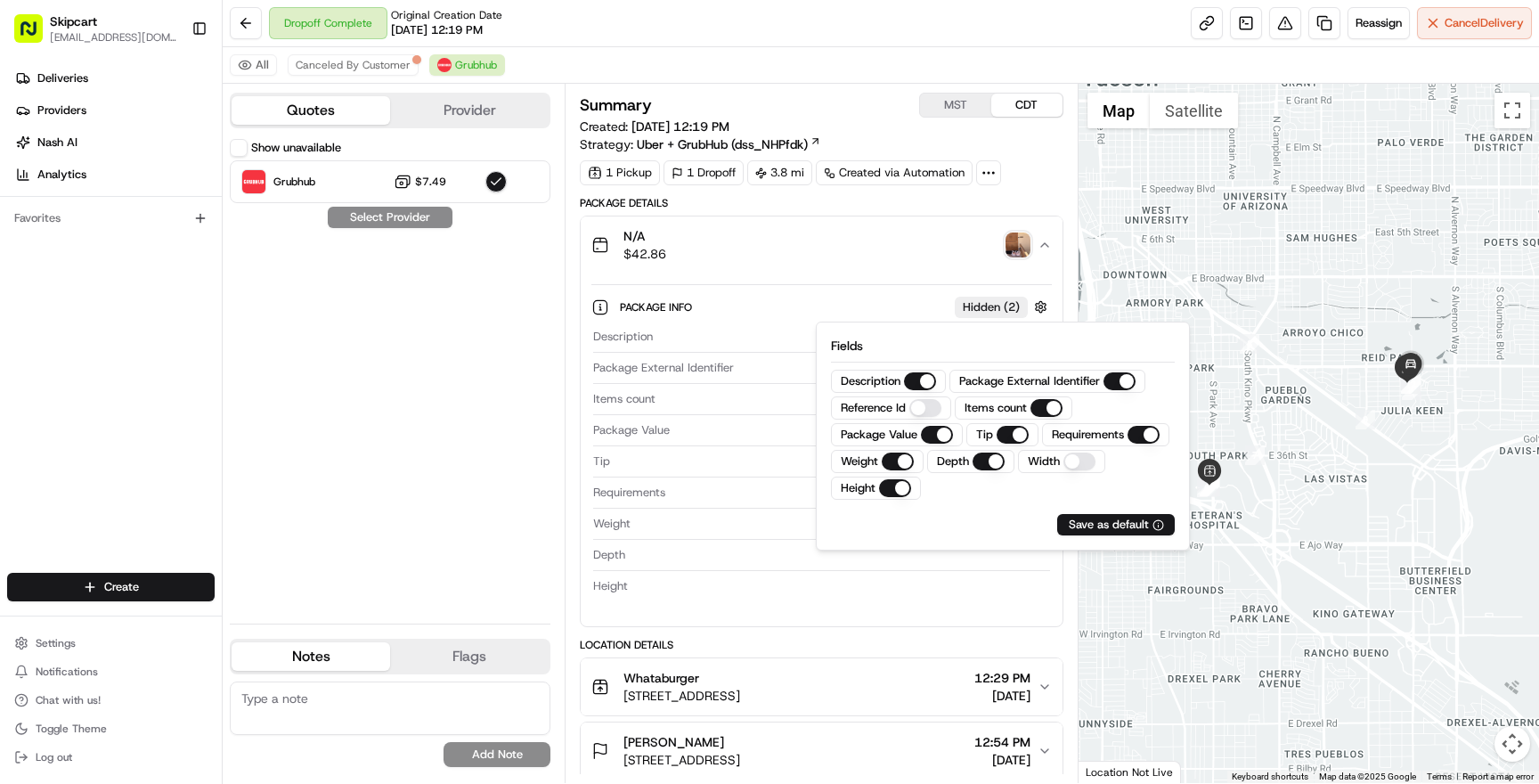
click at [1078, 458] on button "Width" at bounding box center [1080, 461] width 32 height 18
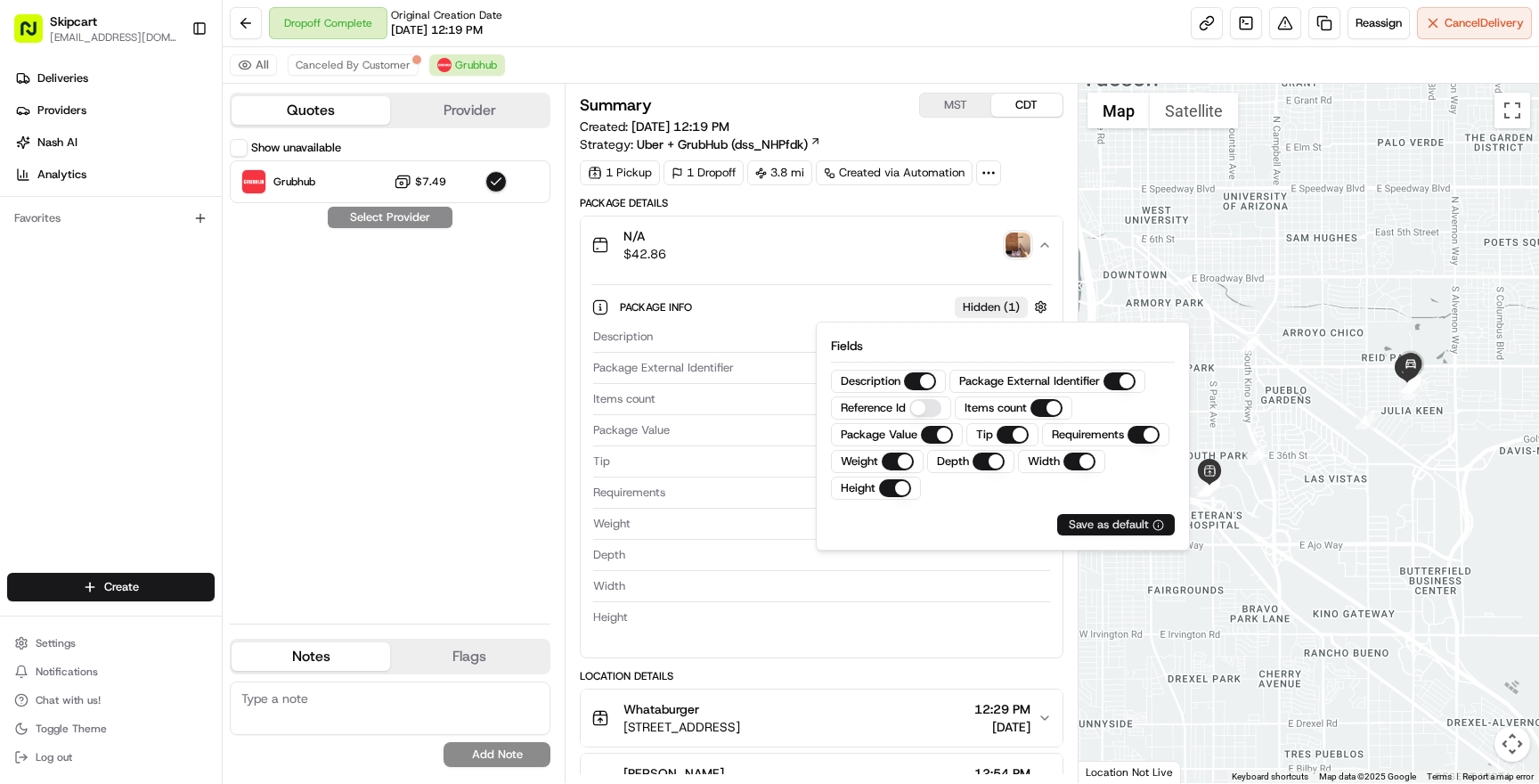
click at [1088, 530] on div "Save as default" at bounding box center [1116, 524] width 96 height 16
click at [1018, 276] on div "Package Info Hidden ( 1 ) Description N/A Package External Identifier 5038881_1…" at bounding box center [821, 458] width 481 height 369
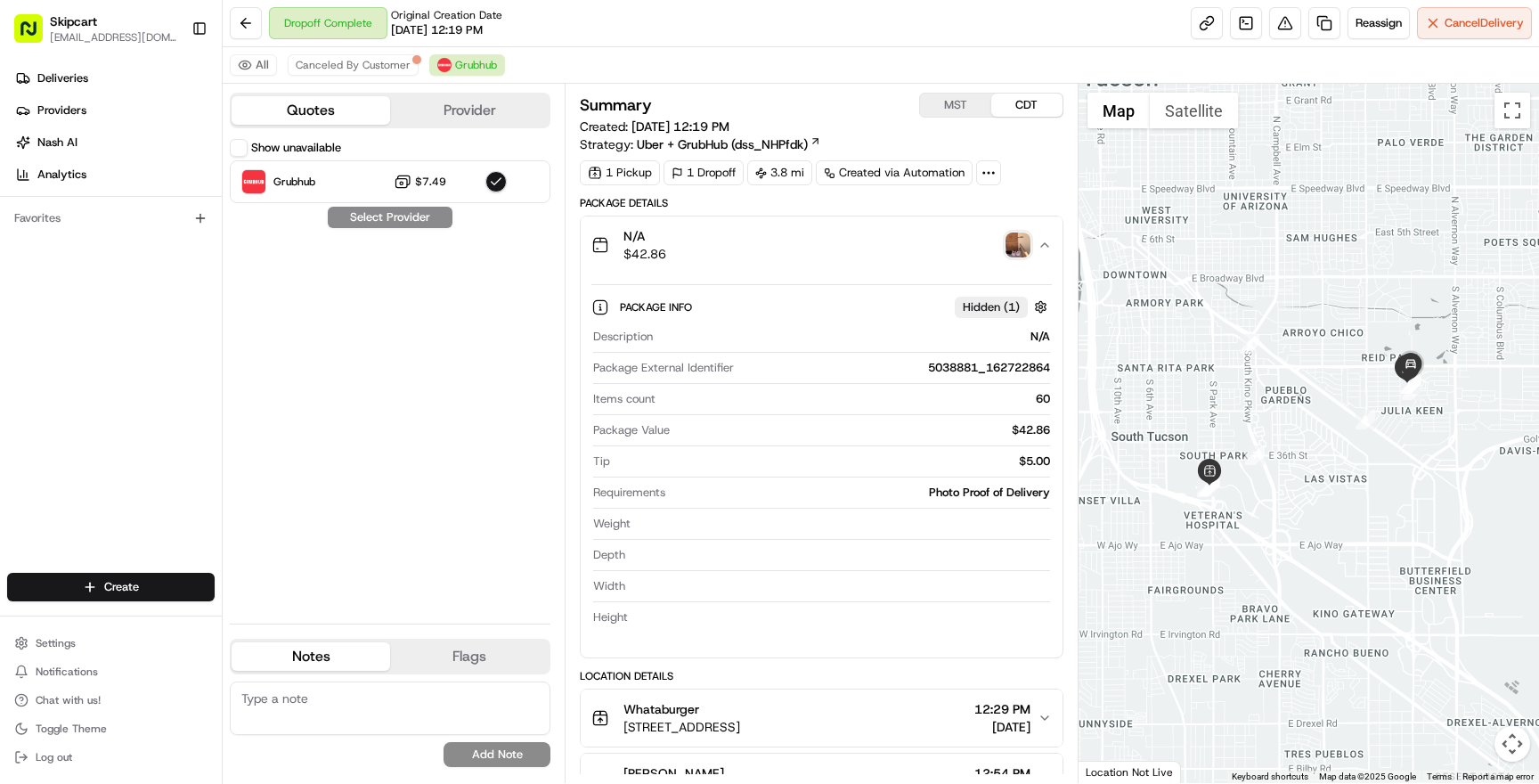
click at [975, 310] on span "Hidden ( 1 )" at bounding box center [992, 307] width 57 height 16
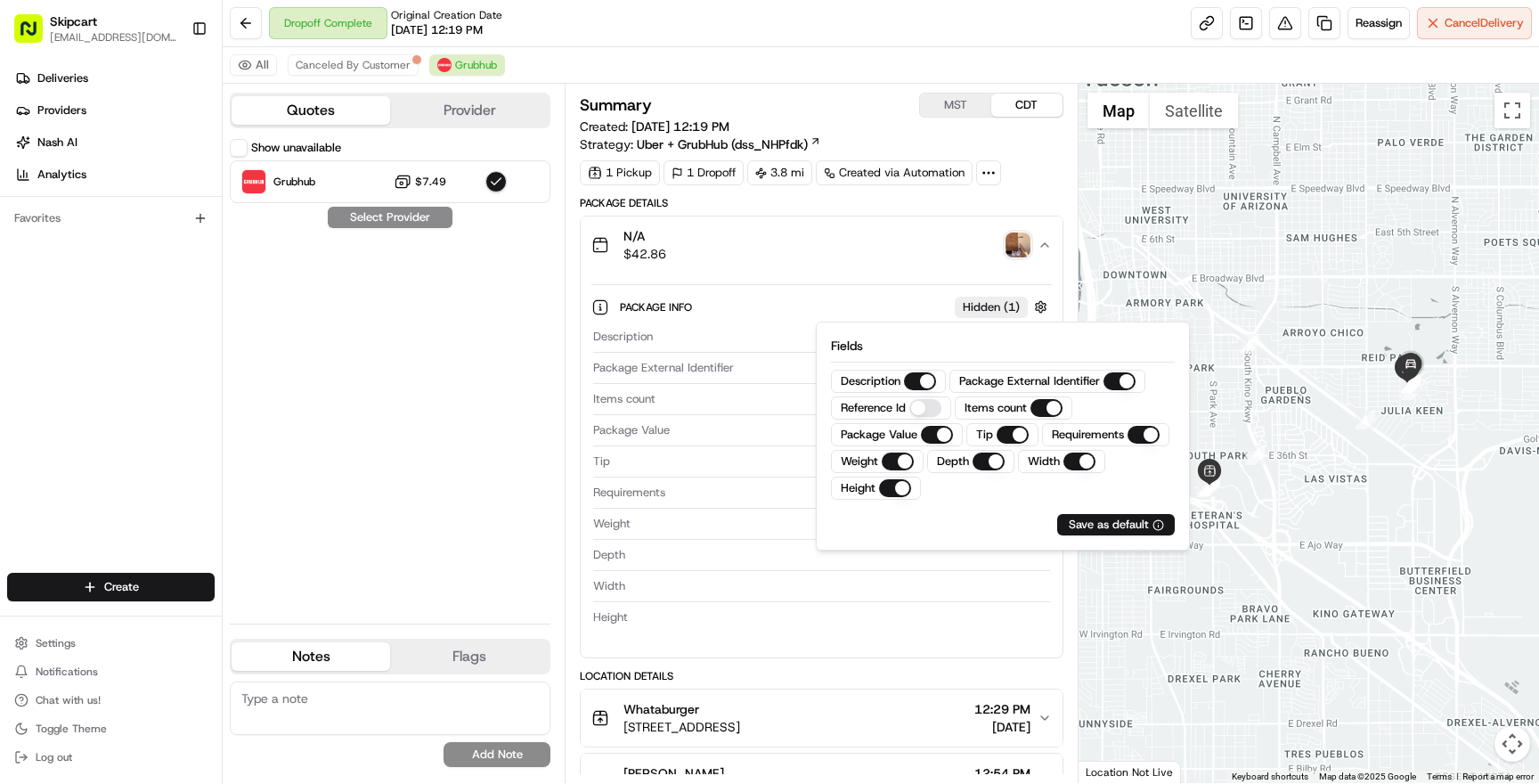
click at [934, 411] on Id "Reference Id" at bounding box center [925, 407] width 32 height 18
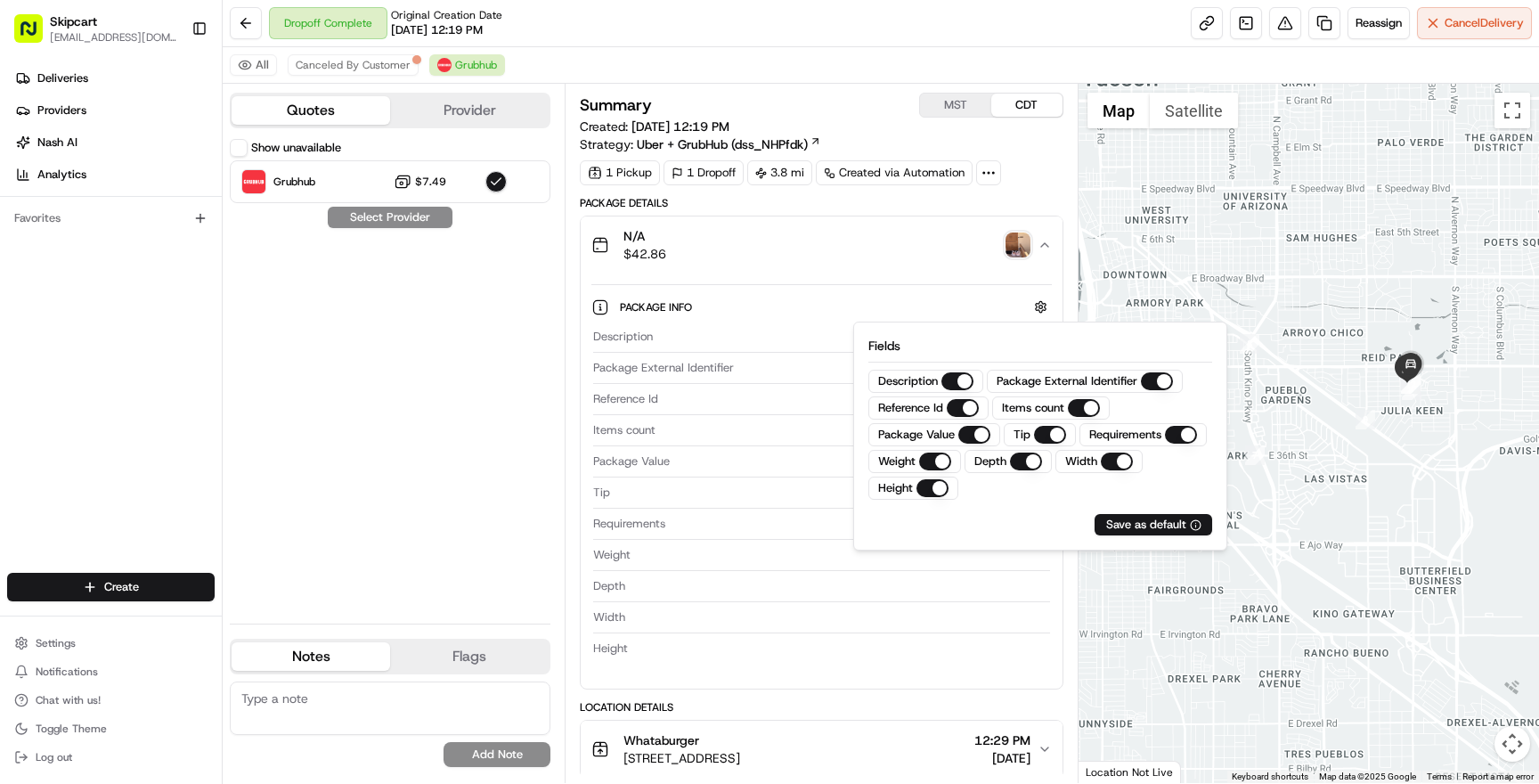
click at [1029, 590] on div "Depth" at bounding box center [820, 585] width 456 height 16
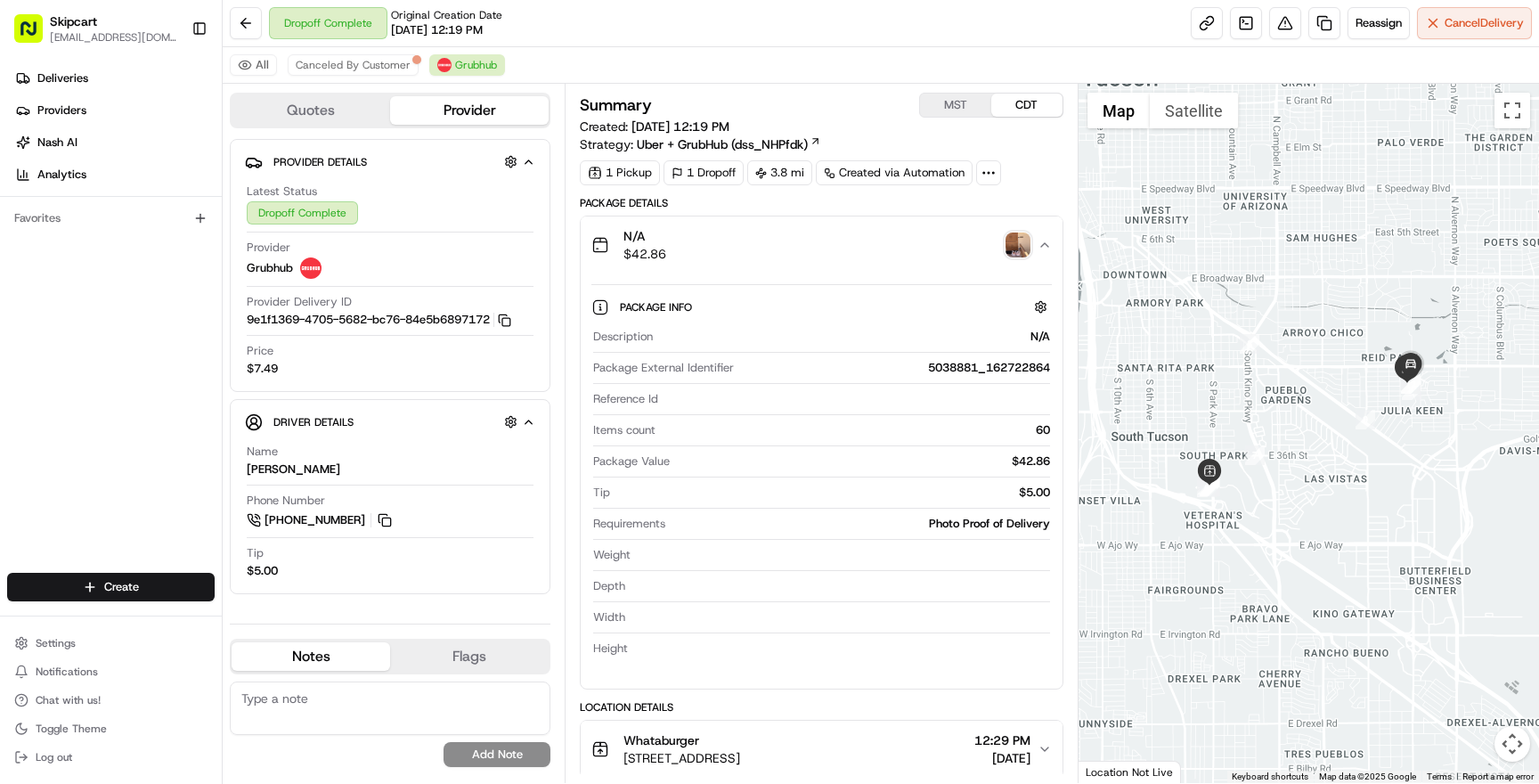
click at [496, 116] on button "Provider" at bounding box center [469, 111] width 158 height 28
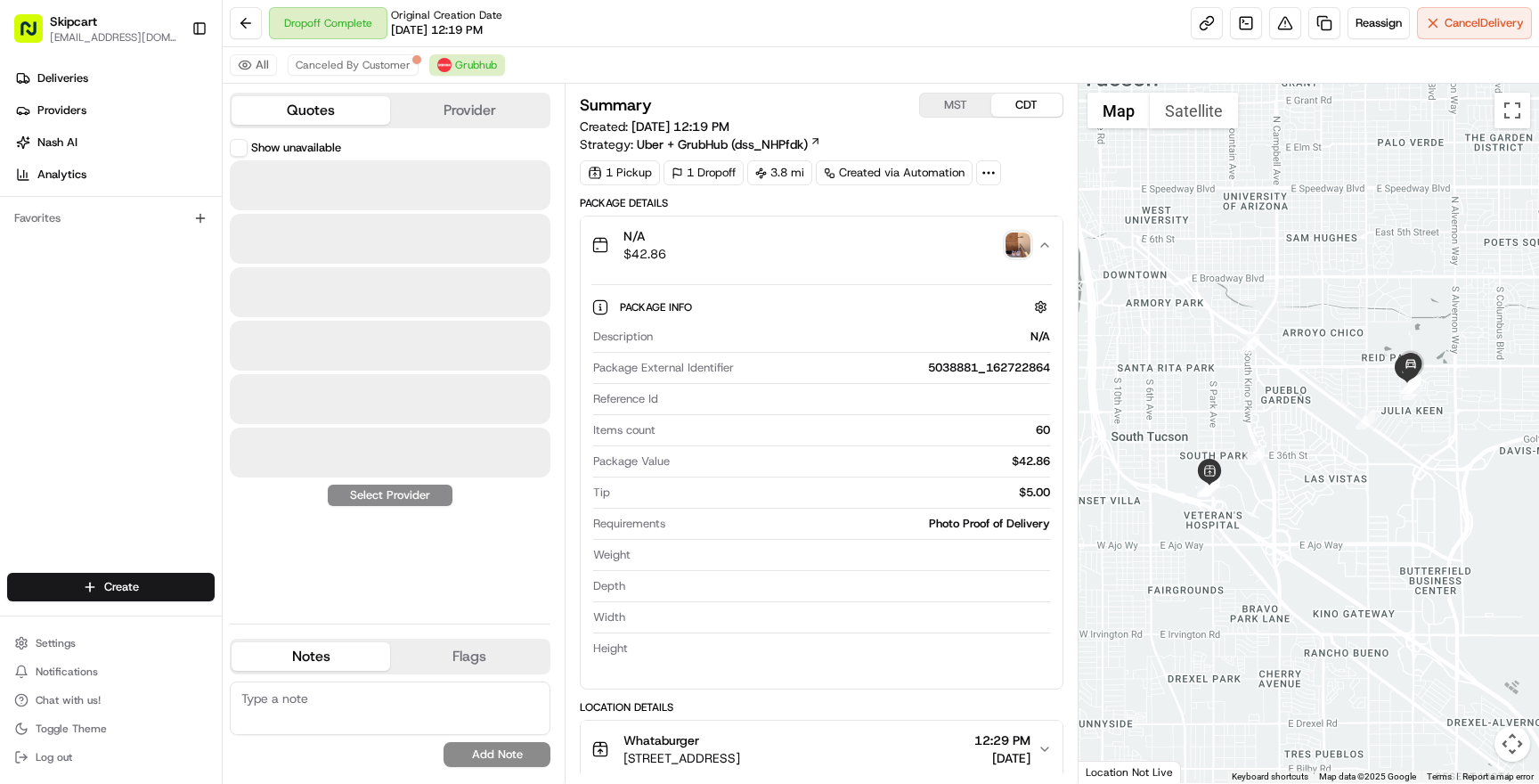
click at [332, 103] on button "Quotes" at bounding box center [311, 111] width 158 height 28
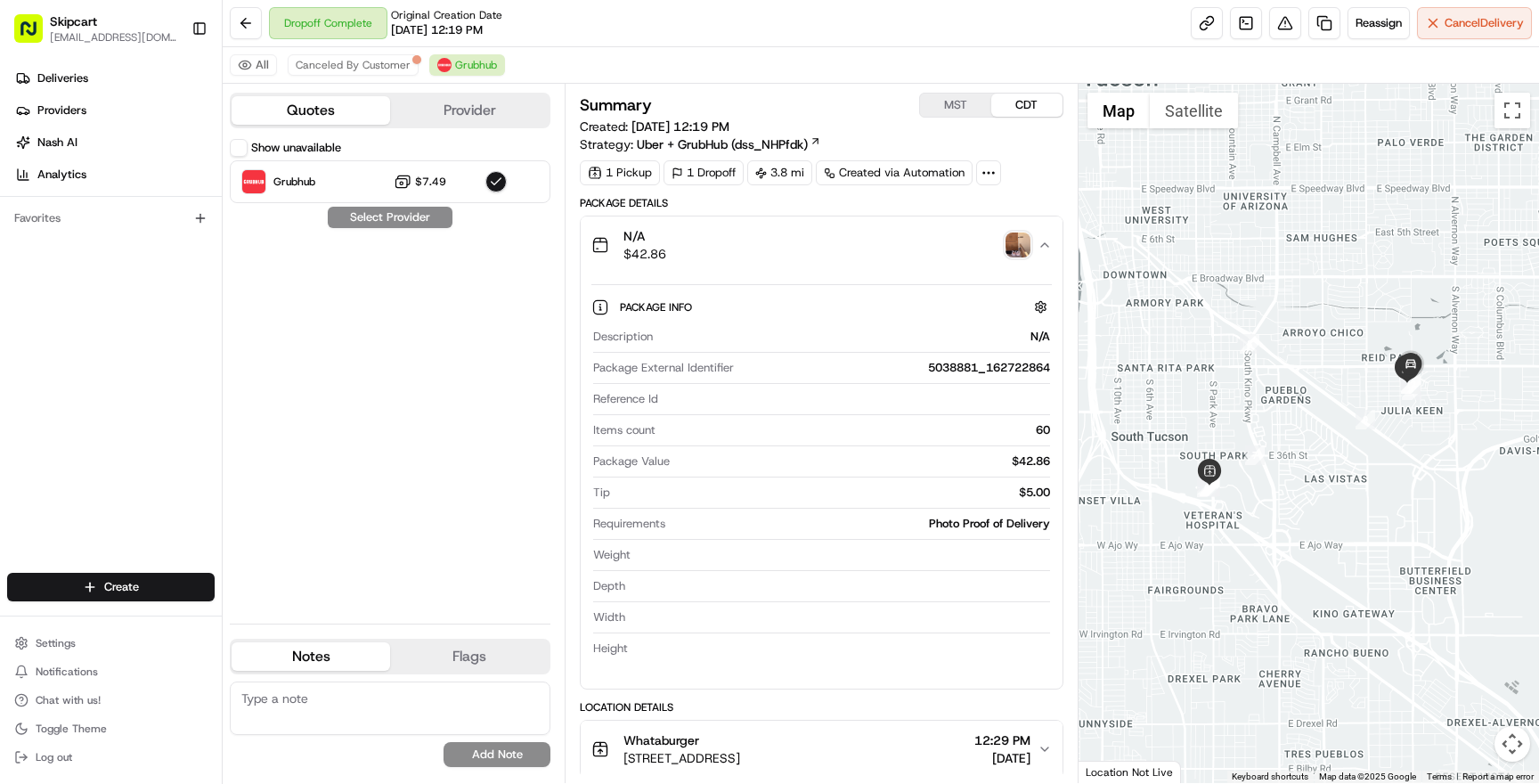
click at [277, 149] on label "Show unavailable" at bounding box center [295, 148] width 90 height 16
click at [247, 149] on button "Show unavailable" at bounding box center [239, 148] width 18 height 18
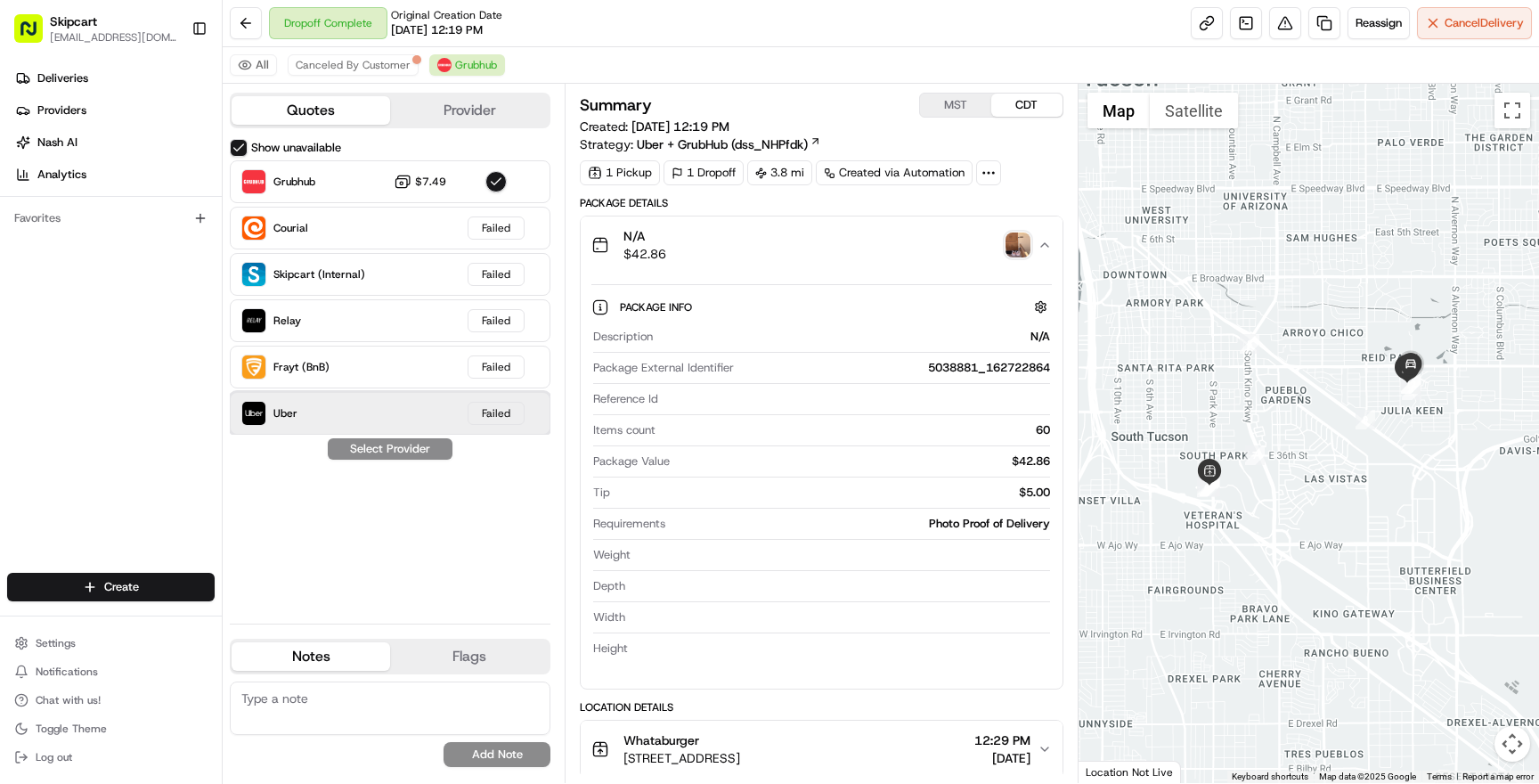
click at [368, 417] on div "Uber Failed" at bounding box center [390, 413] width 321 height 43
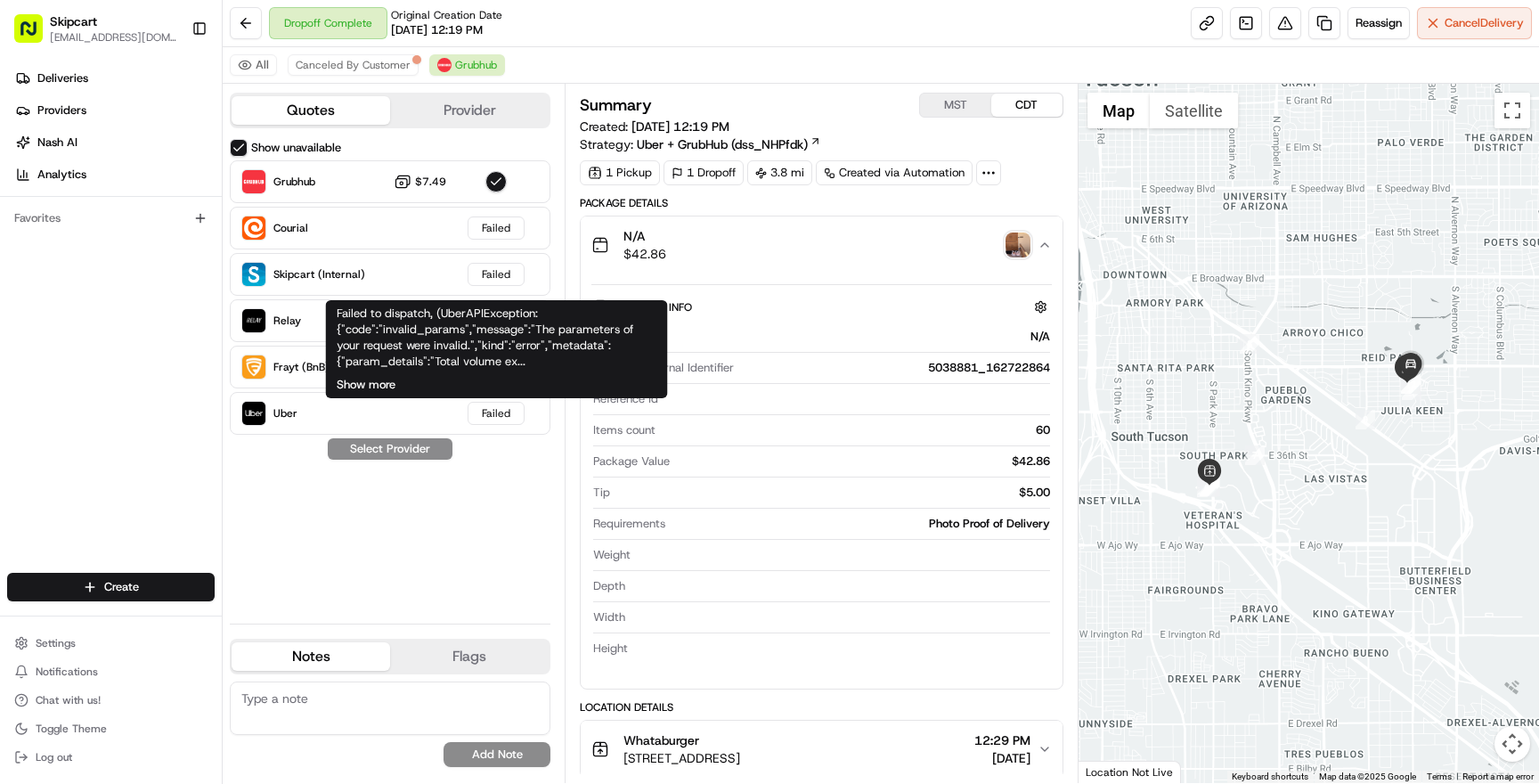
click at [385, 380] on button "Show more" at bounding box center [366, 384] width 59 height 16
